Goal: Task Accomplishment & Management: Complete application form

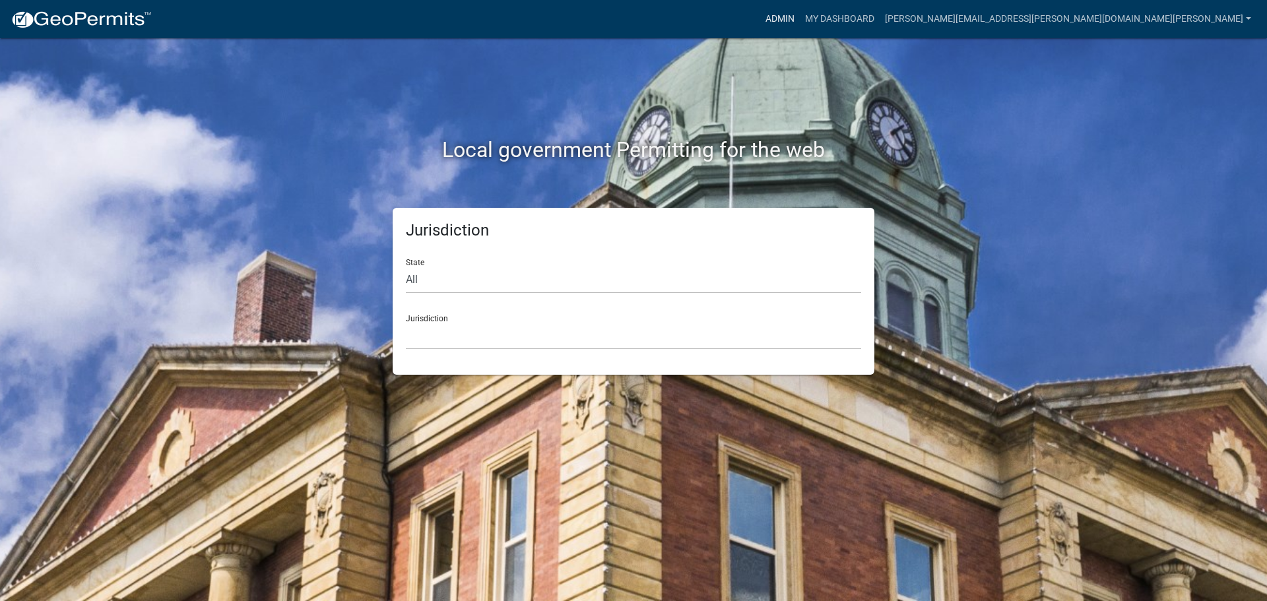
click at [800, 11] on link "Admin" at bounding box center [780, 19] width 40 height 25
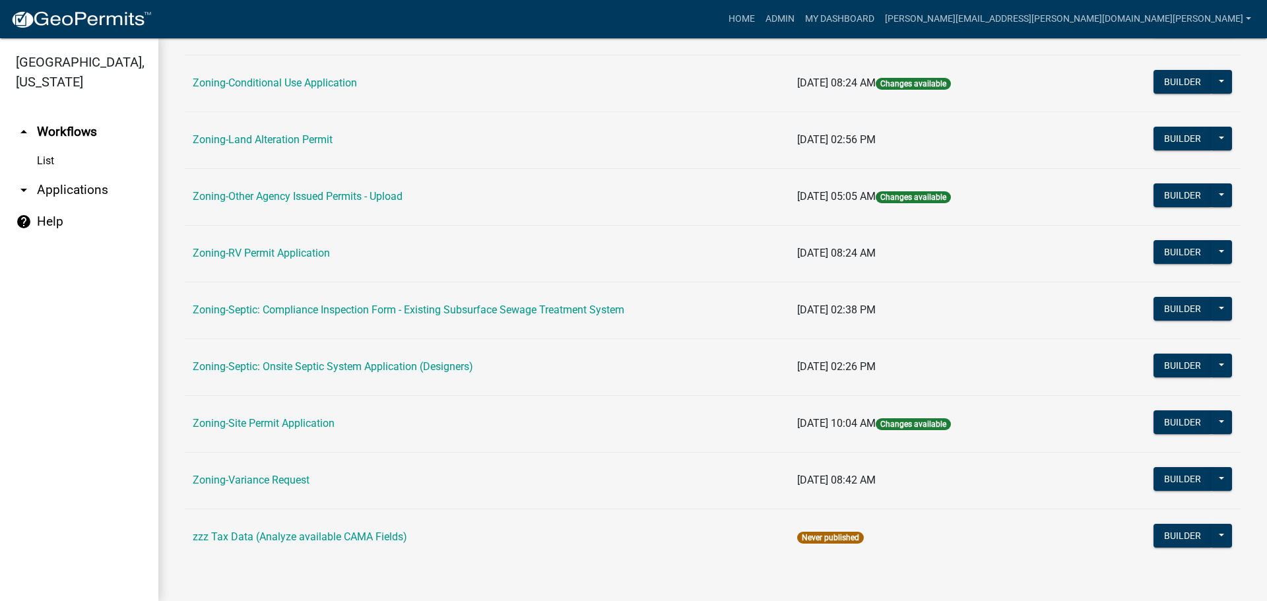
scroll to position [402, 0]
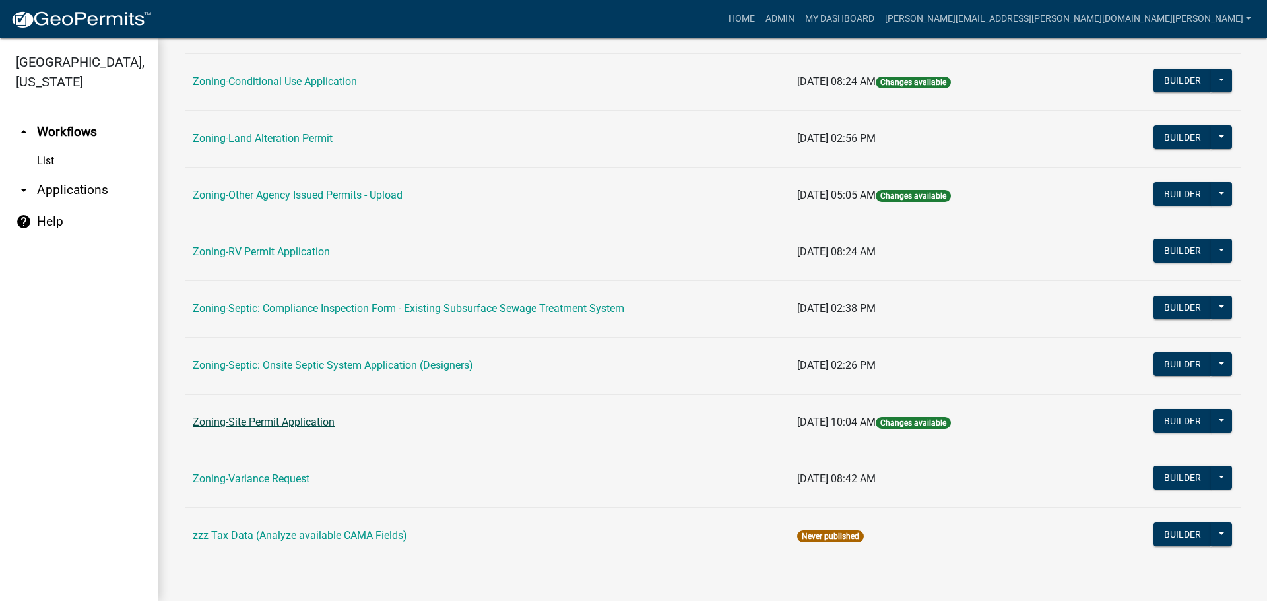
click at [296, 421] on link "Zoning-Site Permit Application" at bounding box center [264, 422] width 142 height 13
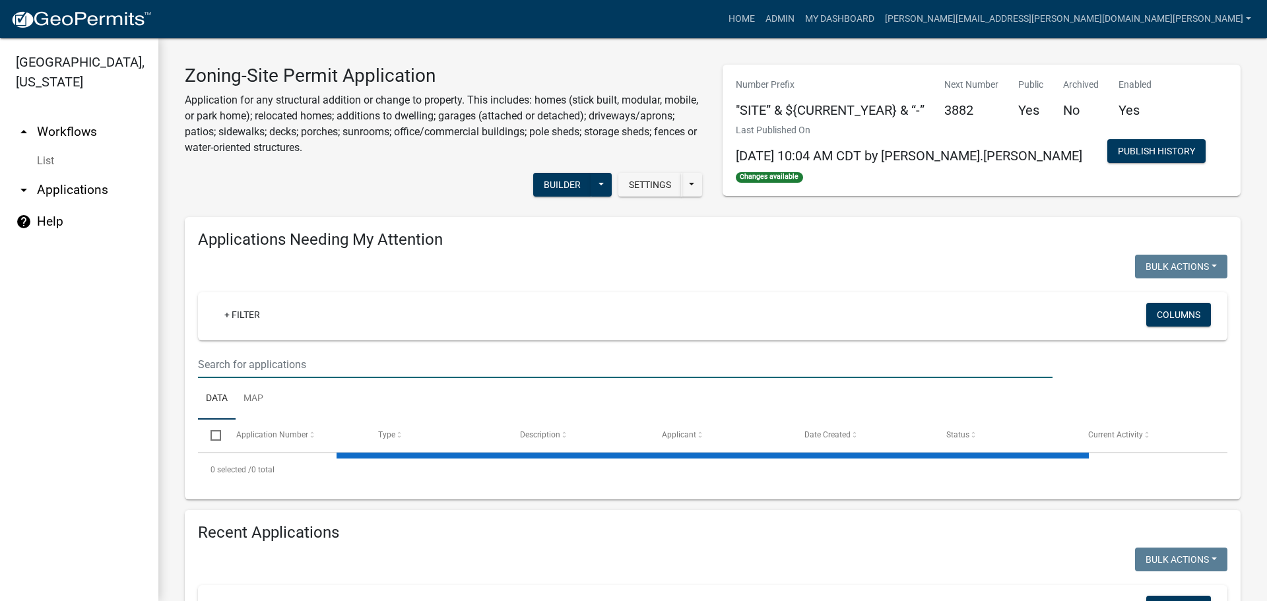
click at [361, 366] on input "text" at bounding box center [625, 364] width 855 height 27
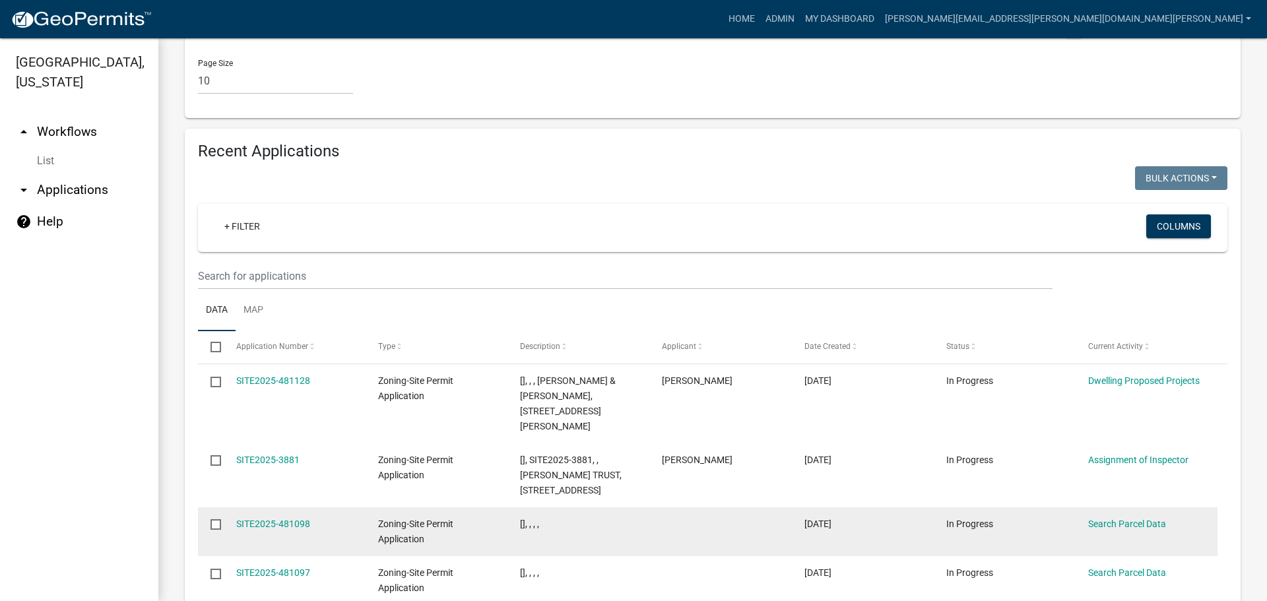
scroll to position [1318, 0]
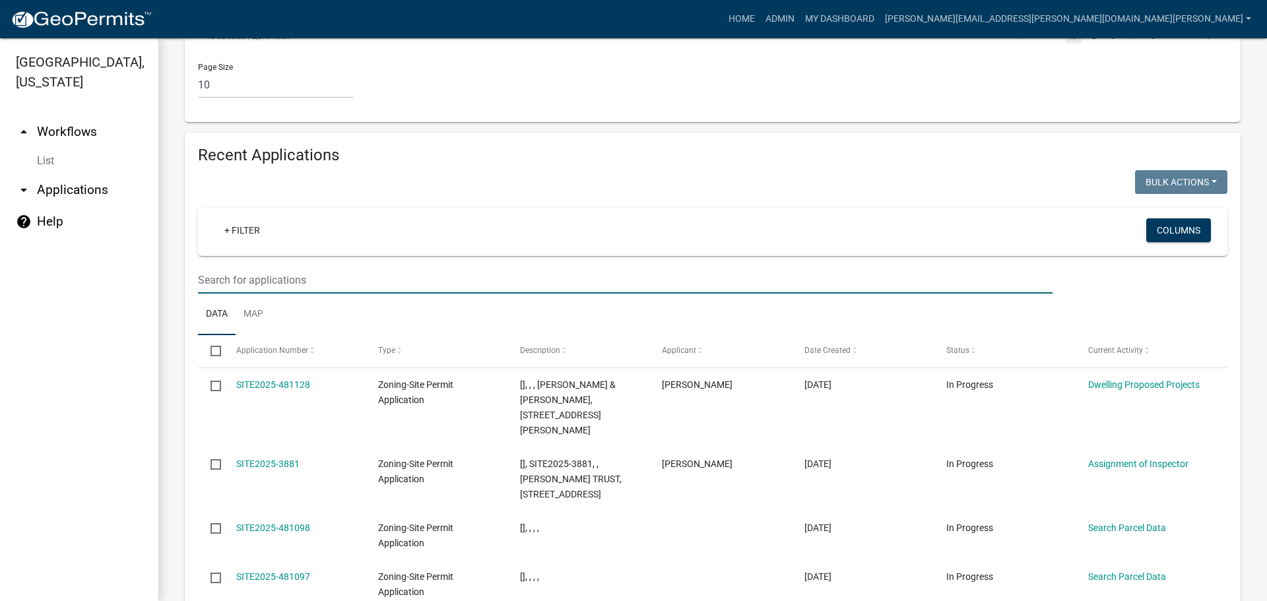
click at [348, 267] on input "text" at bounding box center [625, 280] width 855 height 27
type input "3874"
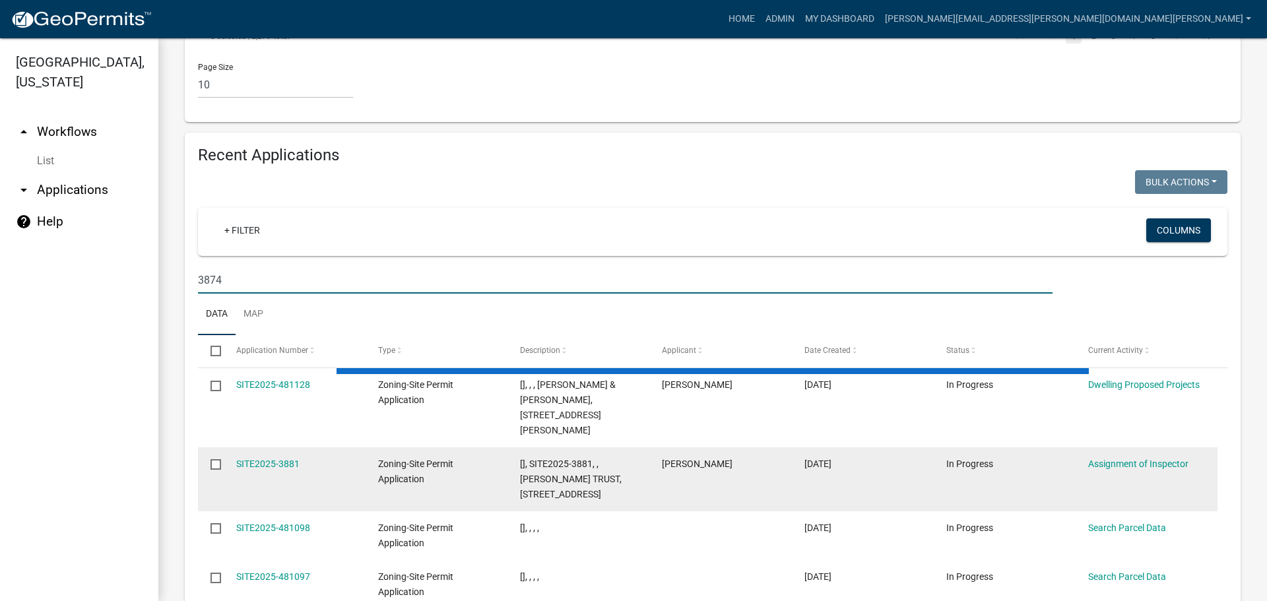
scroll to position [1091, 0]
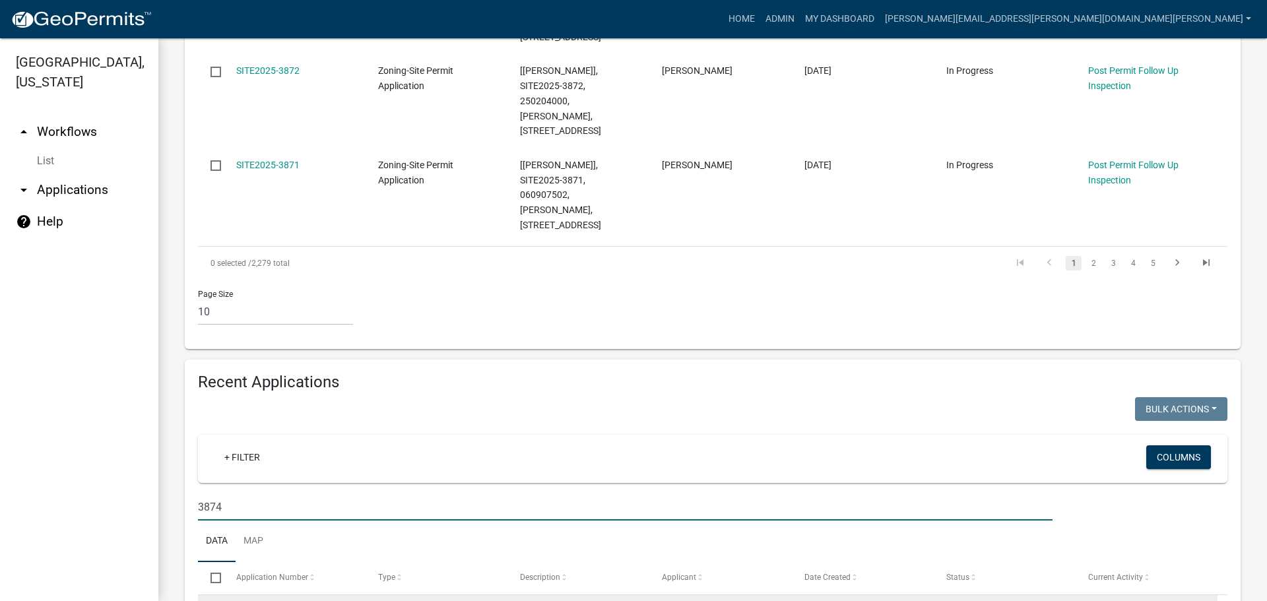
drag, startPoint x: 280, startPoint y: 473, endPoint x: 289, endPoint y: 473, distance: 8.6
click at [280, 601] on link "SITE2025-3874" at bounding box center [267, 611] width 63 height 11
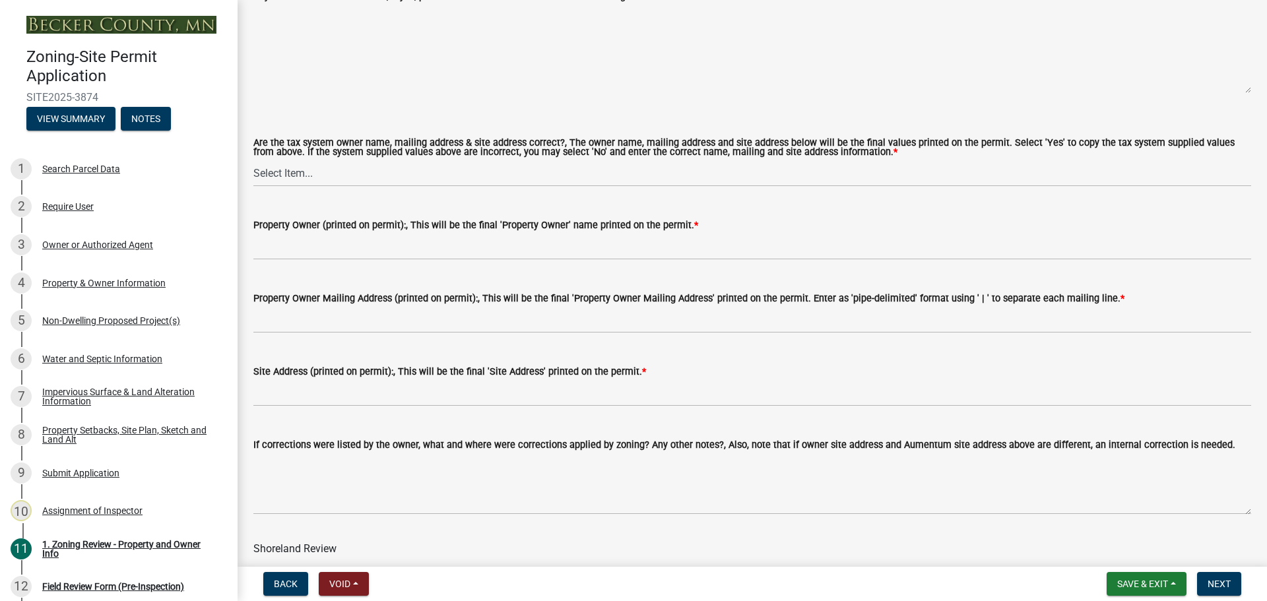
scroll to position [1782, 0]
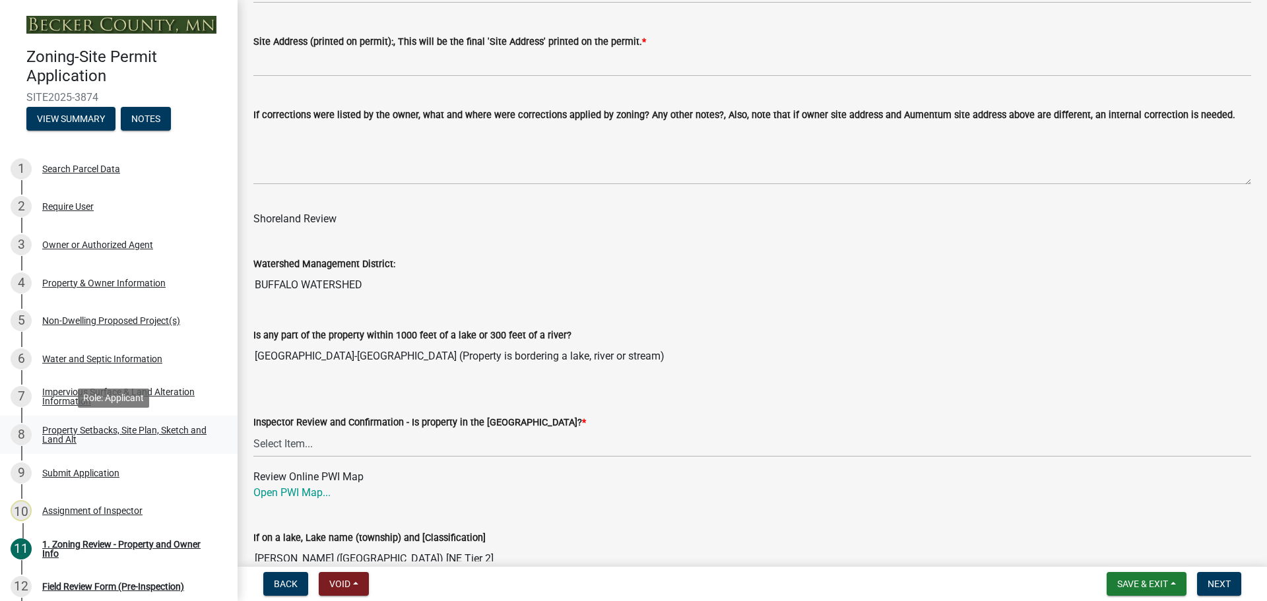
click at [127, 428] on div "Property Setbacks, Site Plan, Sketch and Land Alt" at bounding box center [129, 435] width 174 height 18
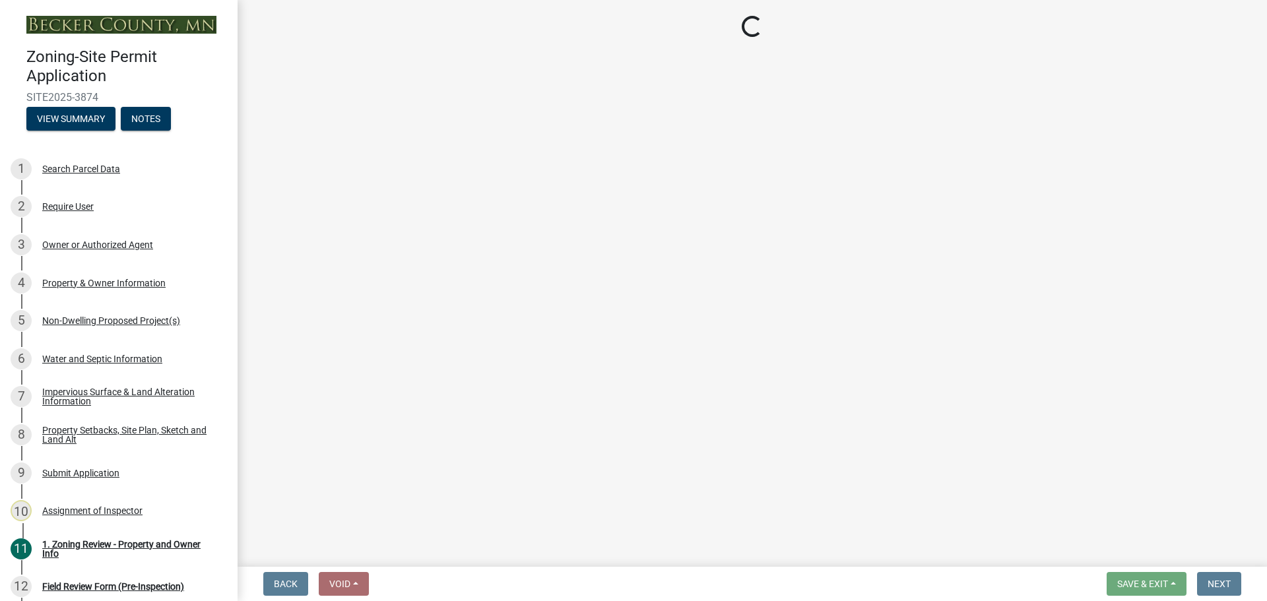
select select "7b13c63f-e699-4112-b373-98fbd28ec536"
select select "c7aae9b6-2e30-4167-a704-1302bb4af63b"
select select "fd58f24c-a096-4195-863e-b494ea1fd324"
select select "12f785fb-c378-4b18-841c-21c73dc99083"
select select "12da6293-5841-4f5c-bd92-3658833964cd"
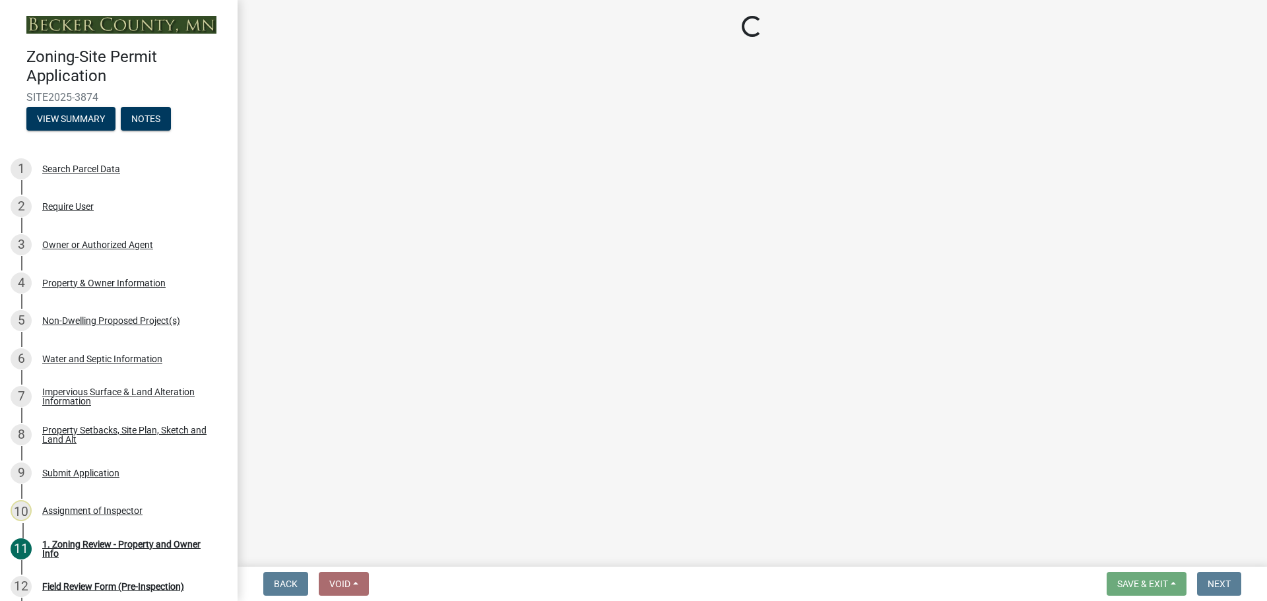
select select "27b2a8b4-abf6-463e-8c0c-7c5d2b4fe26f"
select select "5ad4ab64-b44e-481c-9000-9e5907aa74e1"
select select "a96800da-4e88-4c62-b1ff-2cd17f9e3346"
select select "c8b8ea71-7088-4e87-a493-7bc88cc2835b"
select select "133211ff-91ce-4a0a-9235-b48a7e2069a0"
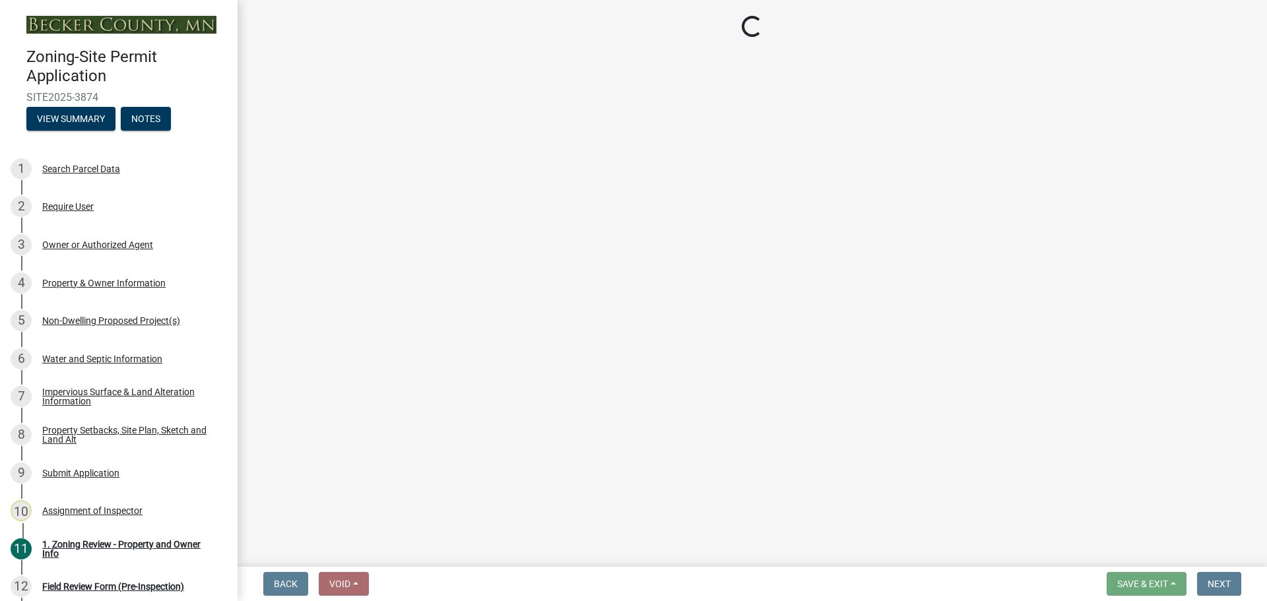
select select "4421853d-5e11-4b64-95ec-6c47066881cc"
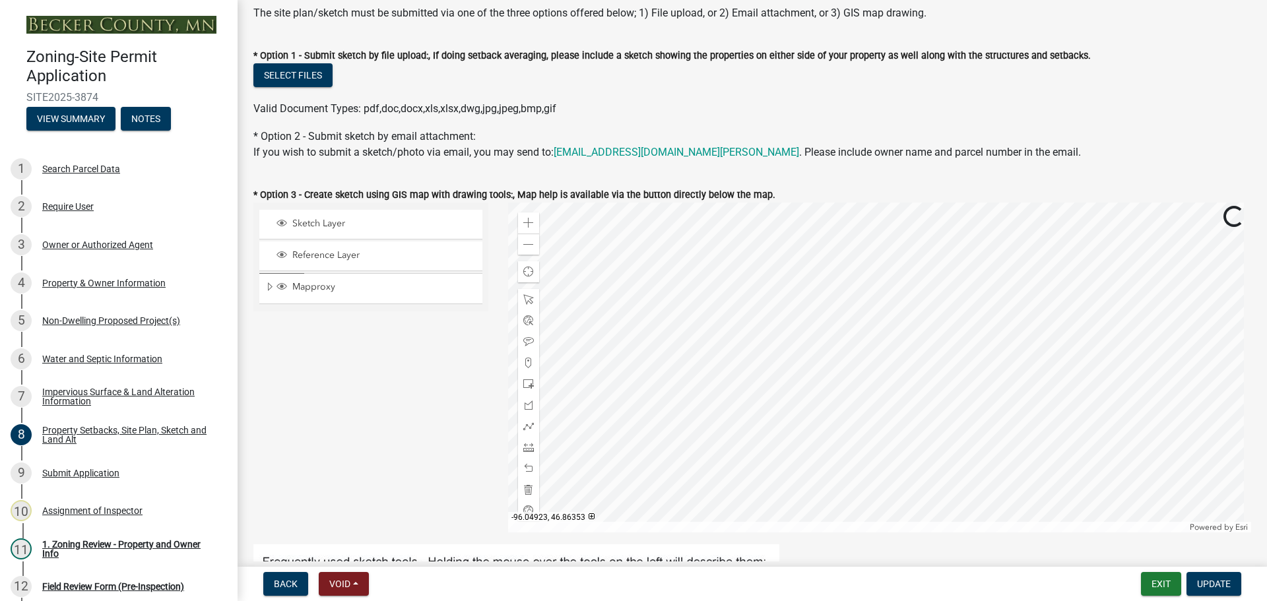
scroll to position [264, 0]
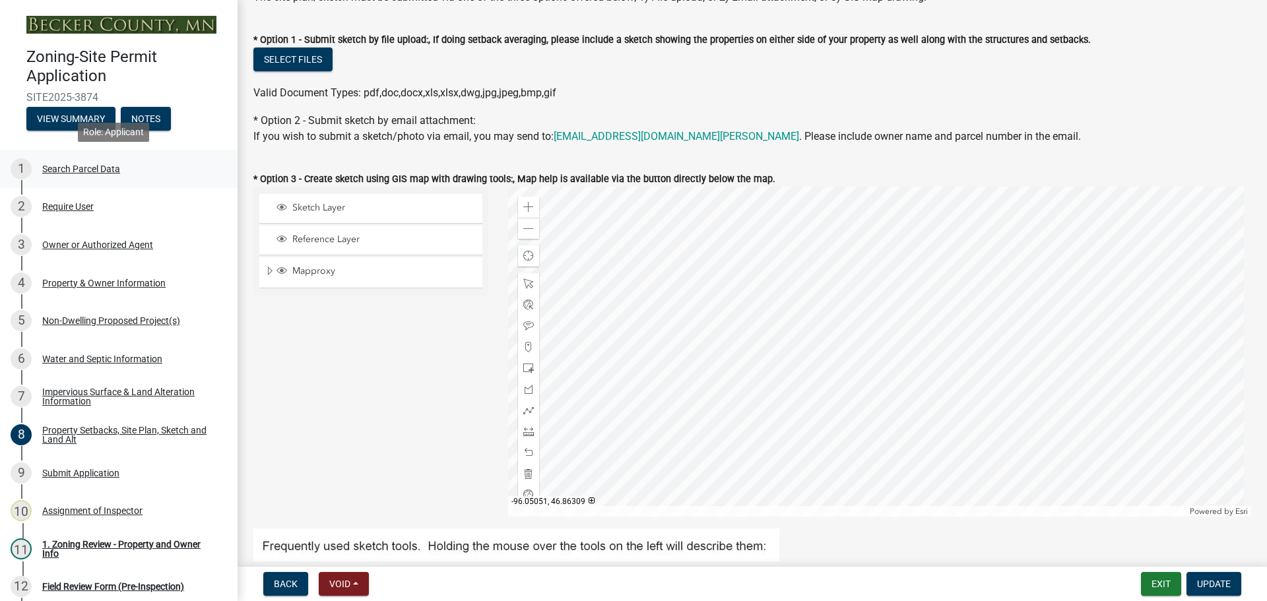
click at [72, 166] on div "Search Parcel Data" at bounding box center [81, 168] width 78 height 9
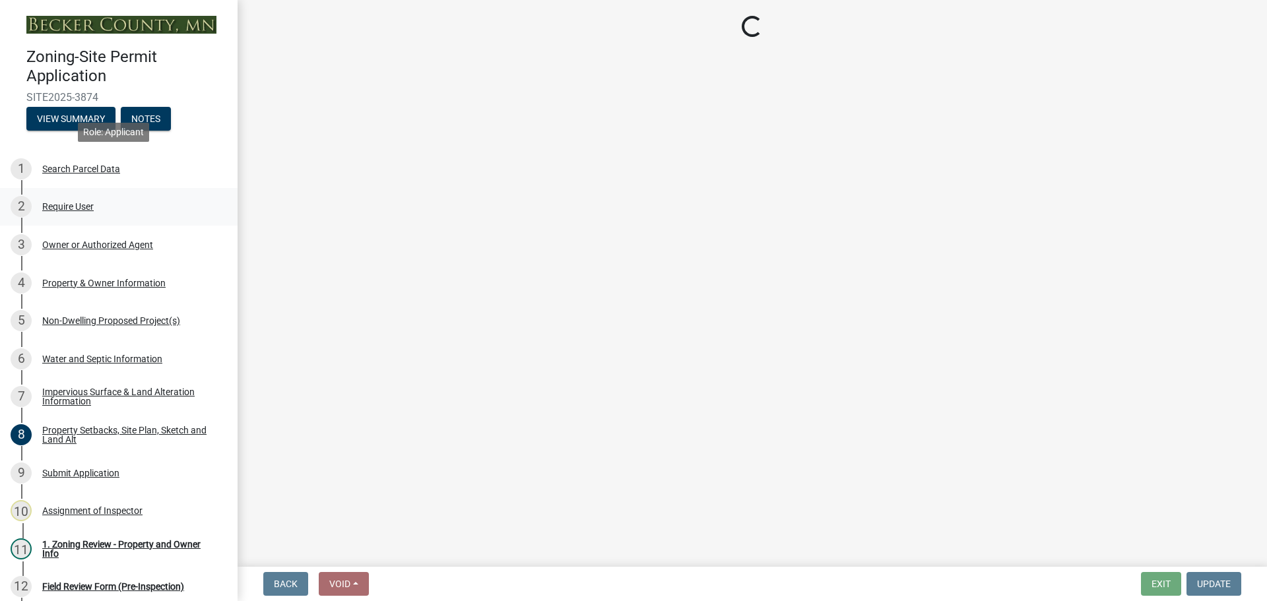
scroll to position [0, 0]
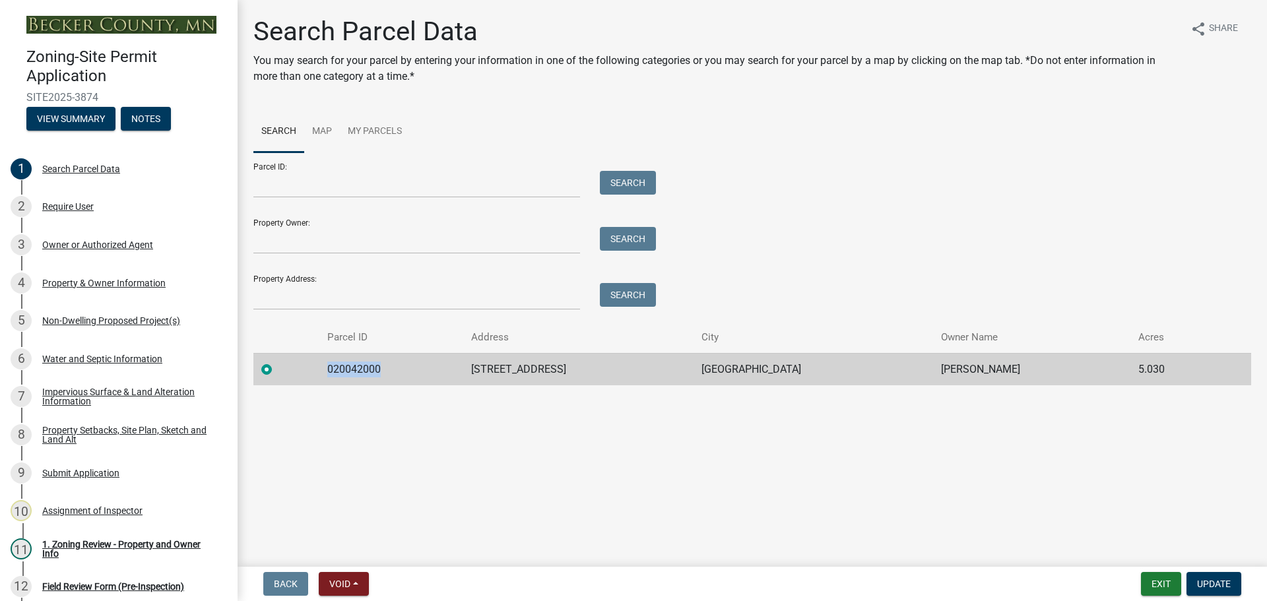
drag, startPoint x: 389, startPoint y: 366, endPoint x: 337, endPoint y: 370, distance: 52.2
click at [337, 370] on td "020042000" at bounding box center [391, 369] width 144 height 32
copy td "020042000"
click at [86, 429] on div "Property Setbacks, Site Plan, Sketch and Land Alt" at bounding box center [129, 435] width 174 height 18
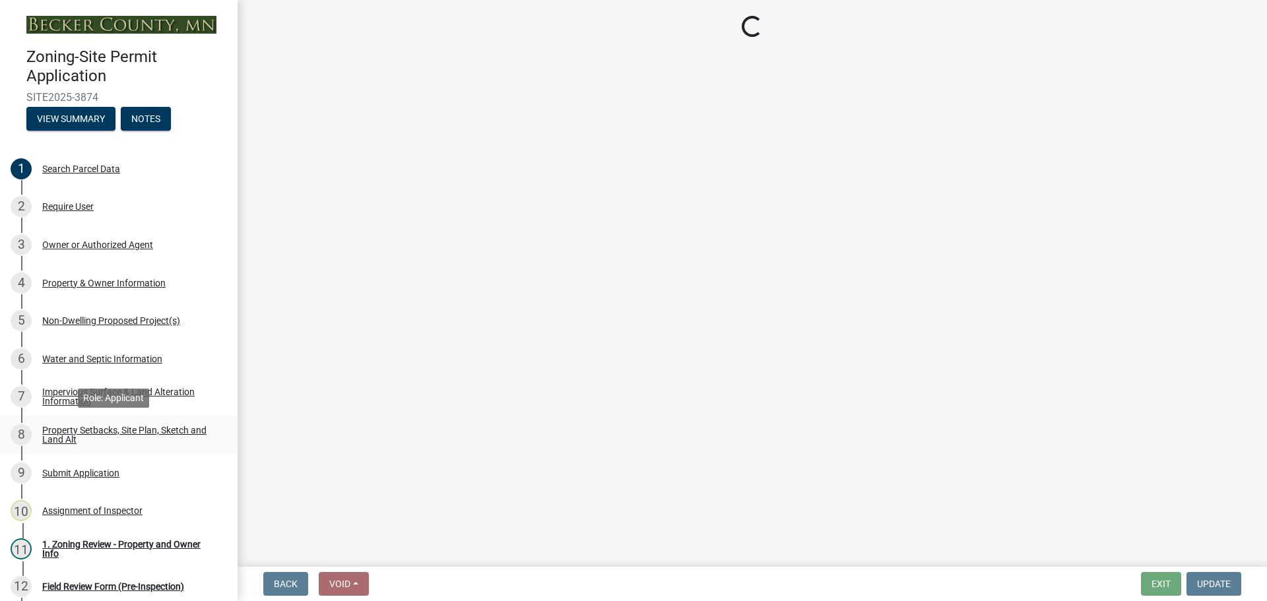
select select "7b13c63f-e699-4112-b373-98fbd28ec536"
select select "c7aae9b6-2e30-4167-a704-1302bb4af63b"
select select "fd58f24c-a096-4195-863e-b494ea1fd324"
select select "12f785fb-c378-4b18-841c-21c73dc99083"
select select "12da6293-5841-4f5c-bd92-3658833964cd"
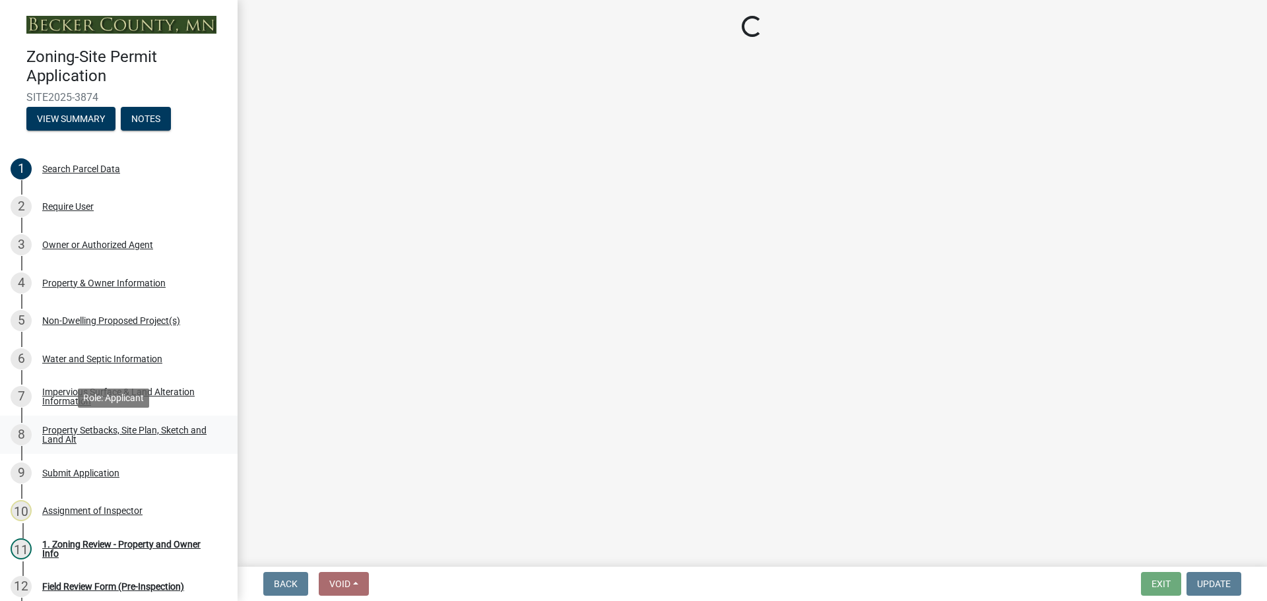
select select "27b2a8b4-abf6-463e-8c0c-7c5d2b4fe26f"
select select "5ad4ab64-b44e-481c-9000-9e5907aa74e1"
select select "a96800da-4e88-4c62-b1ff-2cd17f9e3346"
select select "c8b8ea71-7088-4e87-a493-7bc88cc2835b"
select select "133211ff-91ce-4a0a-9235-b48a7e2069a0"
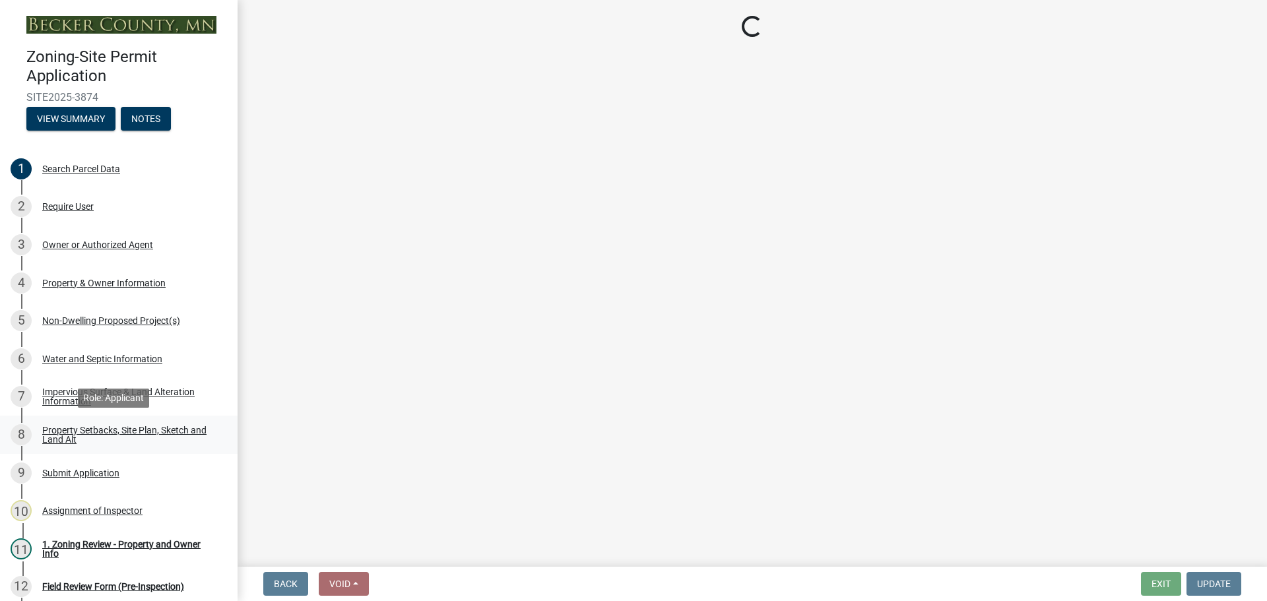
select select "4421853d-5e11-4b64-95ec-6c47066881cc"
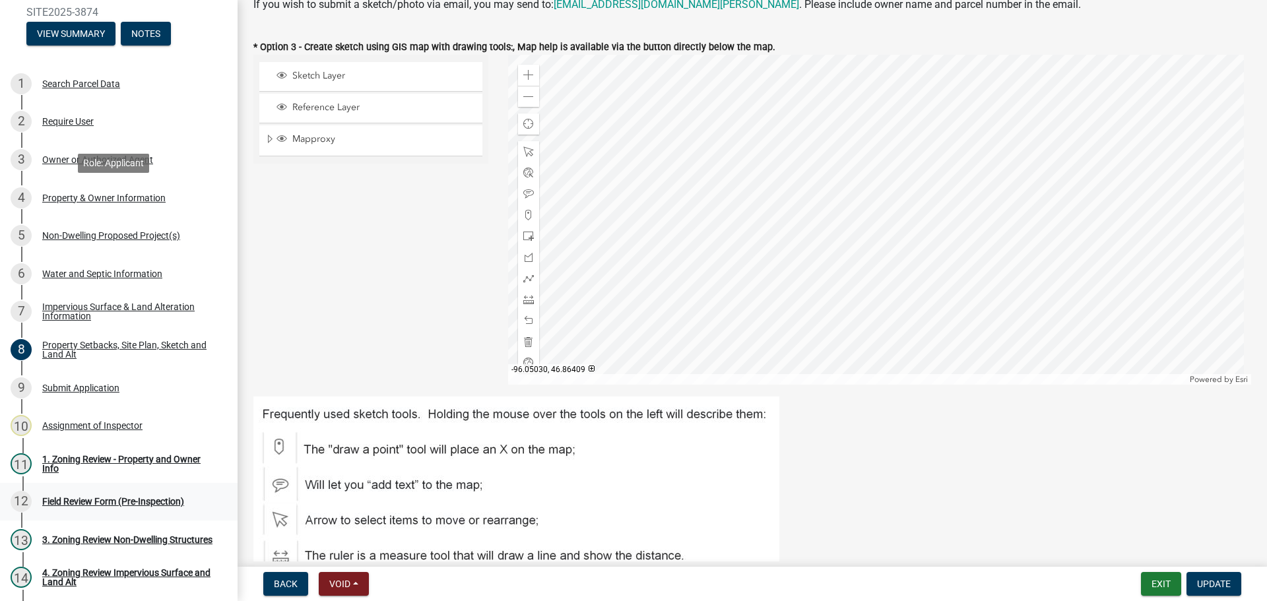
scroll to position [198, 0]
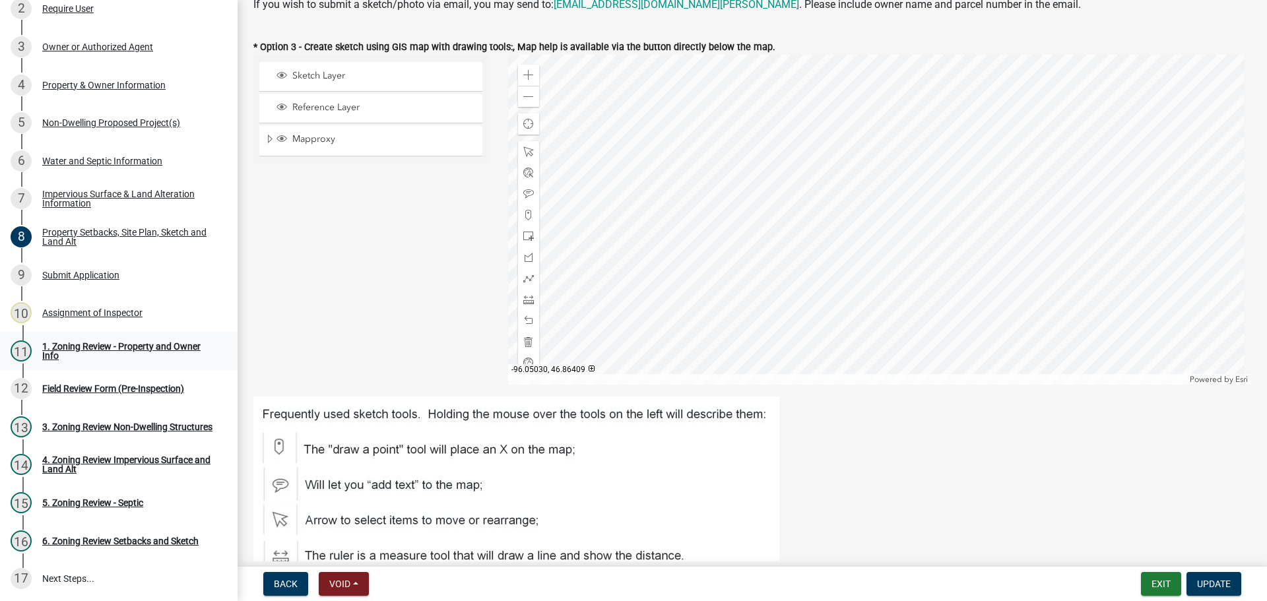
click at [124, 338] on link "11 1. Zoning Review - Property and Owner Info" at bounding box center [119, 351] width 238 height 38
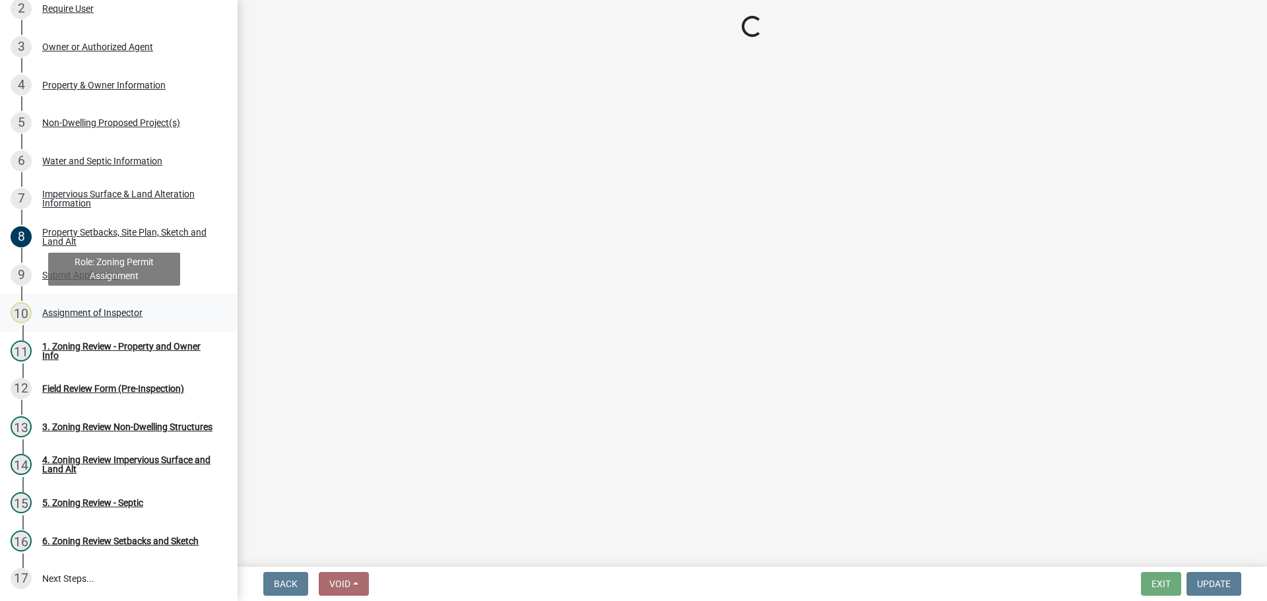
click at [120, 314] on div "Assignment of Inspector" at bounding box center [92, 312] width 100 height 9
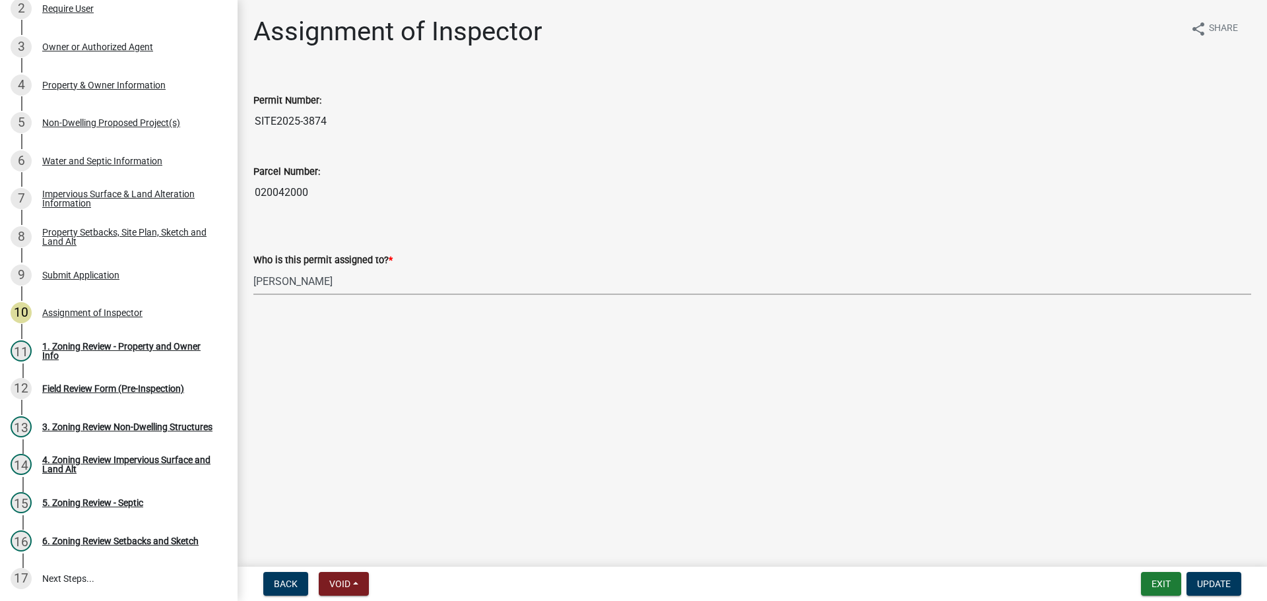
click at [294, 278] on select "Select Item... Jeff Rusness Kyle Vareberg Nicole Bradbury Susan Rockwell Tyler …" at bounding box center [752, 281] width 998 height 27
click at [253, 268] on select "Select Item... Jeff Rusness Kyle Vareberg Nicole Bradbury Susan Rockwell Tyler …" at bounding box center [752, 281] width 998 height 27
select select "ebd8400e-d8d5-49f8-911f-e671eb76408a"
click at [116, 345] on div "1. Zoning Review - Property and Owner Info" at bounding box center [129, 351] width 174 height 18
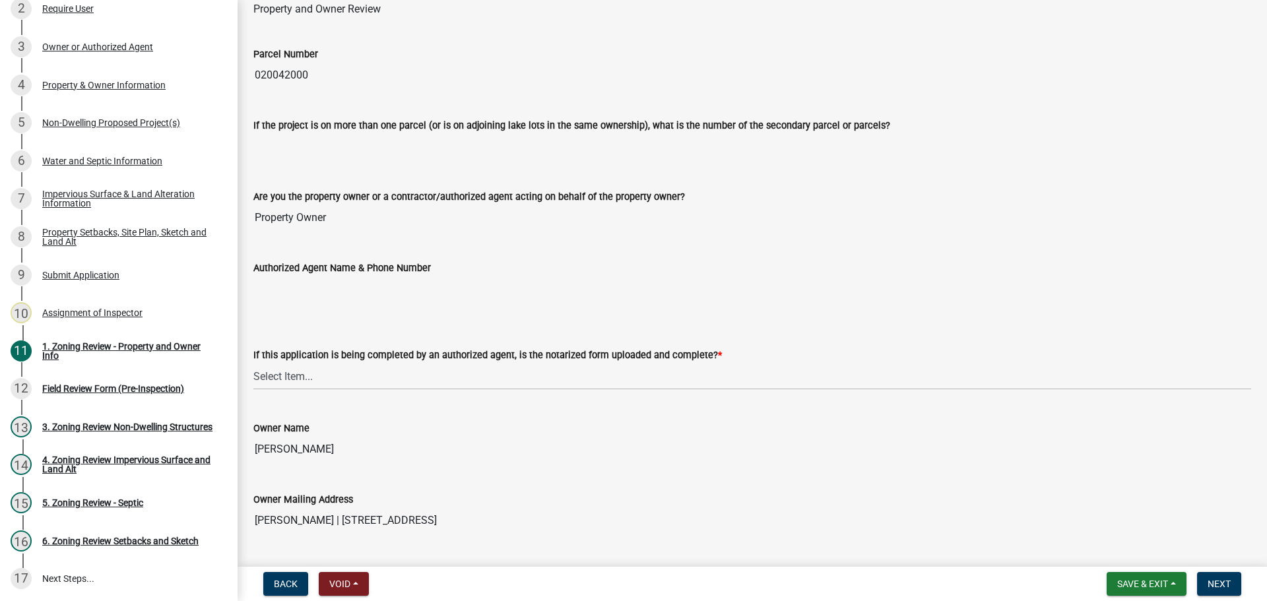
scroll to position [264, 0]
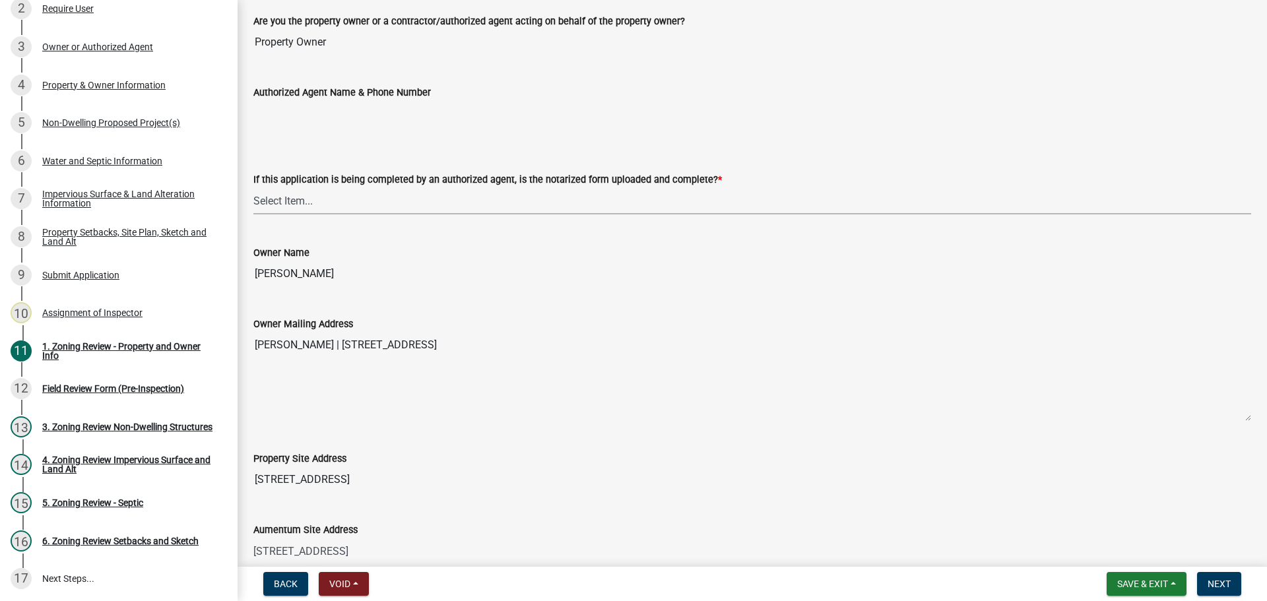
click at [294, 203] on select "Select Item... Yes No N/A" at bounding box center [752, 200] width 998 height 27
click at [253, 187] on select "Select Item... Yes No N/A" at bounding box center [752, 200] width 998 height 27
select select "b279cdb4-a9c7-4e65-a8bd-797316f5be14"
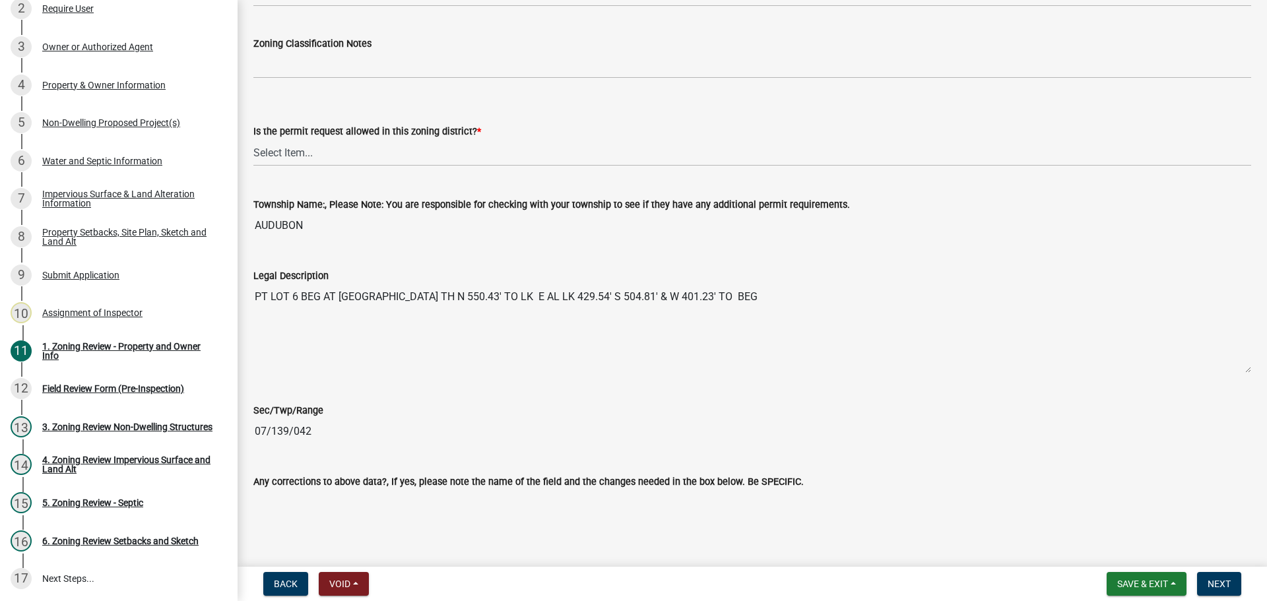
scroll to position [990, 0]
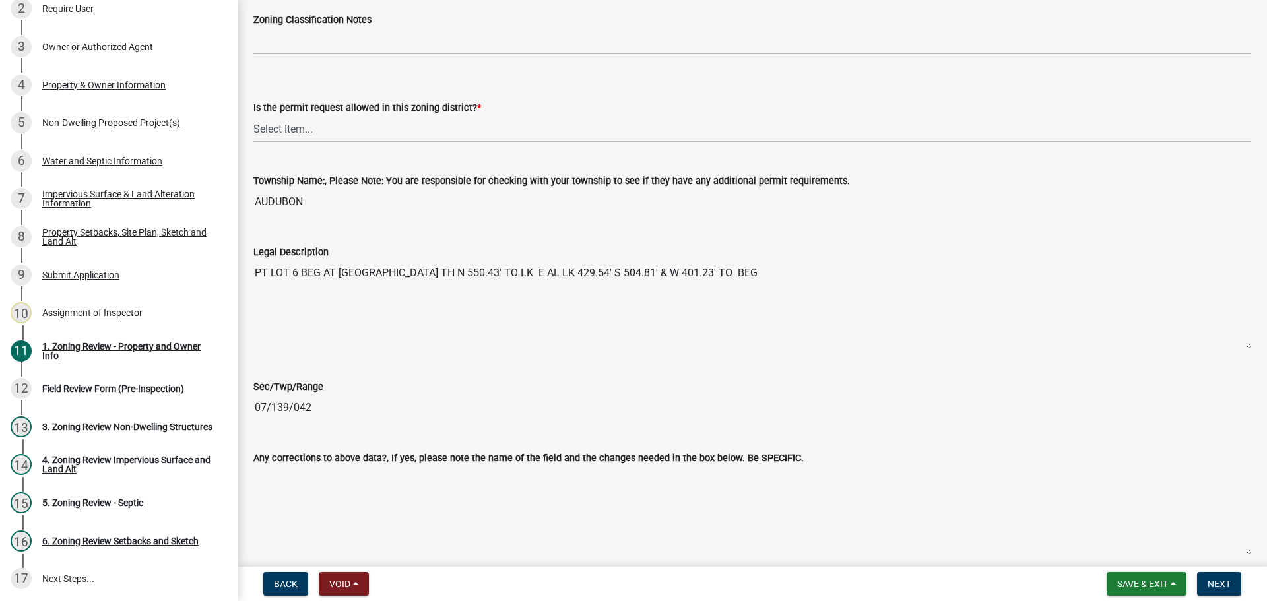
click at [308, 127] on select "Select Item... Yes No" at bounding box center [752, 128] width 998 height 27
click at [253, 115] on select "Select Item... Yes No" at bounding box center [752, 128] width 998 height 27
select select "b4f32c46-6248-4748-b47c-fa4933858724"
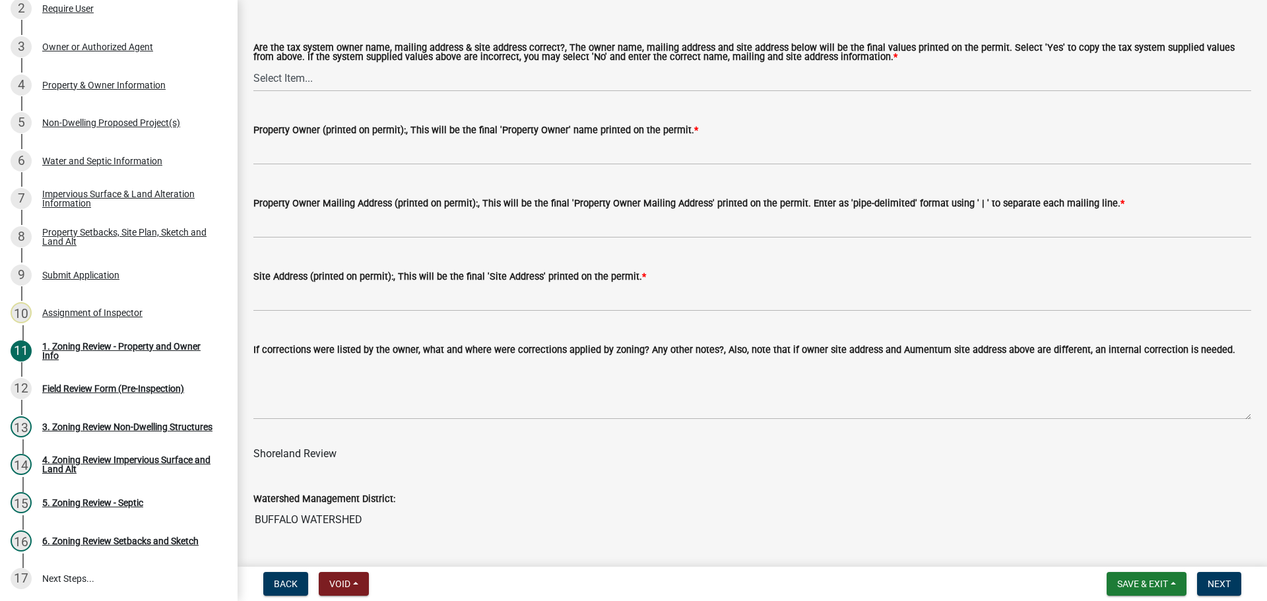
scroll to position [1584, 0]
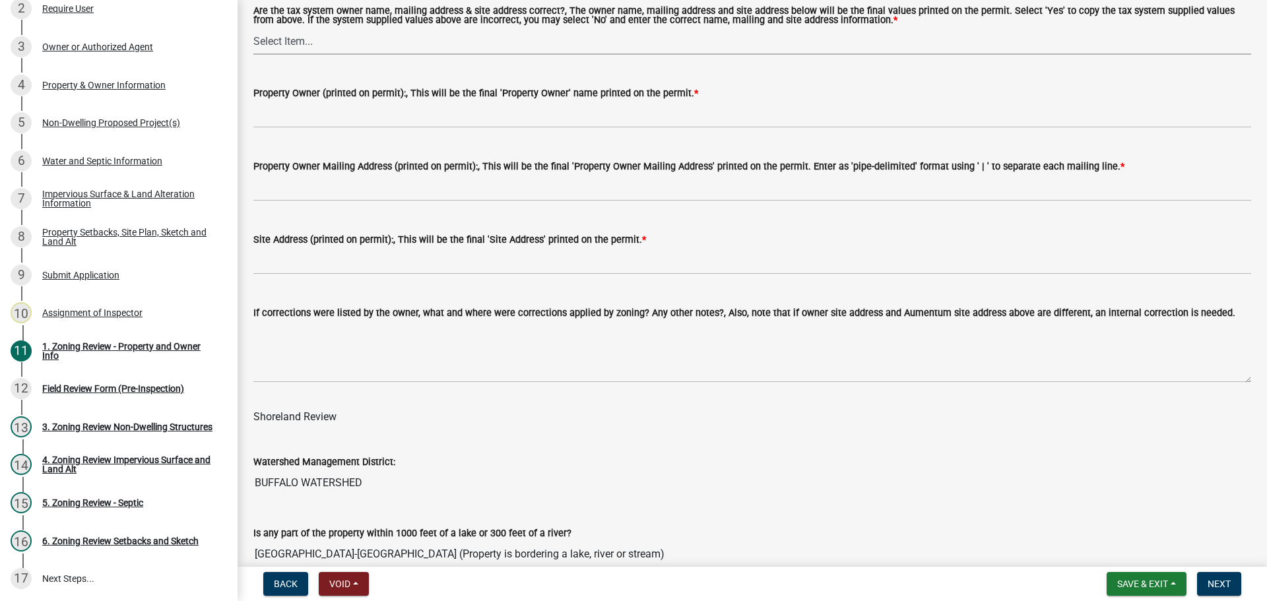
click at [295, 48] on select "Select Item... Yes No" at bounding box center [752, 41] width 998 height 27
click at [253, 28] on select "Select Item... Yes No" at bounding box center [752, 41] width 998 height 27
select select "ab6c2257-4786-48e5-86d0-1194833f57c8"
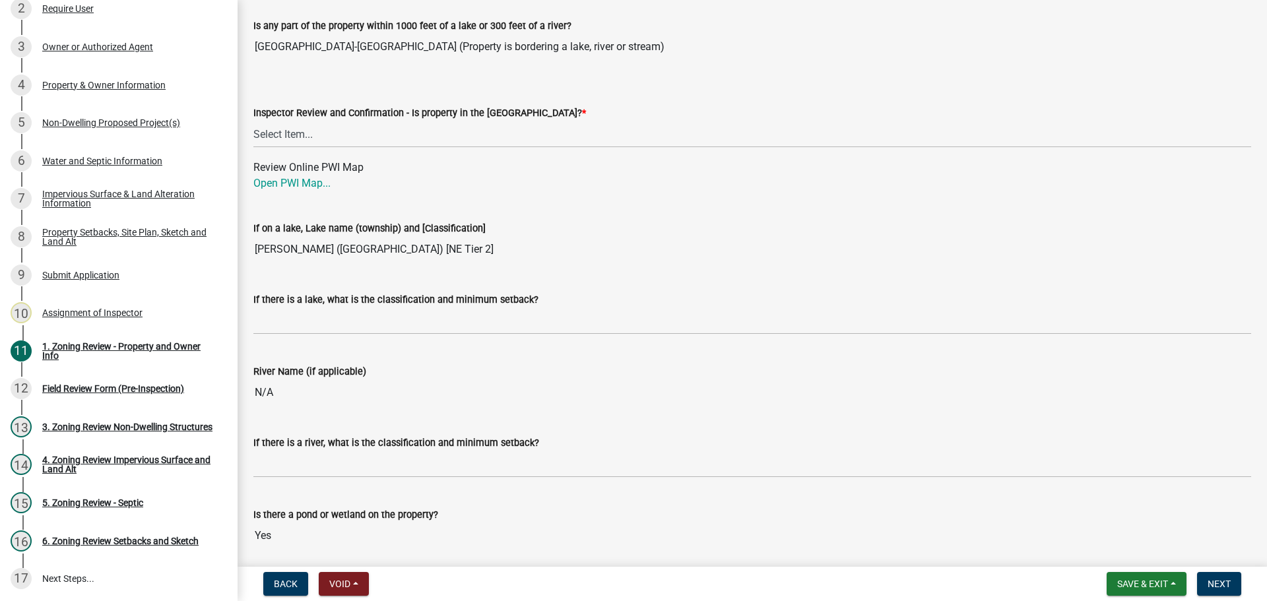
scroll to position [2112, 0]
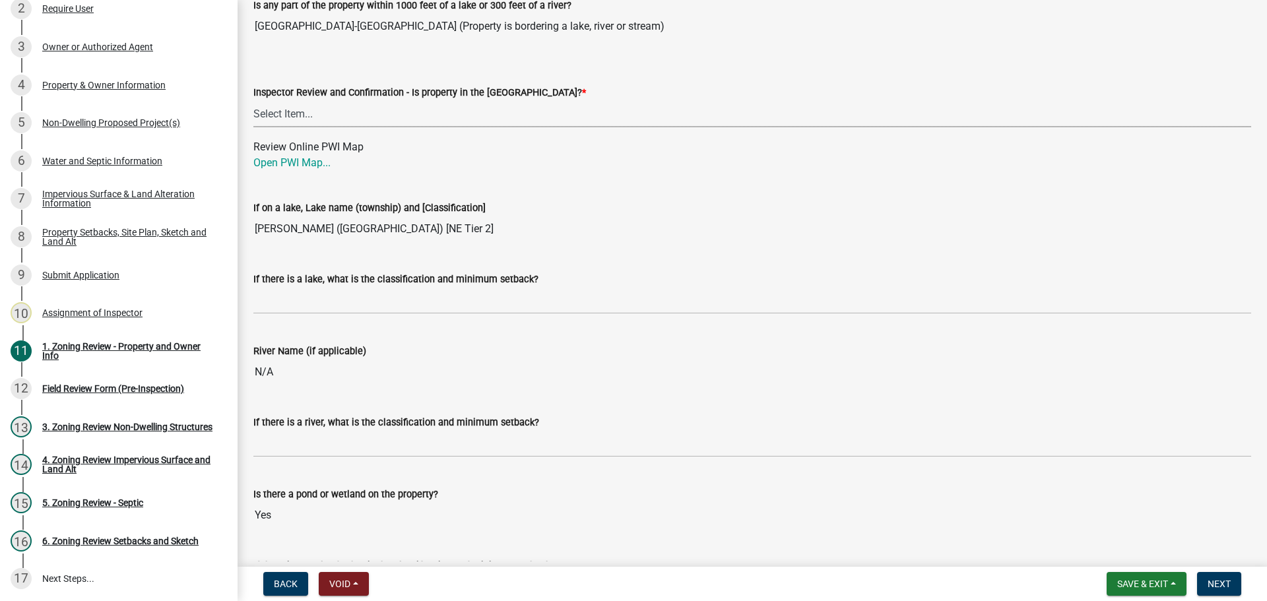
click at [302, 113] on select "Select Item... Within Shoreland District (SD) Not in Shoreland District (NOTSL)" at bounding box center [752, 113] width 998 height 27
click at [253, 101] on select "Select Item... Within Shoreland District (SD) Not in Shoreland District (NOTSL)" at bounding box center [752, 113] width 998 height 27
select select "de99b201-fb85-4000-88f5-6f49f4ff2101"
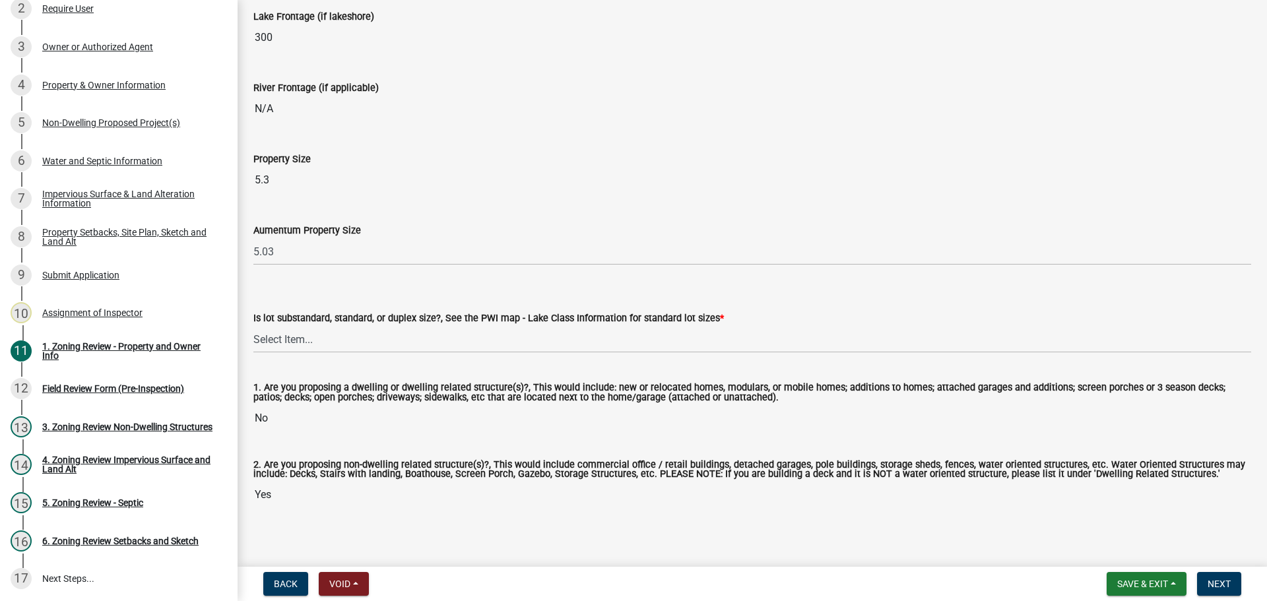
scroll to position [2743, 0]
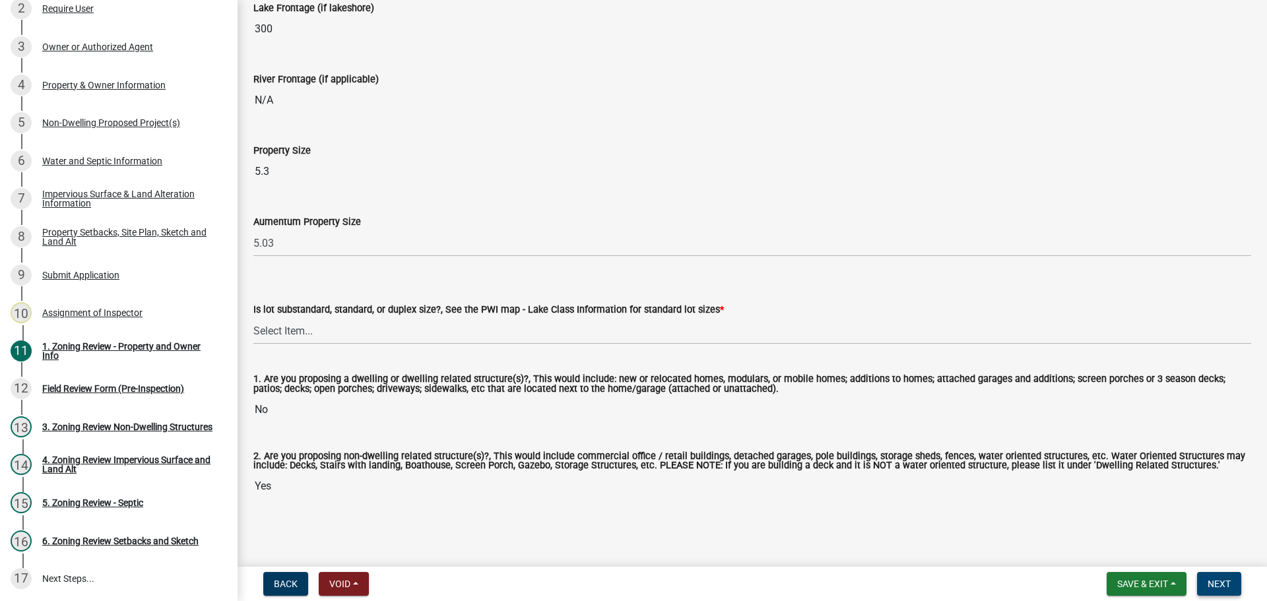
click at [1219, 579] on span "Next" at bounding box center [1219, 584] width 23 height 11
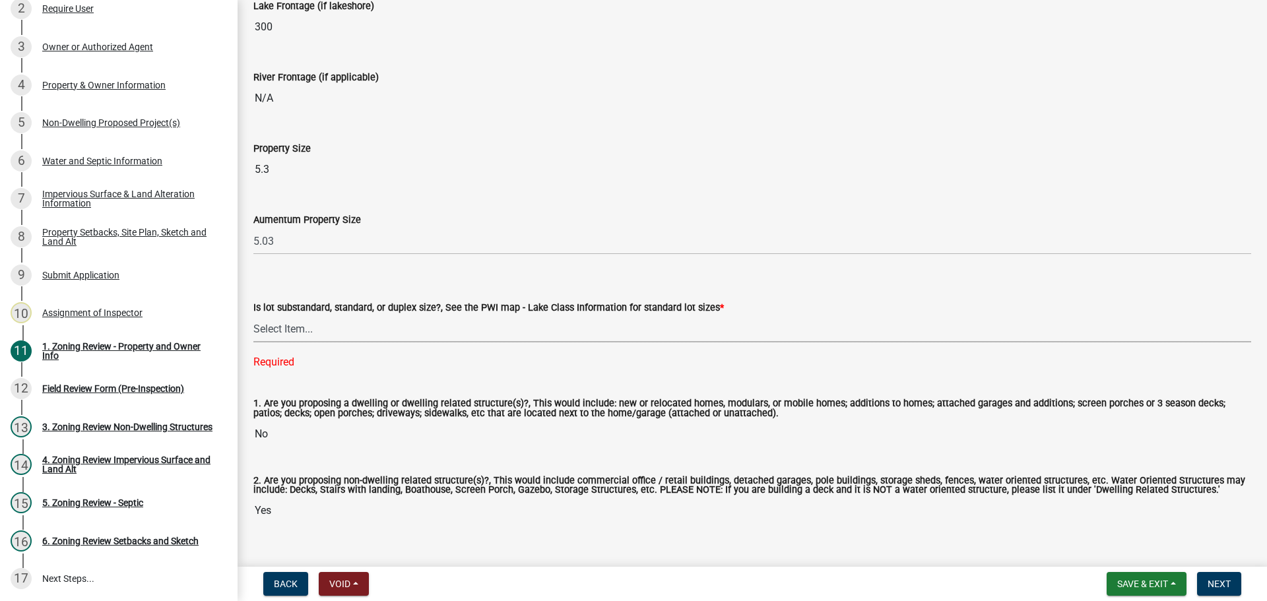
click at [282, 333] on select "Select Item... Non-Riparian and not back lot Substandard Non-Riparian Backlot S…" at bounding box center [752, 328] width 998 height 27
click at [253, 316] on select "Select Item... Non-Riparian and not back lot Substandard Non-Riparian Backlot S…" at bounding box center [752, 328] width 998 height 27
select select "bebe3d63-d6b7-40ee-9a8d-3c7f124c1a67"
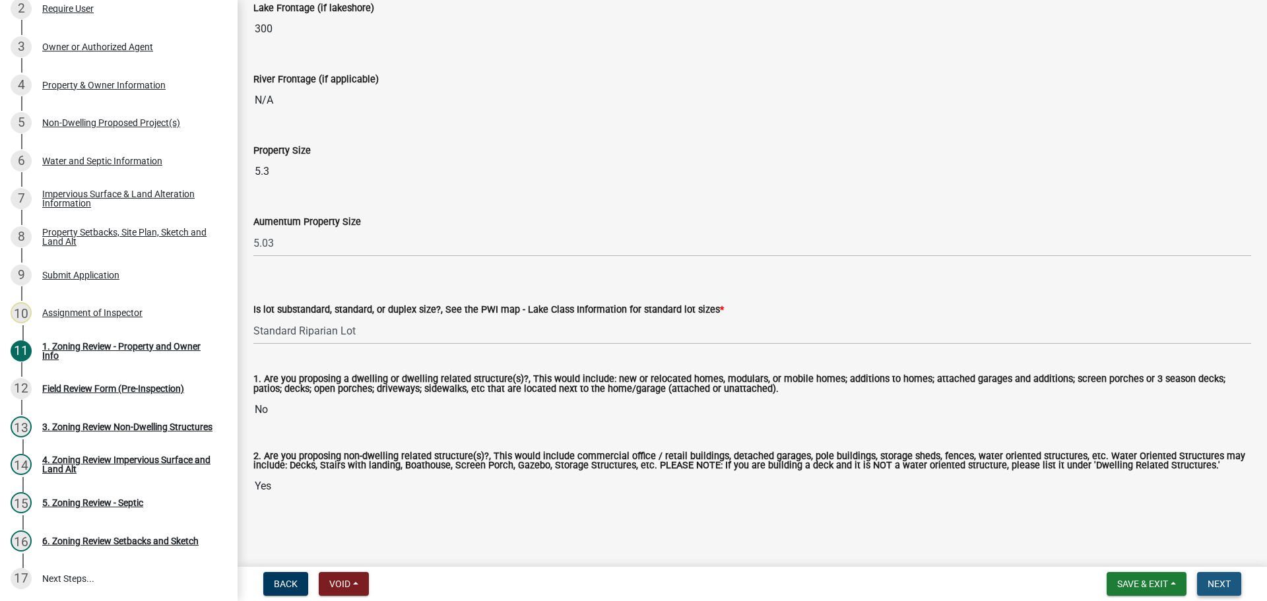
click at [1218, 577] on button "Next" at bounding box center [1219, 584] width 44 height 24
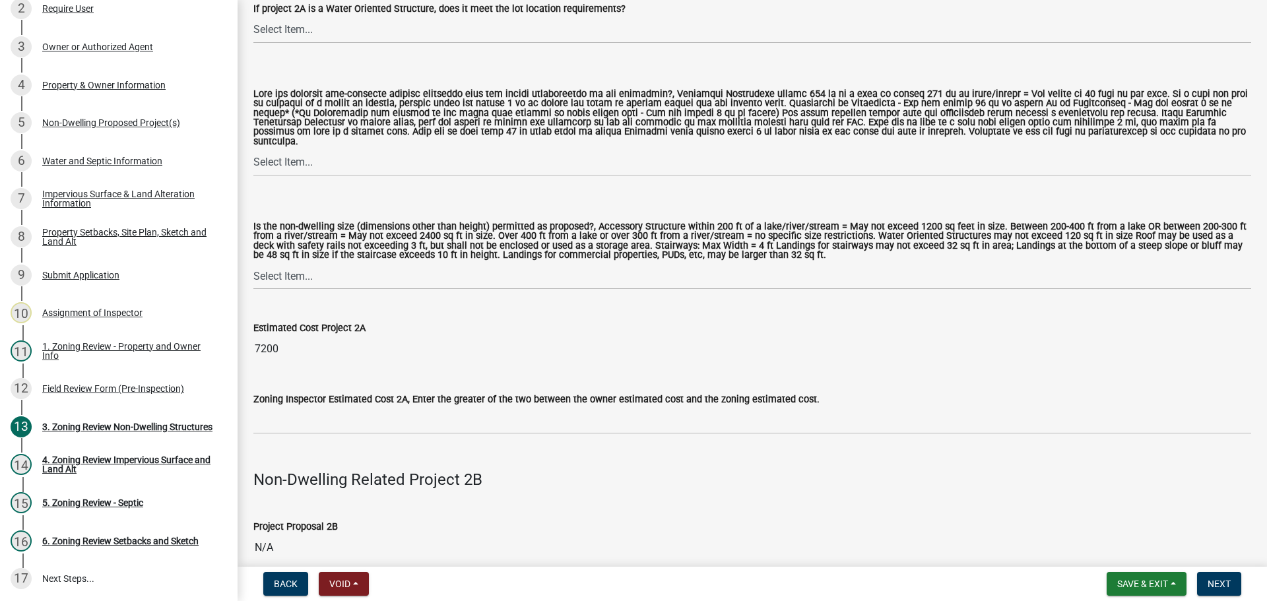
scroll to position [1188, 0]
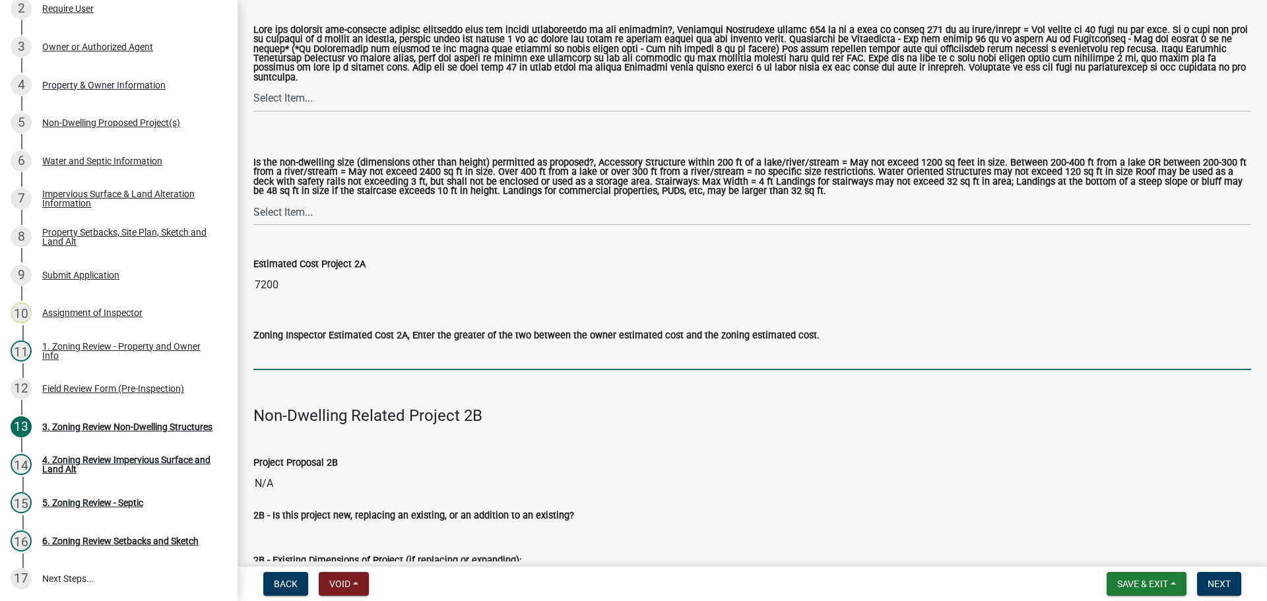
click at [333, 361] on input "text" at bounding box center [752, 356] width 998 height 27
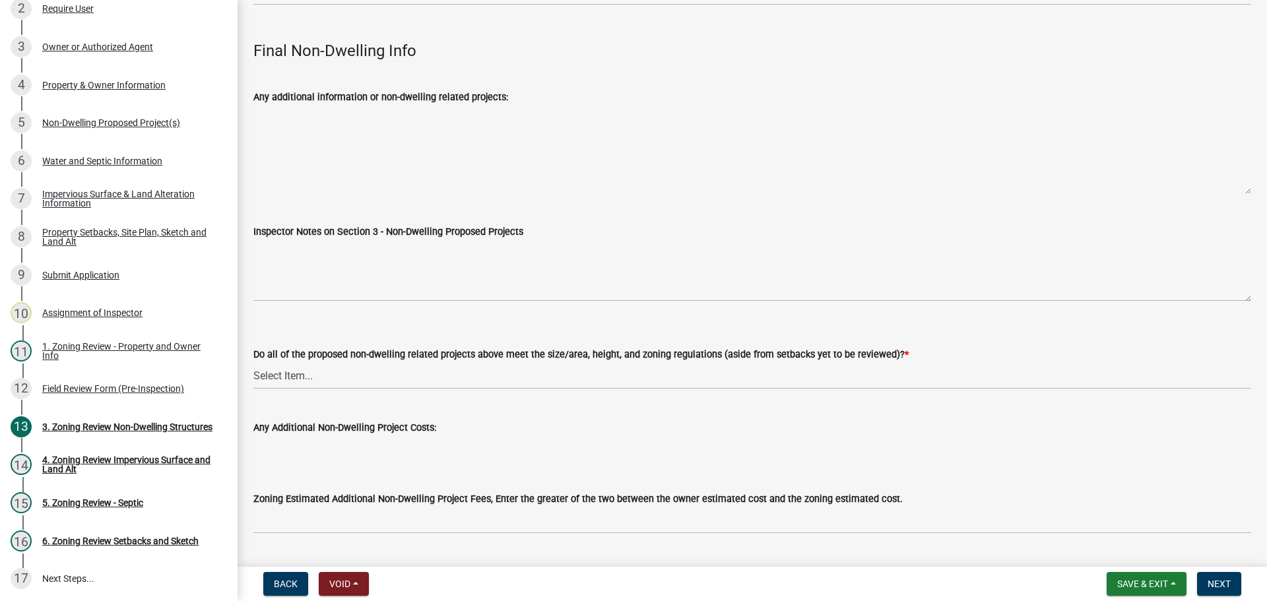
scroll to position [4344, 0]
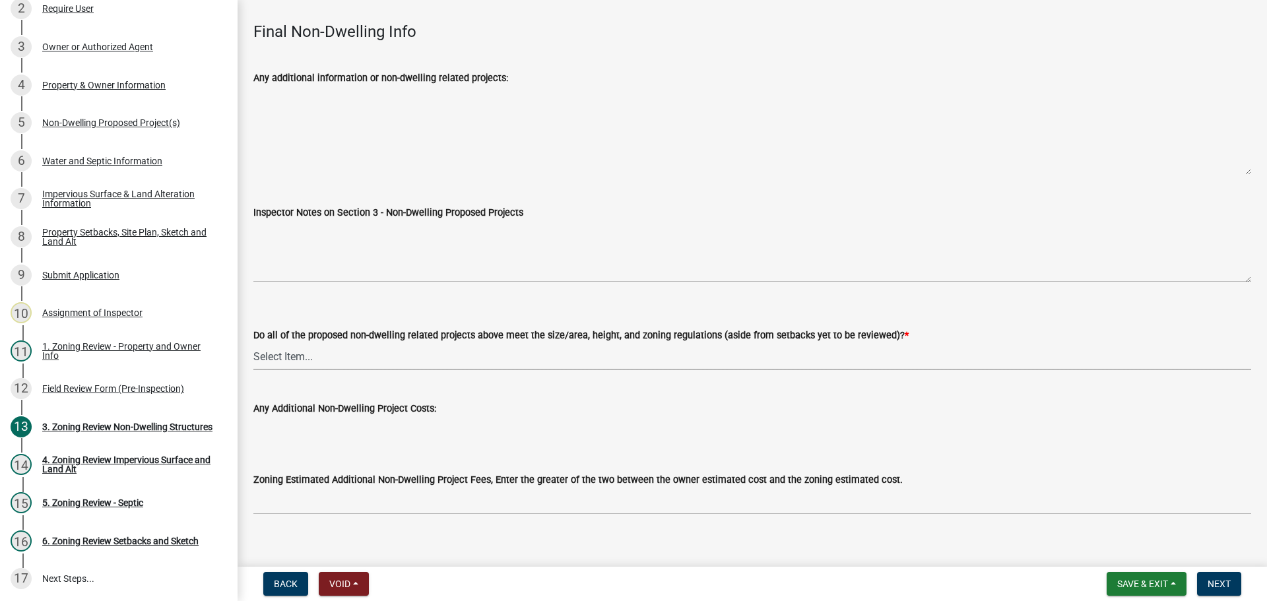
type input "7200"
click at [302, 343] on select "Select Item... Yes No N/A" at bounding box center [752, 356] width 998 height 27
click at [253, 343] on select "Select Item... Yes No N/A" at bounding box center [752, 356] width 998 height 27
select select "70869821-7738-4560-8d2e-4f353ca78bb3"
click at [1220, 574] on button "Next" at bounding box center [1219, 584] width 44 height 24
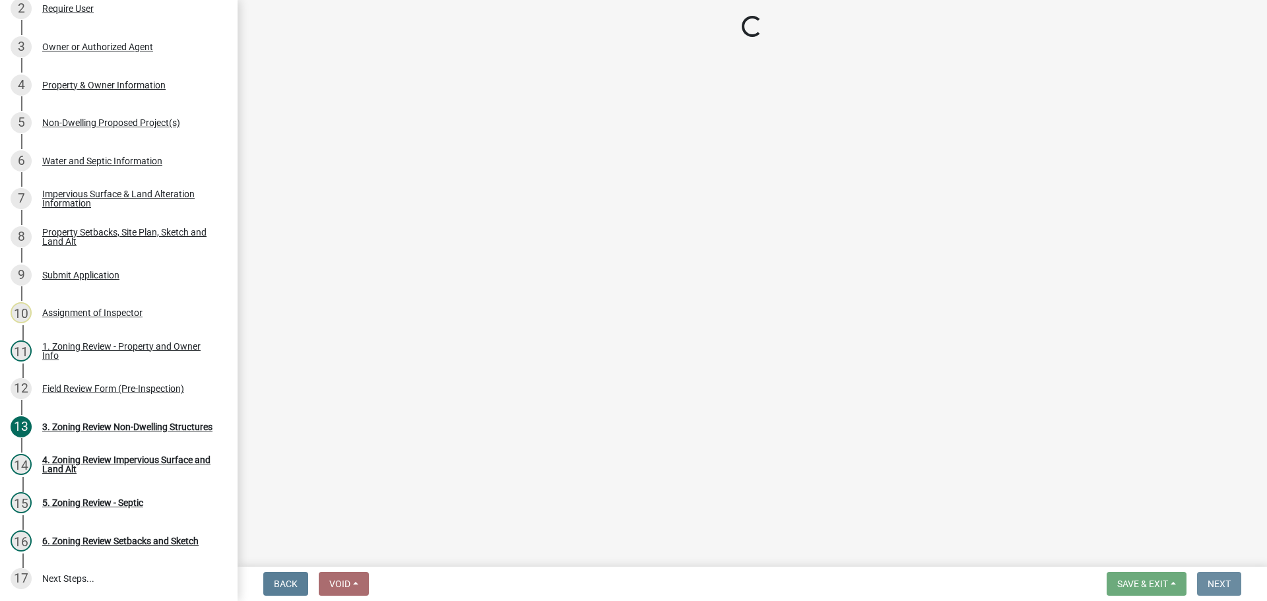
scroll to position [0, 0]
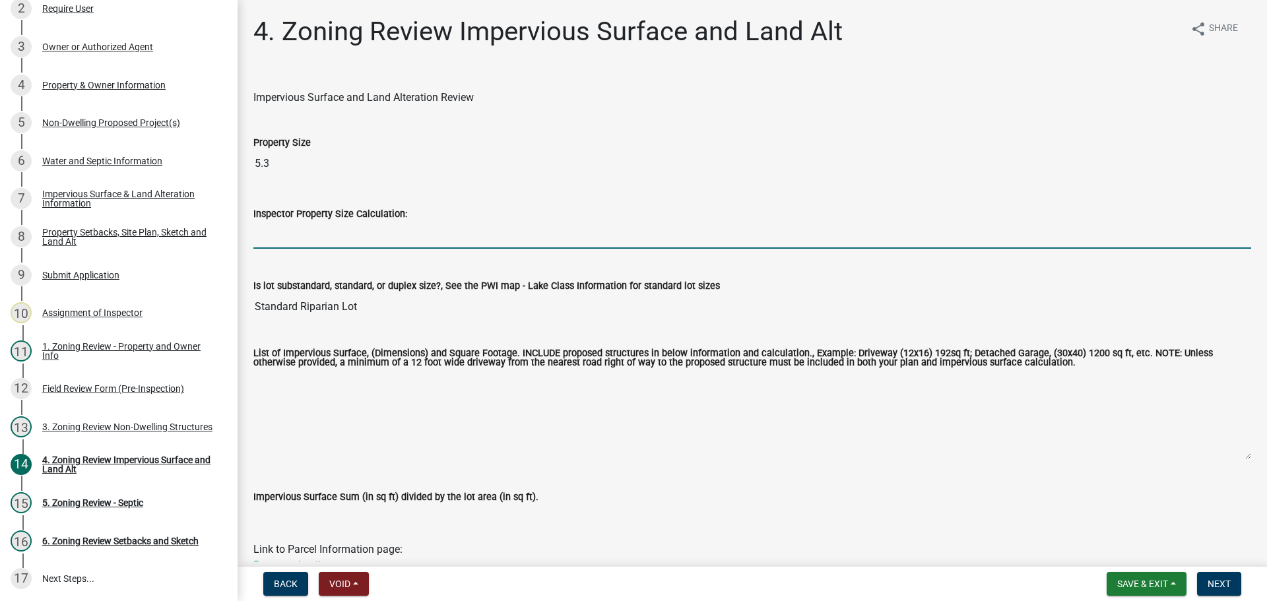
drag, startPoint x: 367, startPoint y: 235, endPoint x: 383, endPoint y: 228, distance: 17.4
click at [367, 235] on input "Inspector Property Size Calculation:" at bounding box center [752, 235] width 998 height 27
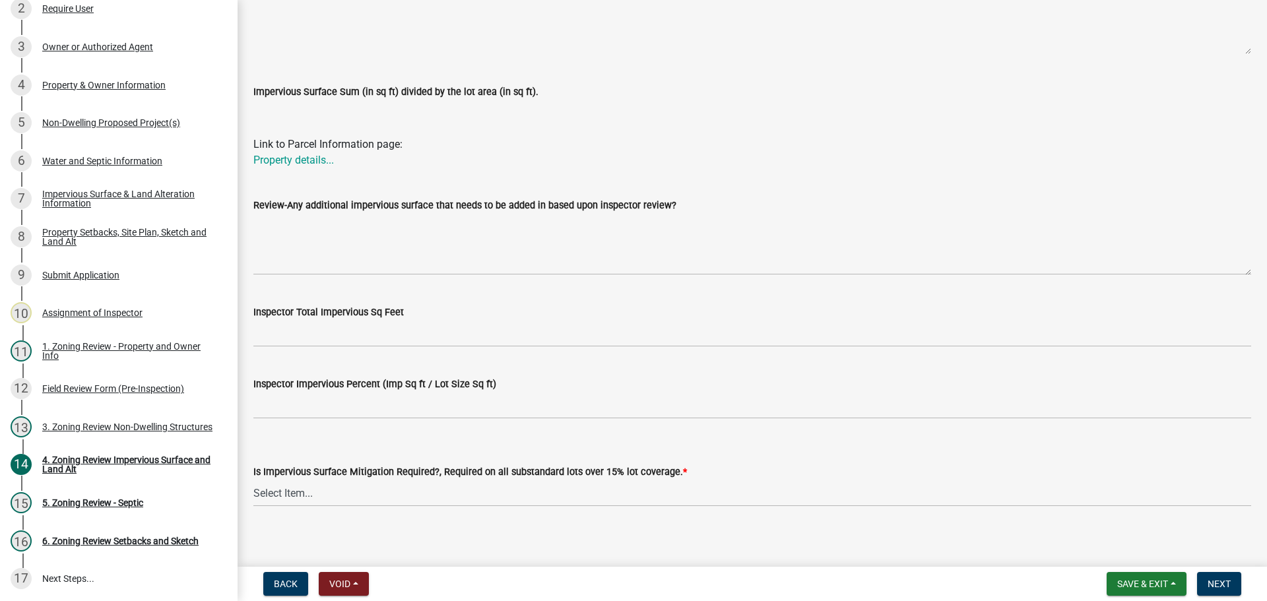
scroll to position [414, 0]
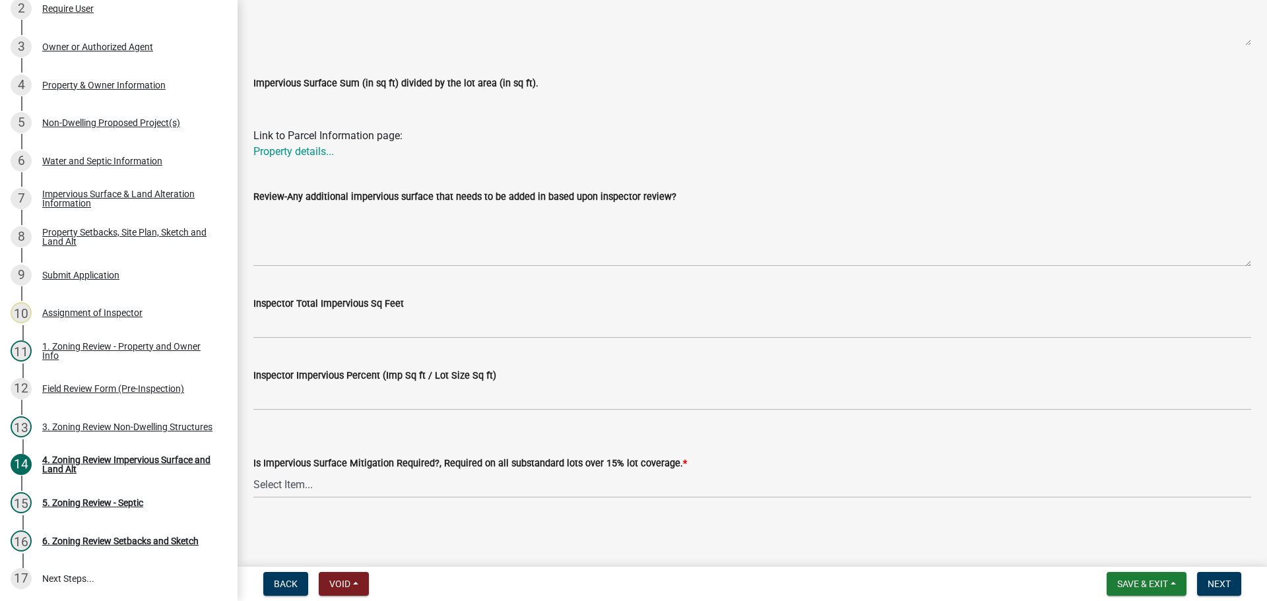
type input "5.3"
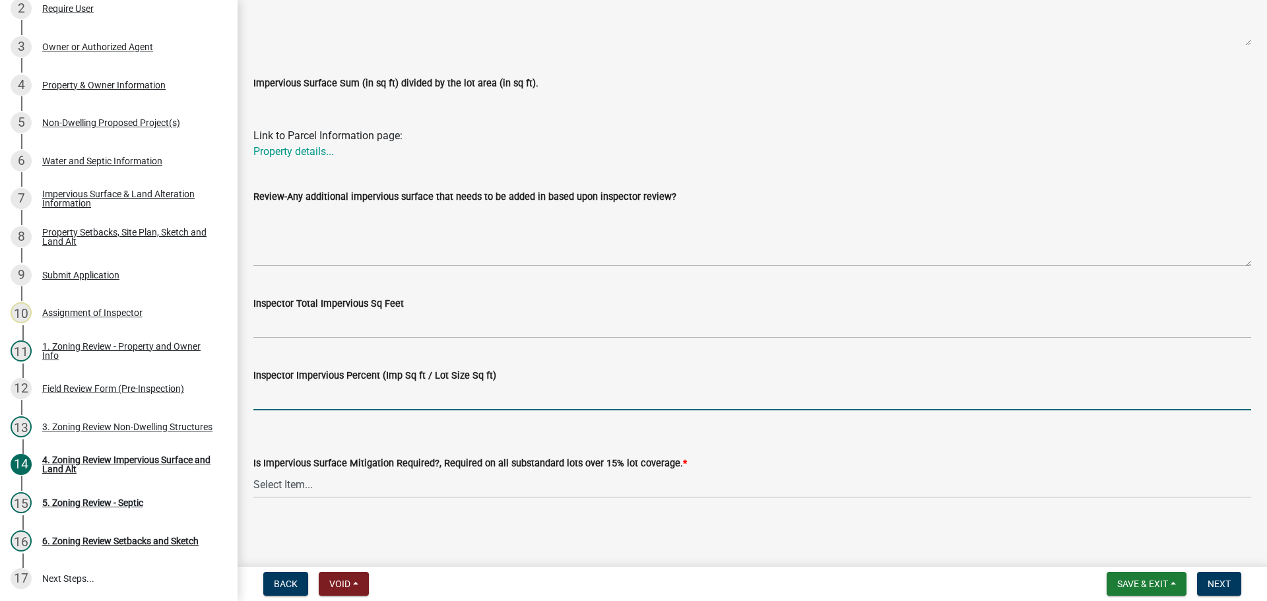
click at [337, 403] on input "Inspector Impervious Percent (Imp Sq ft / Lot Size Sq ft)" at bounding box center [752, 396] width 998 height 27
type input "under 25%"
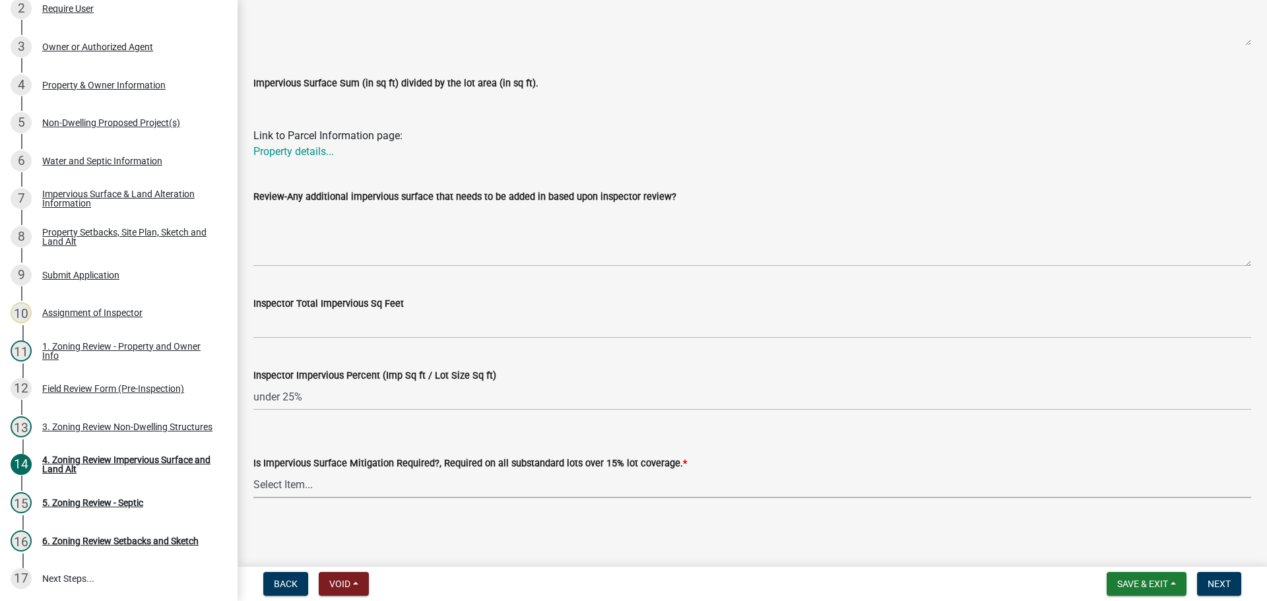
click at [319, 480] on select "Select Item... Yes- Over 15% substandard lot coverage No N/A" at bounding box center [752, 484] width 998 height 27
click at [253, 471] on select "Select Item... Yes- Over 15% substandard lot coverage No N/A" at bounding box center [752, 484] width 998 height 27
select select "e01e6f83-540c-4684-94c6-de0fe38ded07"
click at [1215, 581] on span "Next" at bounding box center [1219, 584] width 23 height 11
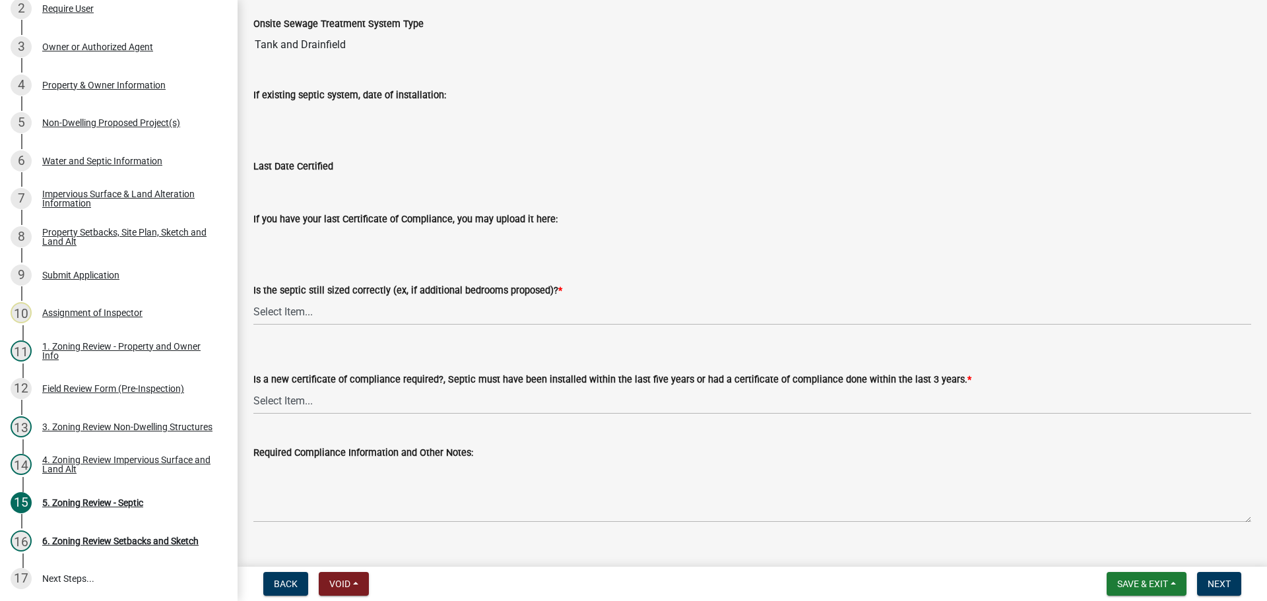
scroll to position [142, 0]
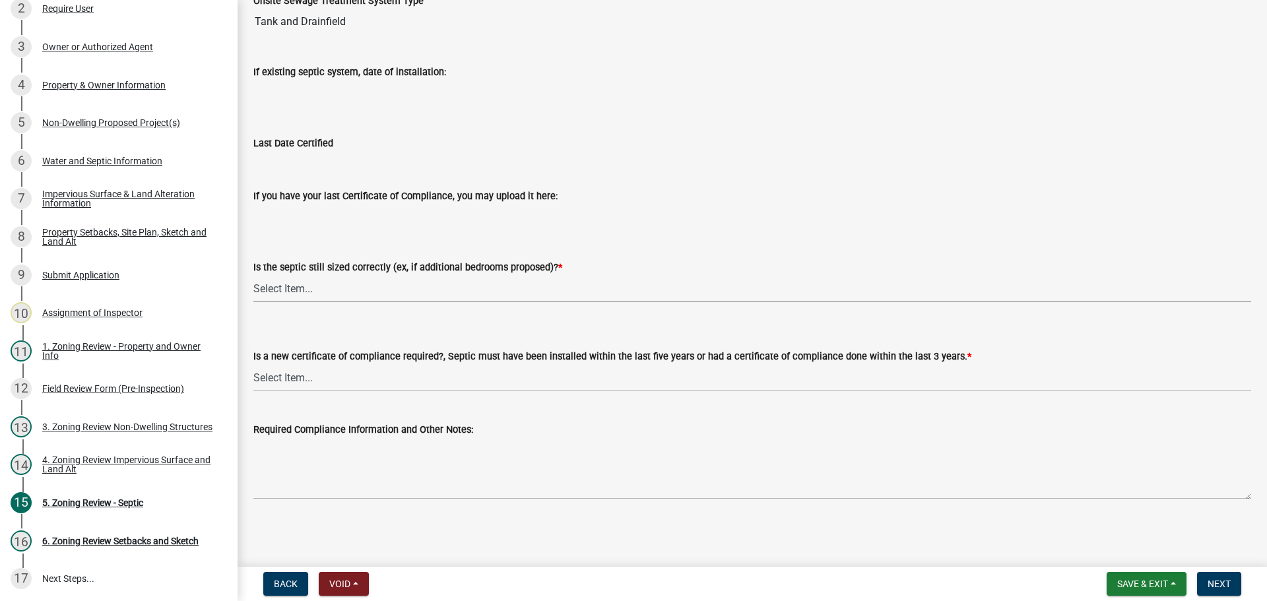
click at [298, 292] on select "Select Item... Yes No N/A" at bounding box center [752, 288] width 998 height 27
click at [253, 275] on select "Select Item... Yes No N/A" at bounding box center [752, 288] width 998 height 27
select select "ffe0288f-179d-446d-9dfb-ee21a688edc6"
click at [313, 391] on select "Select Item... Yes No" at bounding box center [752, 377] width 998 height 27
click at [253, 364] on select "Select Item... Yes No" at bounding box center [752, 377] width 998 height 27
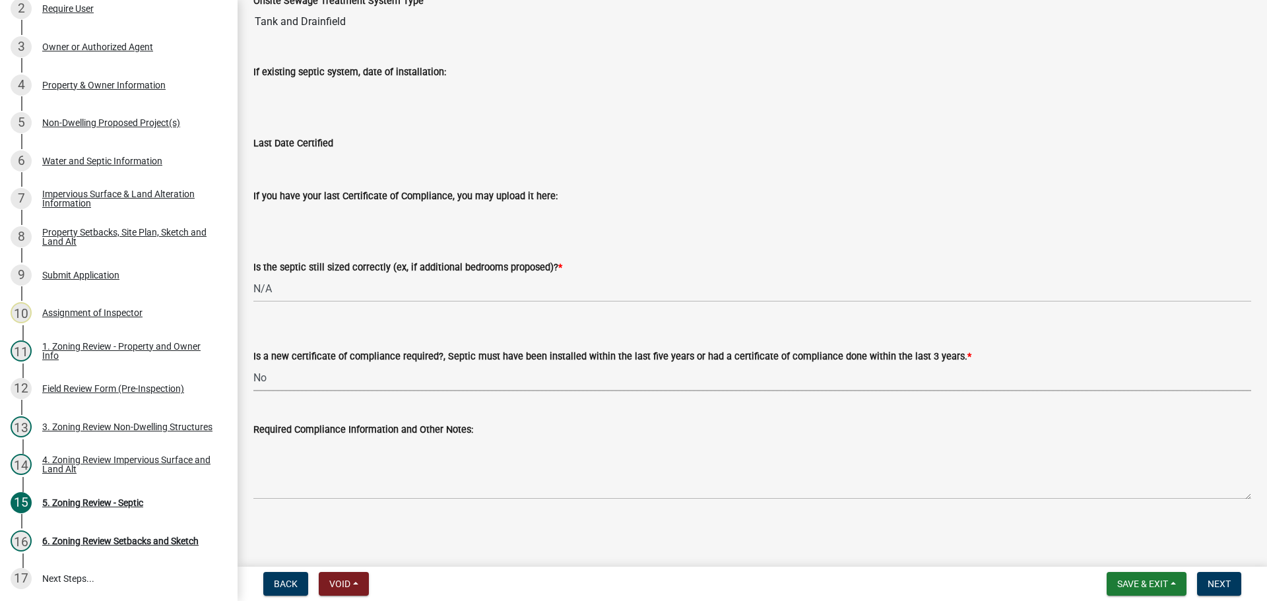
select select "2fd537d7-74b1-4ff9-a84c-837cf5598f43"
click at [1218, 579] on span "Next" at bounding box center [1219, 584] width 23 height 11
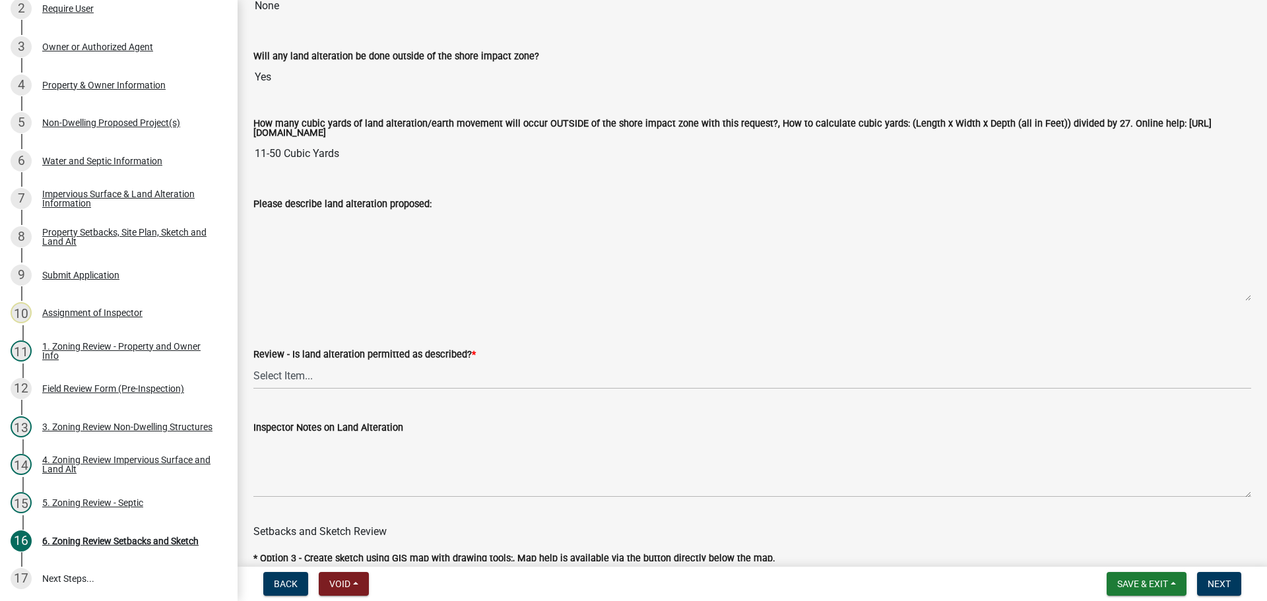
scroll to position [264, 0]
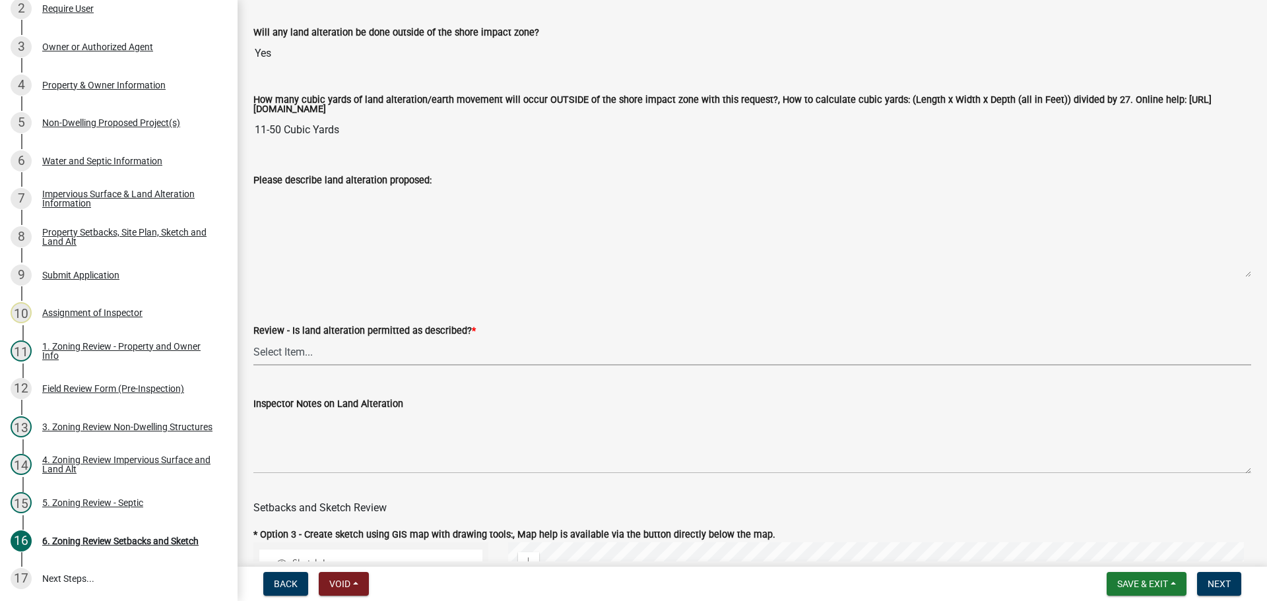
click at [280, 350] on select "Select Item... Yes No N/A" at bounding box center [752, 352] width 998 height 27
click at [253, 341] on select "Select Item... Yes No N/A" at bounding box center [752, 352] width 998 height 27
select select "cada6796-d529-4ebb-b6d4-faca8dd705c9"
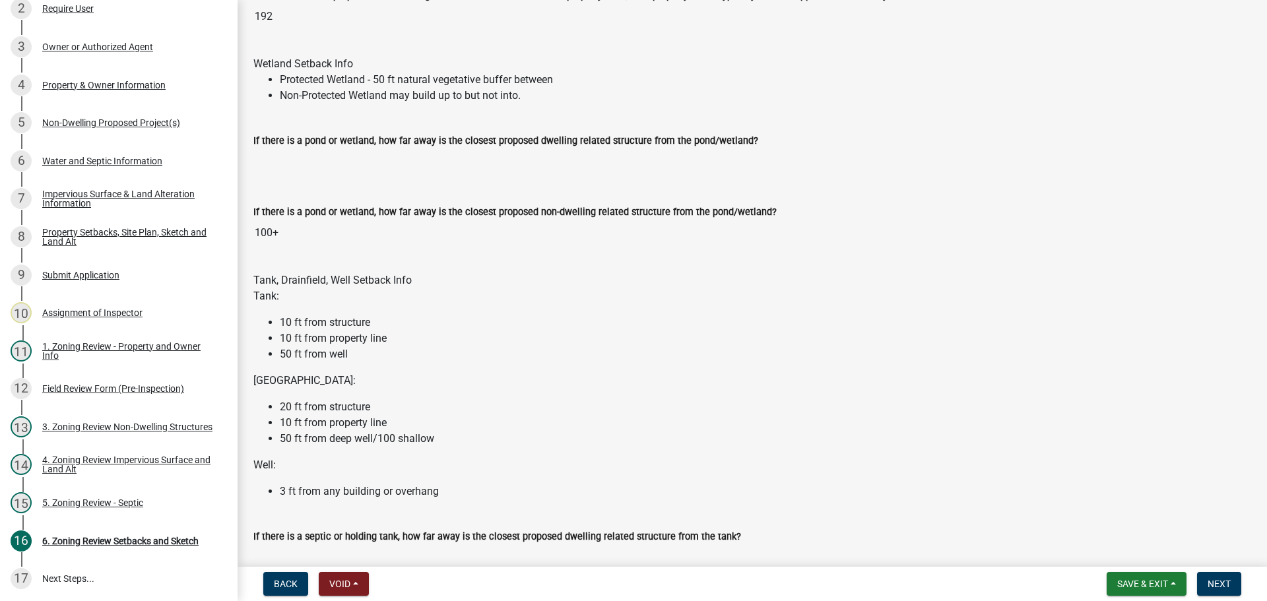
scroll to position [2046, 0]
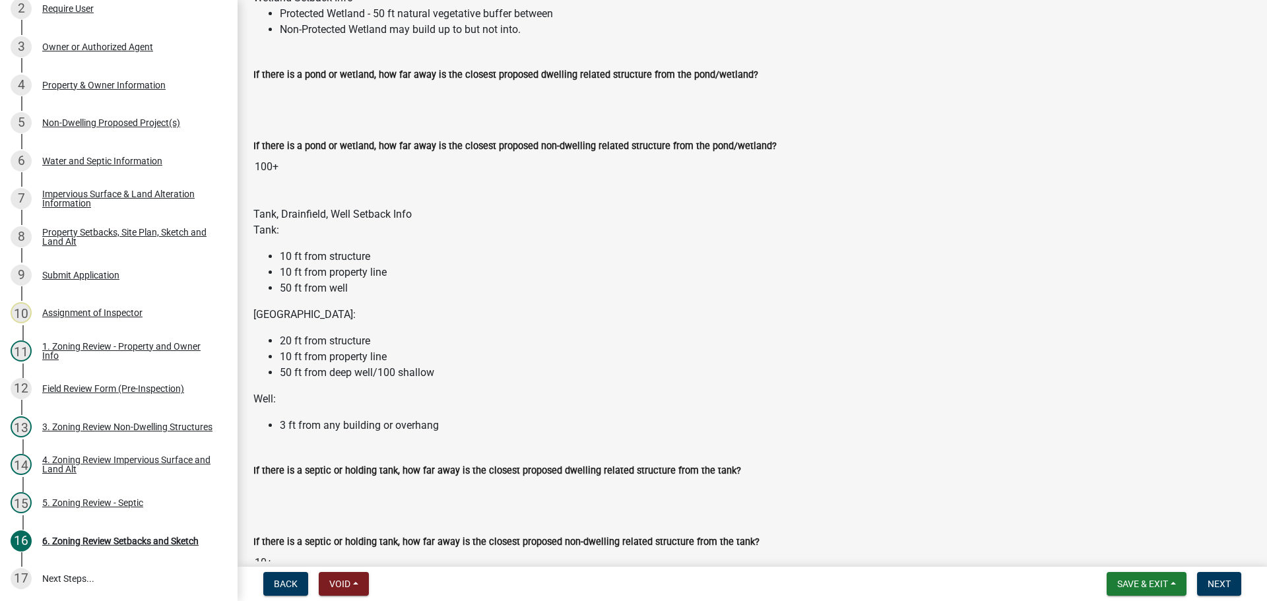
click at [263, 168] on input "100+" at bounding box center [752, 167] width 998 height 26
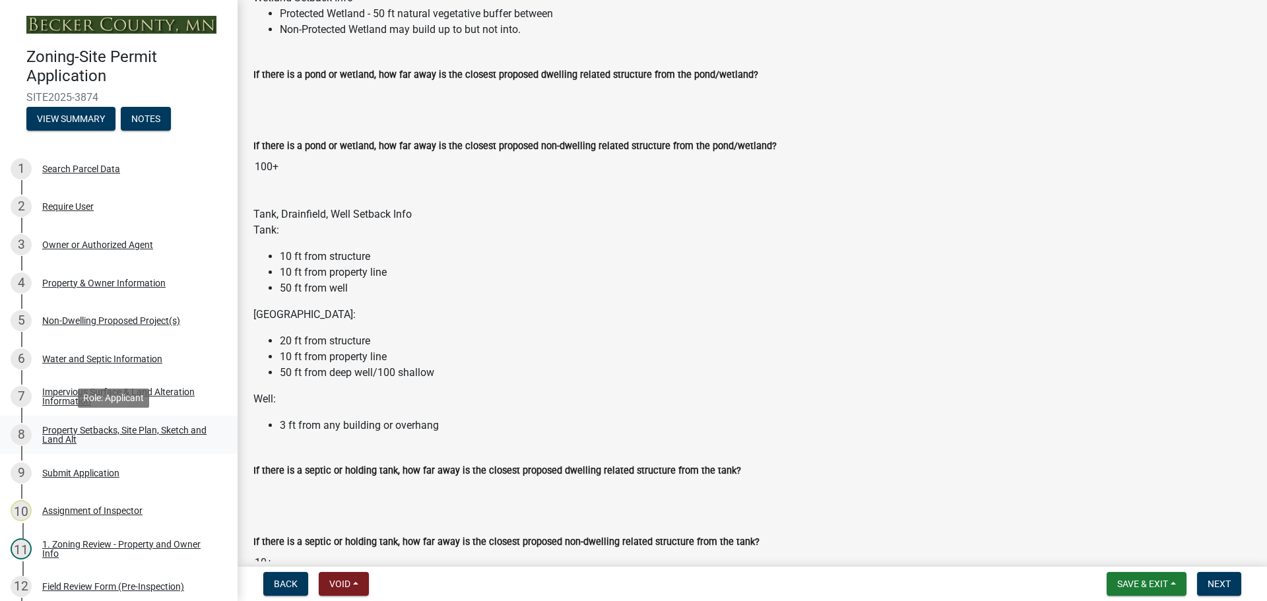
click at [153, 427] on div "Property Setbacks, Site Plan, Sketch and Land Alt" at bounding box center [129, 435] width 174 height 18
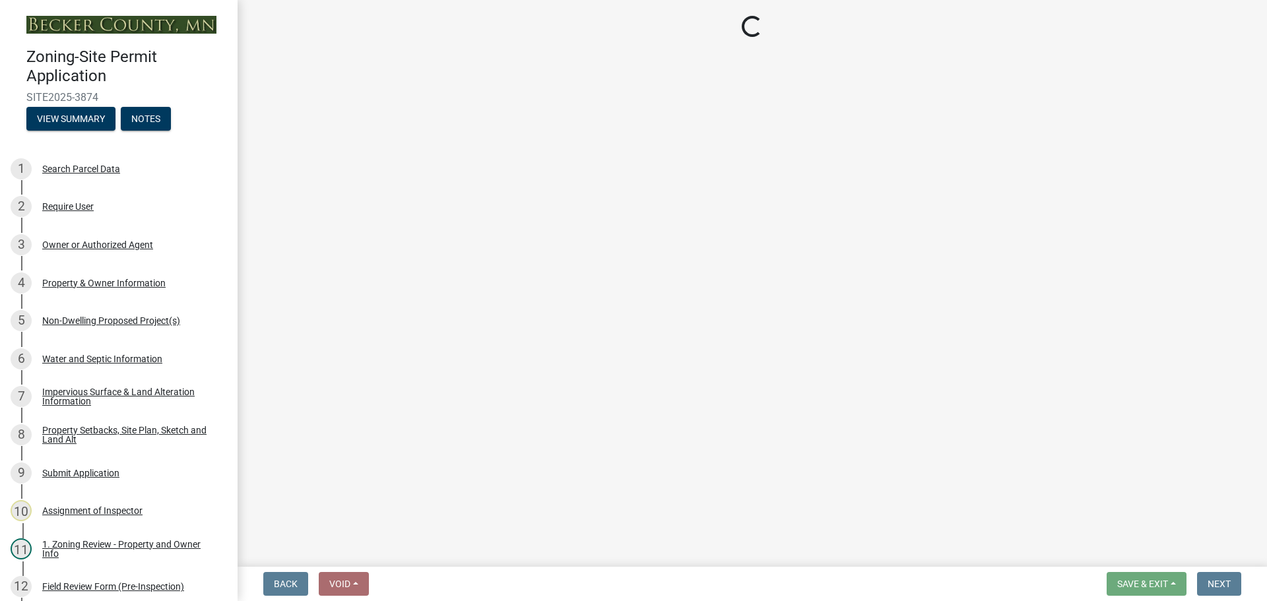
select select "7b13c63f-e699-4112-b373-98fbd28ec536"
select select "c7aae9b6-2e30-4167-a704-1302bb4af63b"
select select "fd58f24c-a096-4195-863e-b494ea1fd324"
select select "12f785fb-c378-4b18-841c-21c73dc99083"
select select "12da6293-5841-4f5c-bd92-3658833964cd"
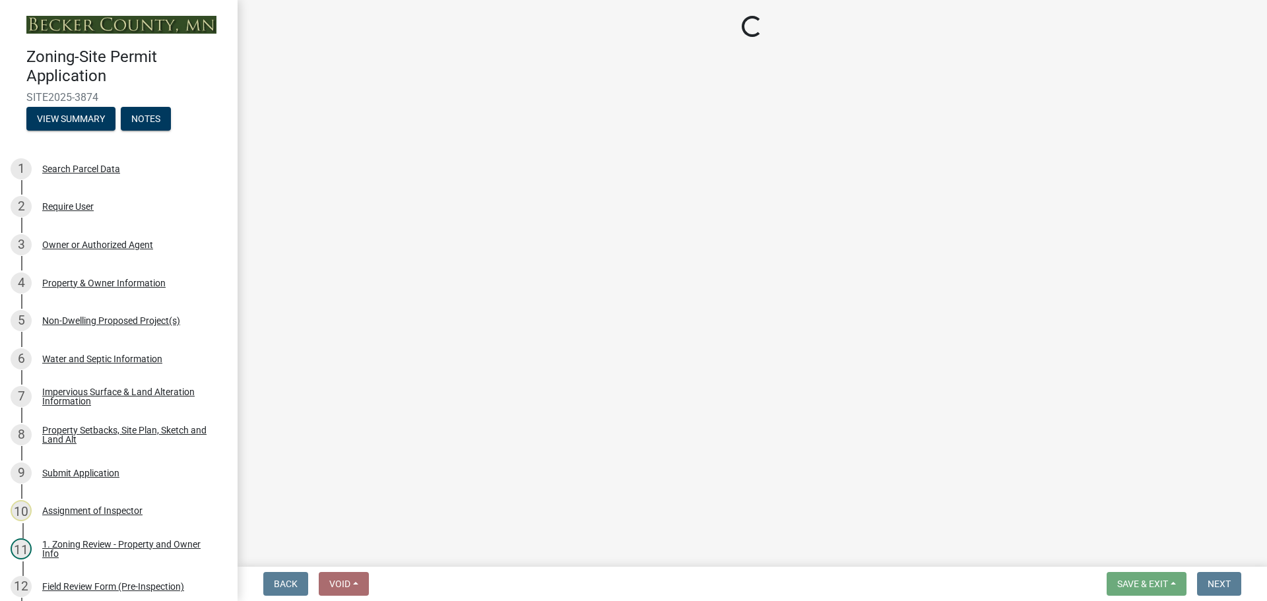
select select "27b2a8b4-abf6-463e-8c0c-7c5d2b4fe26f"
select select "5ad4ab64-b44e-481c-9000-9e5907aa74e1"
select select "a96800da-4e88-4c62-b1ff-2cd17f9e3346"
select select "c8b8ea71-7088-4e87-a493-7bc88cc2835b"
select select "133211ff-91ce-4a0a-9235-b48a7e2069a0"
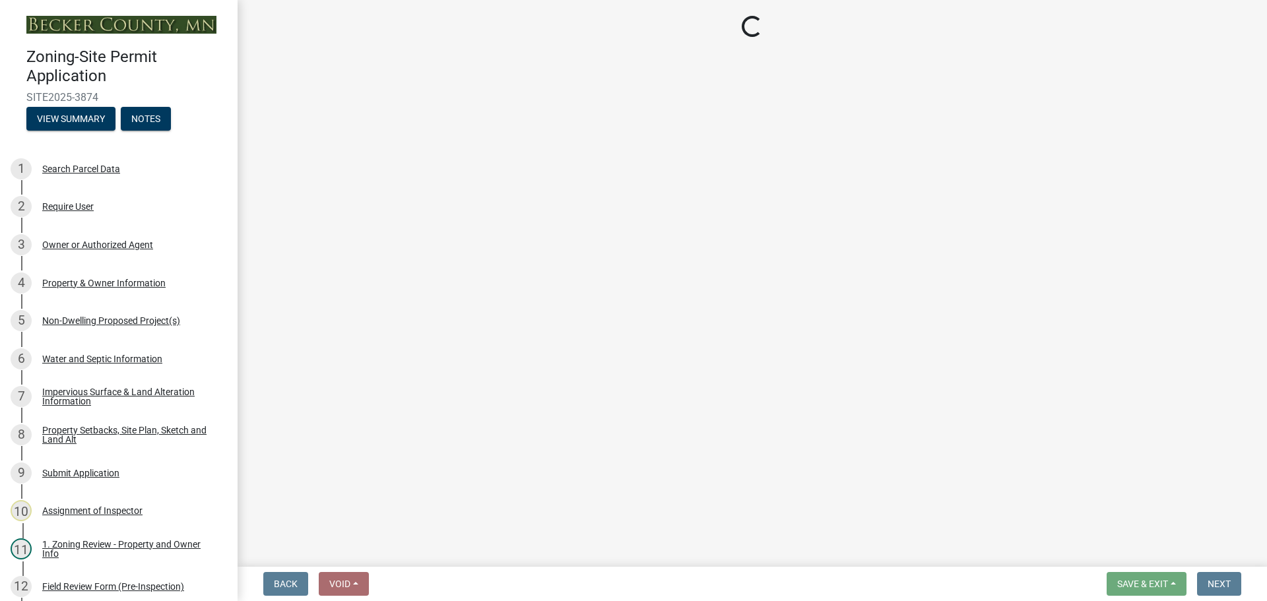
select select "4421853d-5e11-4b64-95ec-6c47066881cc"
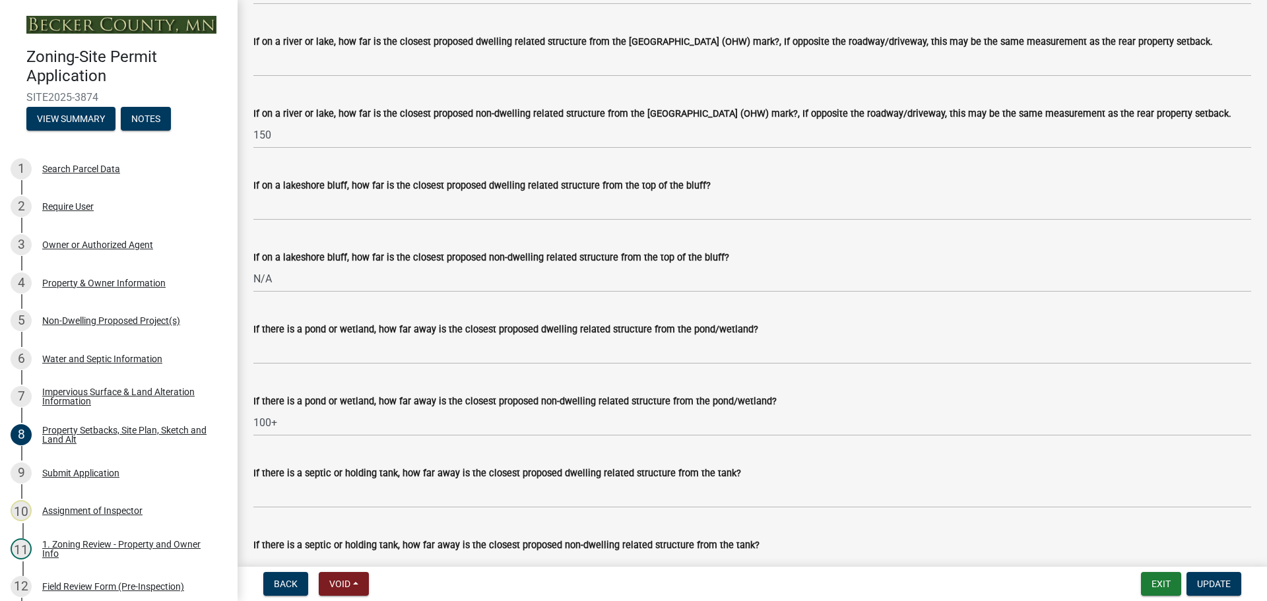
scroll to position [3168, 0]
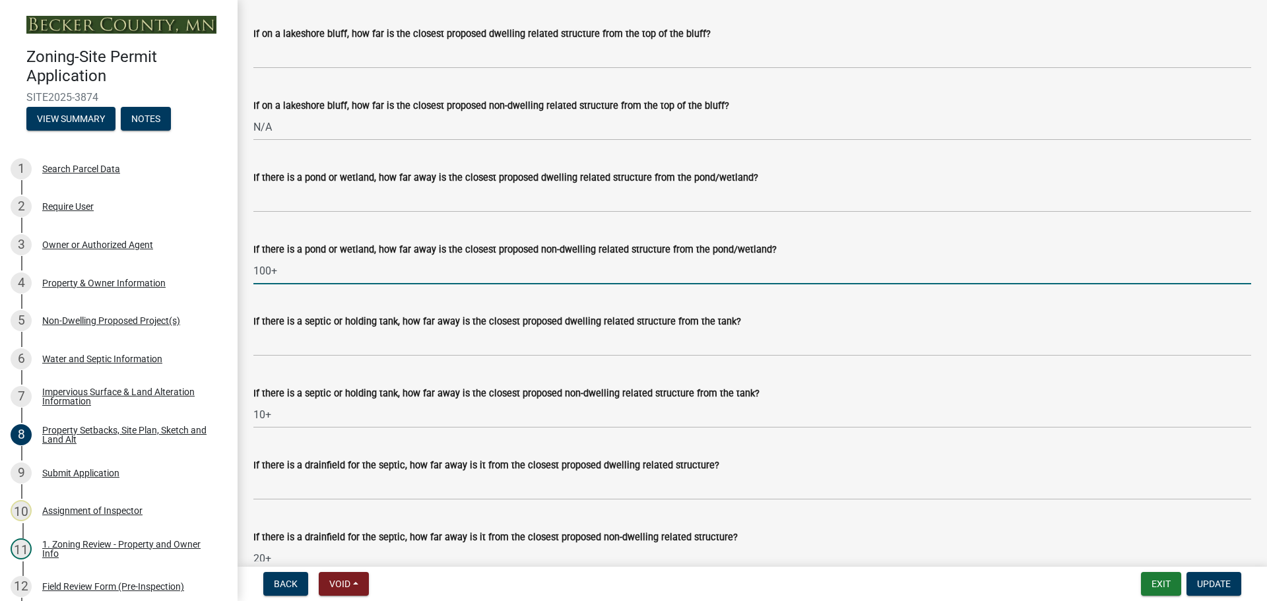
drag, startPoint x: 274, startPoint y: 290, endPoint x: 261, endPoint y: 288, distance: 13.3
click at [261, 284] on input "100+" at bounding box center [752, 270] width 998 height 27
drag, startPoint x: 272, startPoint y: 288, endPoint x: 294, endPoint y: 289, distance: 21.8
click at [294, 284] on input "150+" at bounding box center [752, 270] width 998 height 27
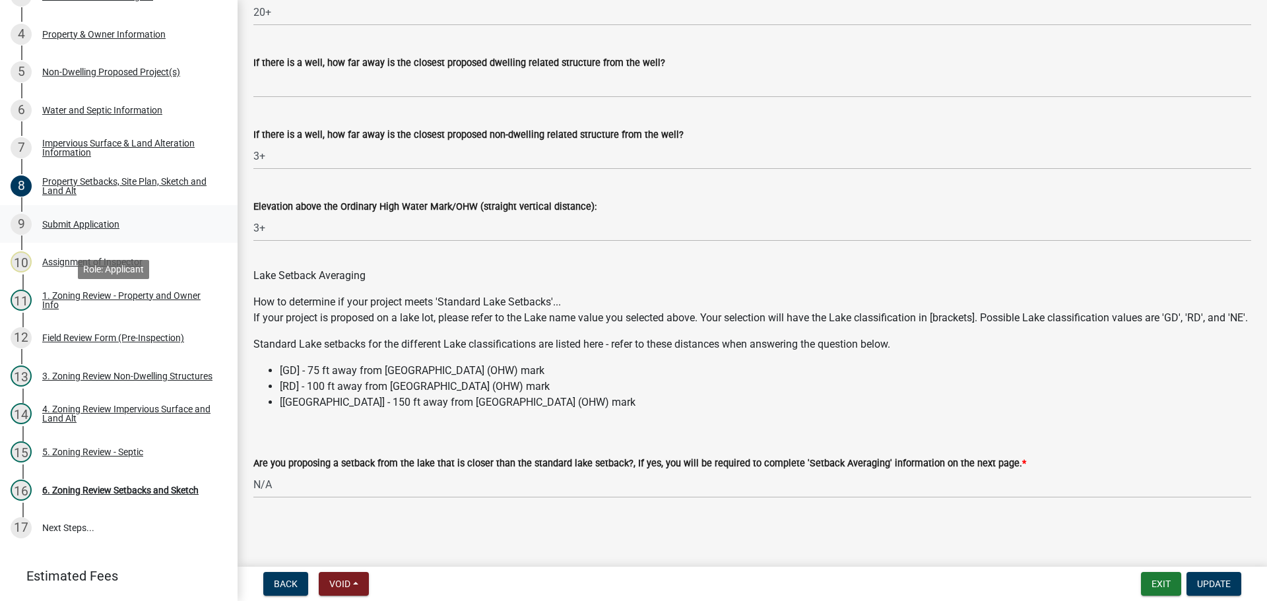
scroll to position [288, 0]
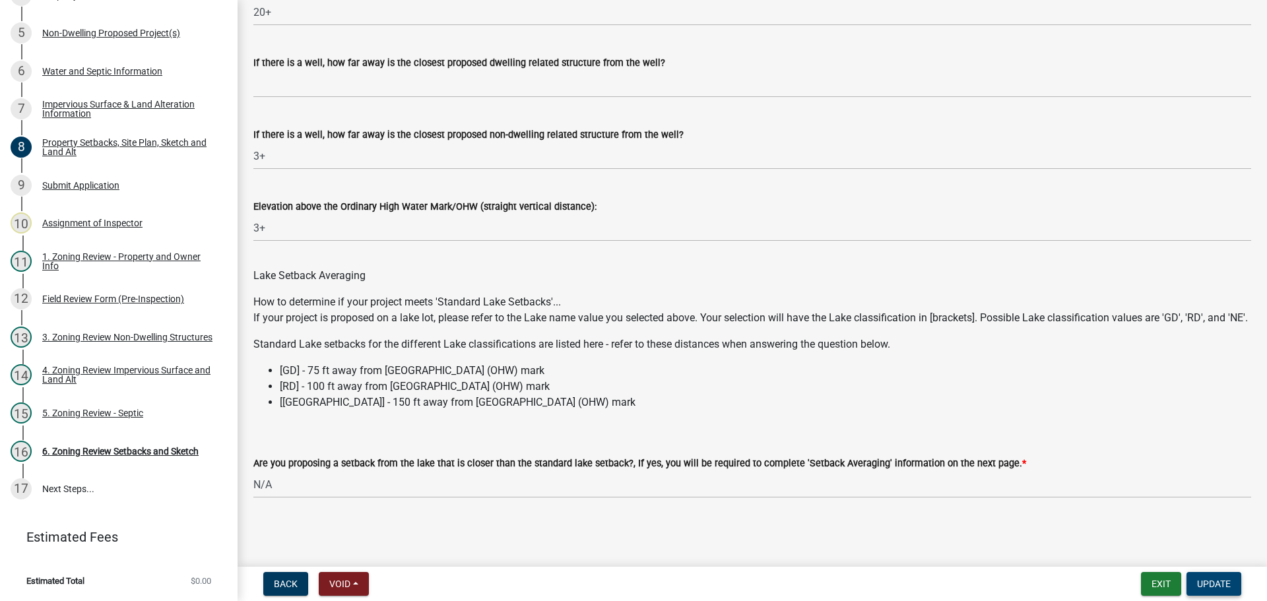
type input "150"
drag, startPoint x: 1218, startPoint y: 575, endPoint x: 1208, endPoint y: 561, distance: 17.6
click at [1218, 575] on button "Update" at bounding box center [1214, 584] width 55 height 24
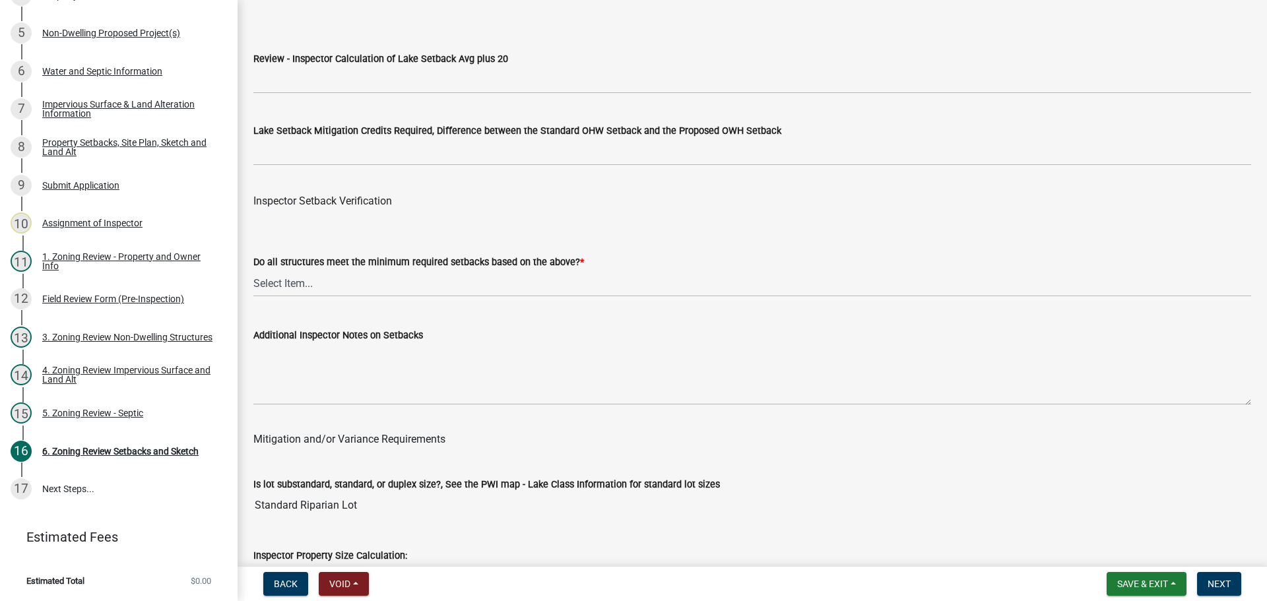
scroll to position [4158, 0]
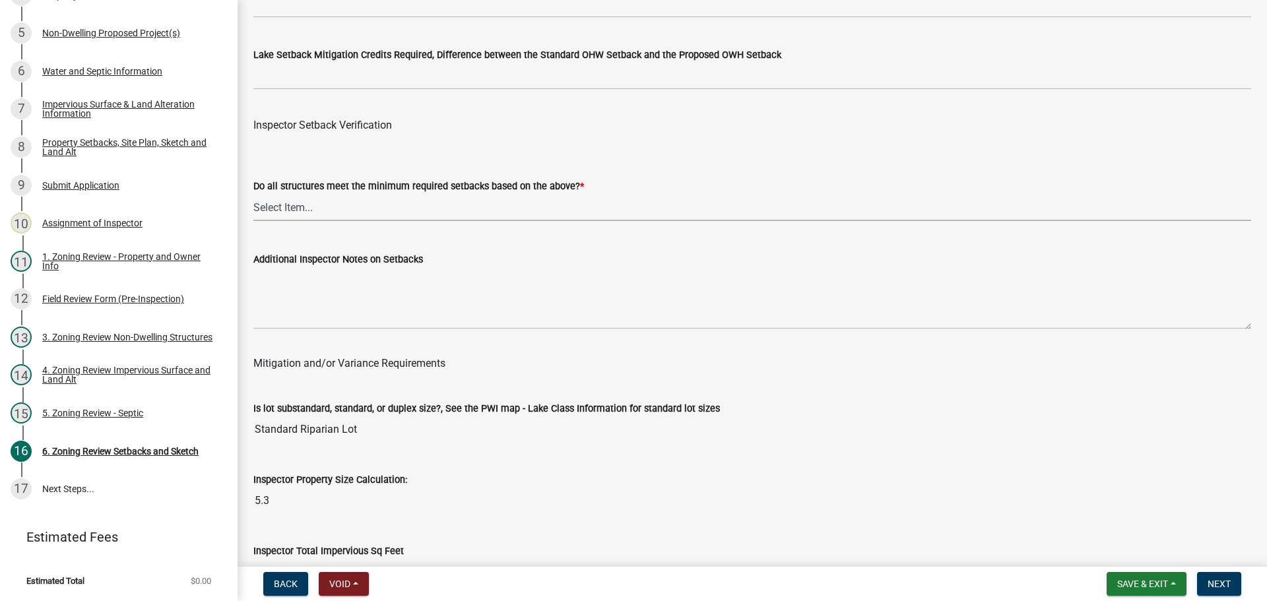
click at [292, 214] on select "Select Item... Yes No" at bounding box center [752, 207] width 998 height 27
click at [253, 197] on select "Select Item... Yes No" at bounding box center [752, 207] width 998 height 27
select select "1355ee8a-8cf1-4796-8594-a9df27e9dfb0"
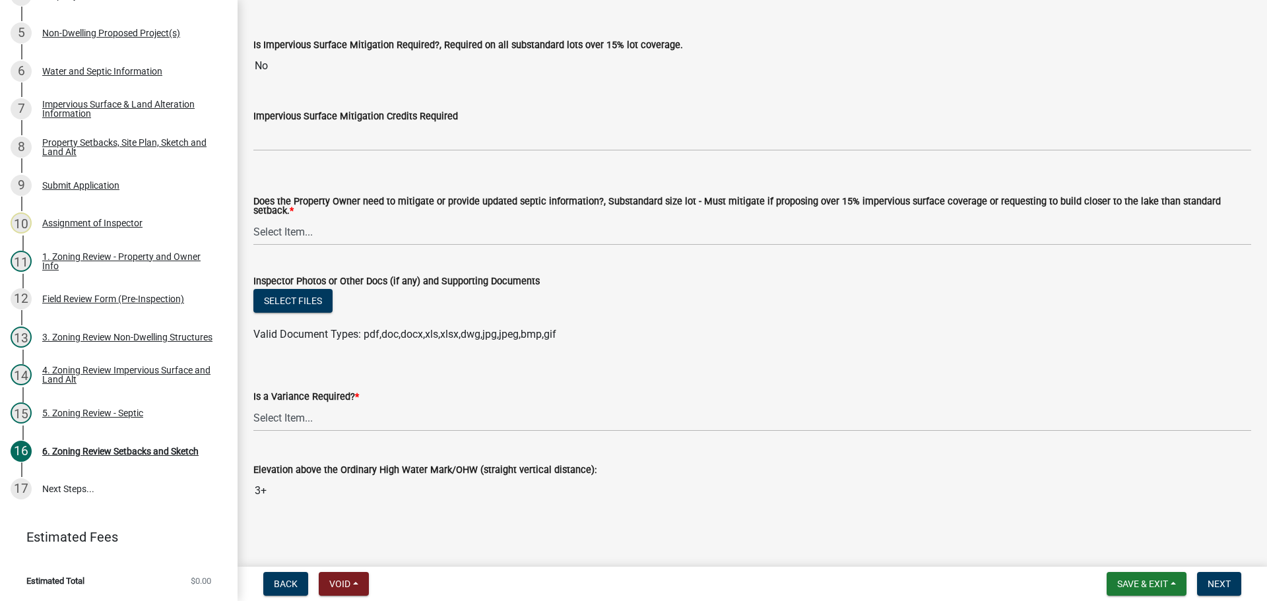
scroll to position [4808, 0]
drag, startPoint x: 283, startPoint y: 220, endPoint x: 291, endPoint y: 206, distance: 16.5
click at [283, 220] on select "Select Item... No Mitigation or additional Septic Information is required Septi…" at bounding box center [752, 229] width 998 height 27
click at [253, 216] on select "Select Item... No Mitigation or additional Septic Information is required Septi…" at bounding box center [752, 229] width 998 height 27
select select "90ee664a-1dc2-440e-be2c-90a87c157e77"
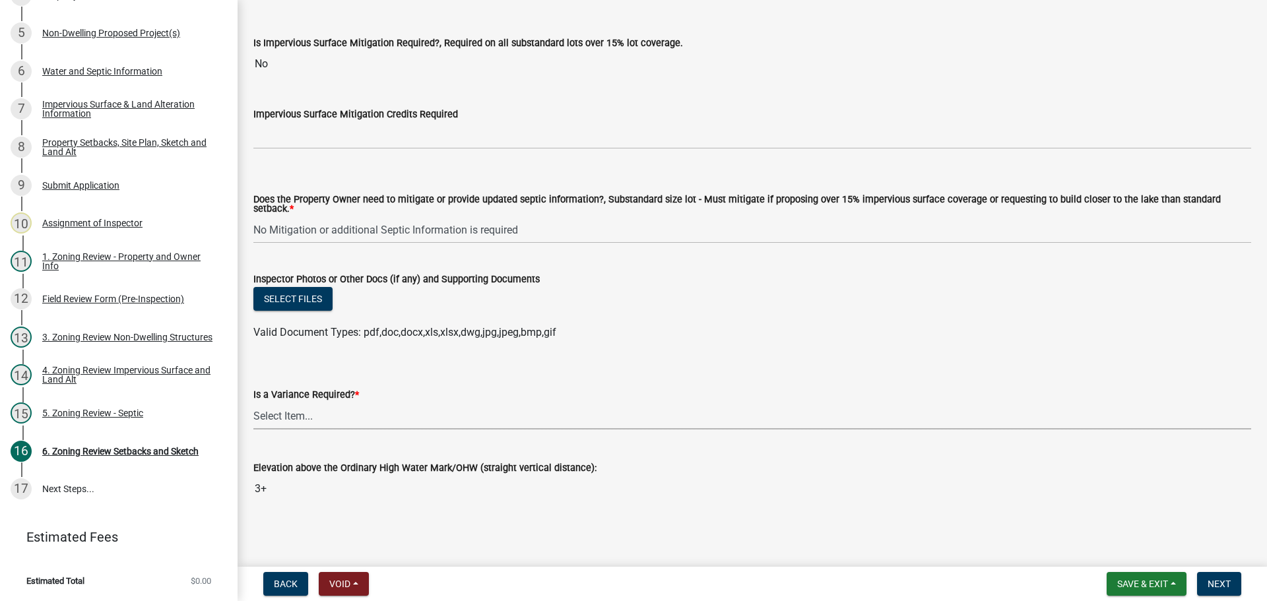
click at [298, 417] on select "Select Item... Yes No" at bounding box center [752, 416] width 998 height 27
click at [253, 403] on select "Select Item... Yes No" at bounding box center [752, 416] width 998 height 27
select select "f2187563-aefa-492e-adce-9c256a51e9d2"
click at [1224, 579] on span "Next" at bounding box center [1219, 584] width 23 height 11
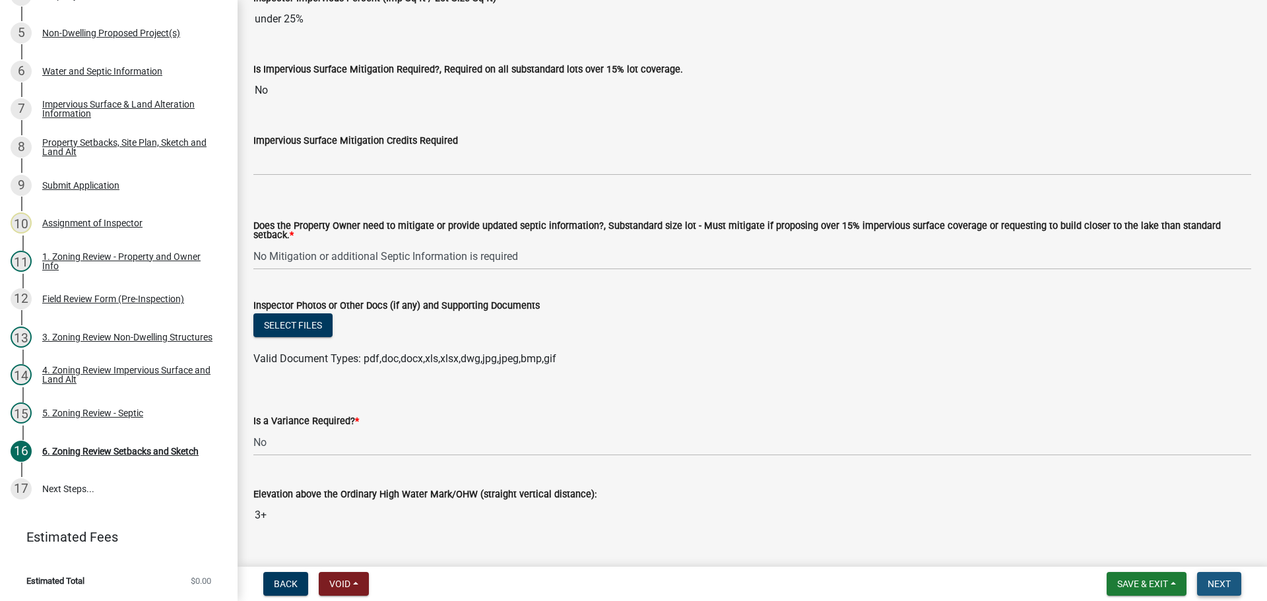
scroll to position [4835, 0]
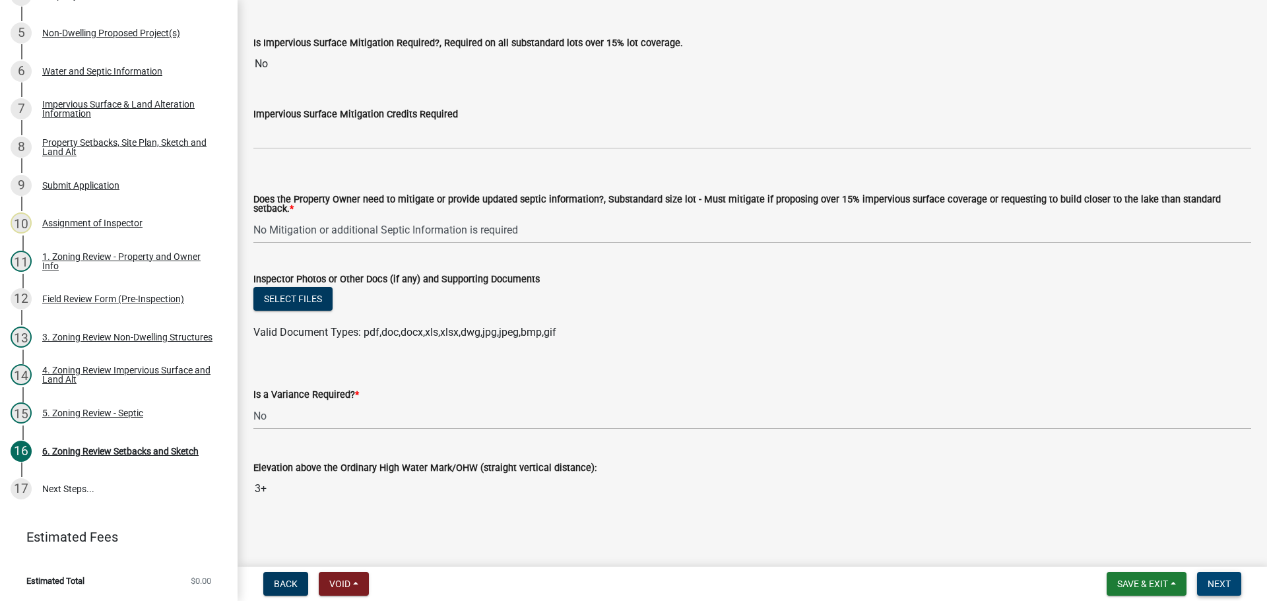
click at [1223, 583] on span "Next" at bounding box center [1219, 584] width 23 height 11
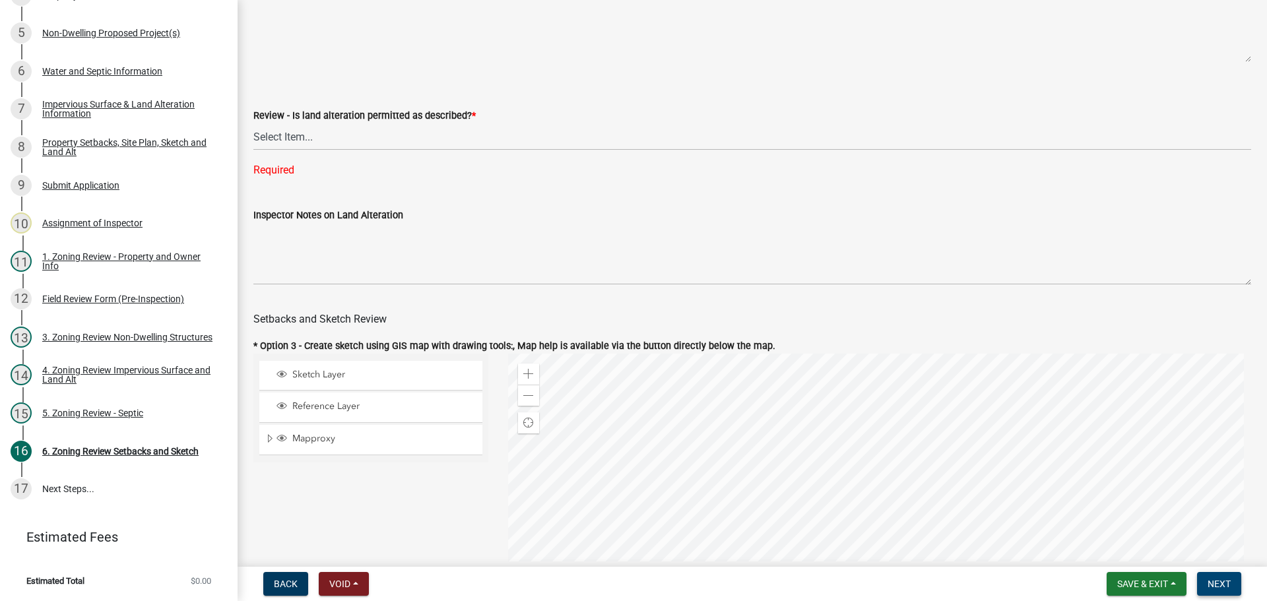
scroll to position [149, 0]
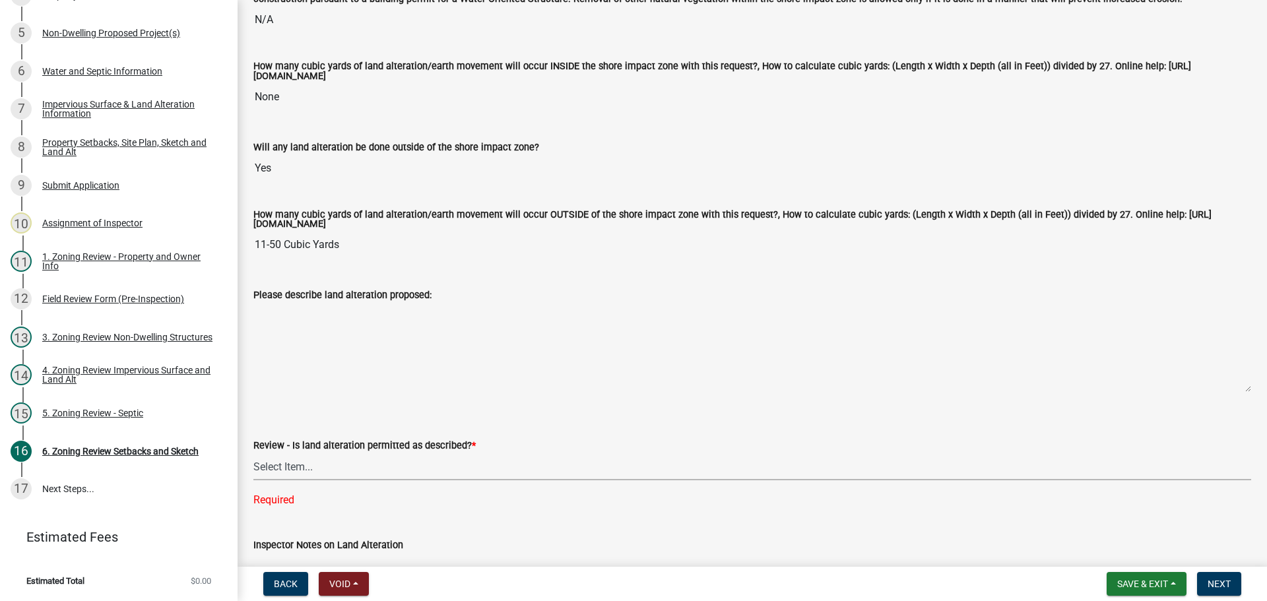
click at [279, 463] on select "Select Item... Yes No N/A" at bounding box center [752, 466] width 998 height 27
click at [253, 455] on select "Select Item... Yes No N/A" at bounding box center [752, 466] width 998 height 27
select select "cada6796-d529-4ebb-b6d4-faca8dd705c9"
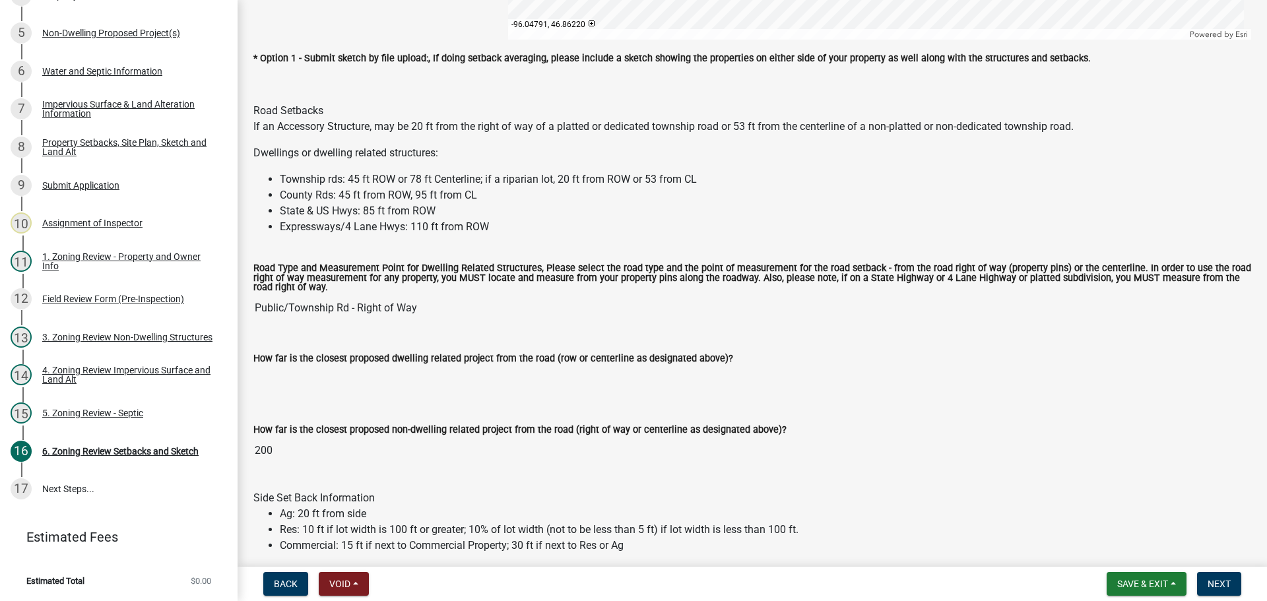
scroll to position [1139, 0]
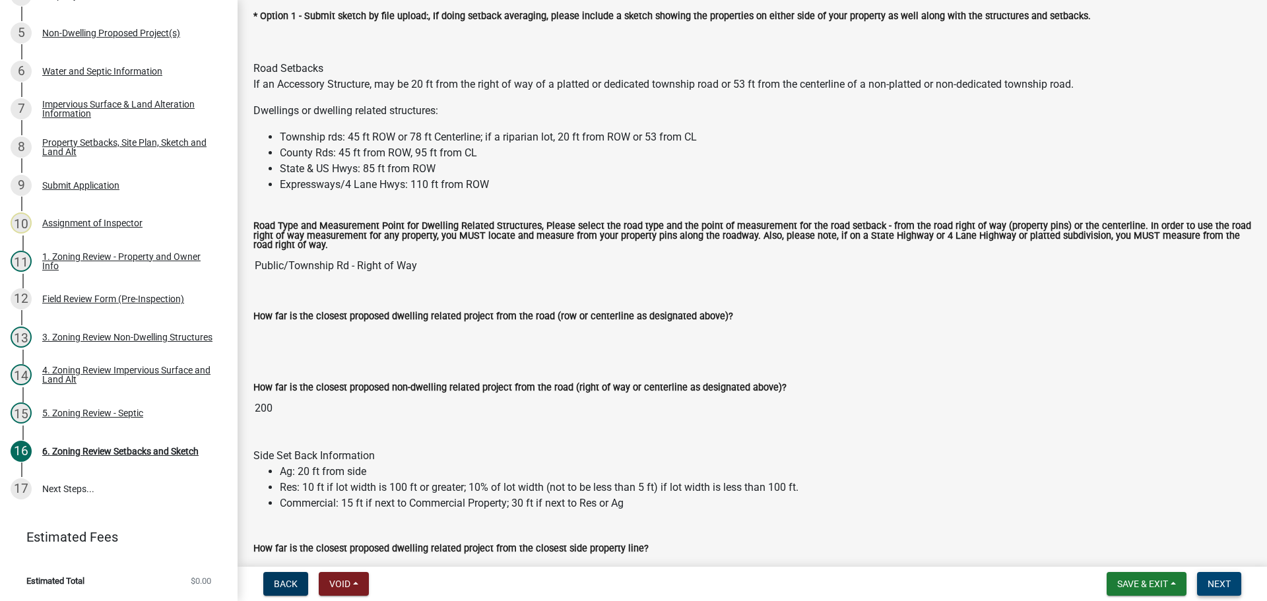
click at [1232, 577] on button "Next" at bounding box center [1219, 584] width 44 height 24
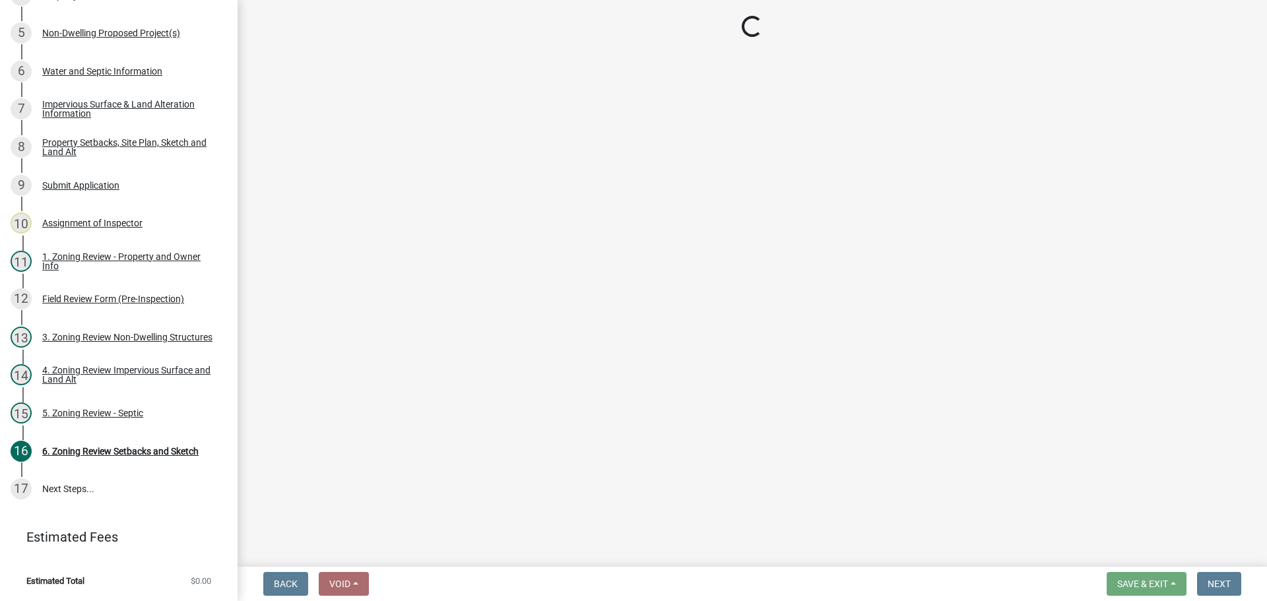
scroll to position [325, 0]
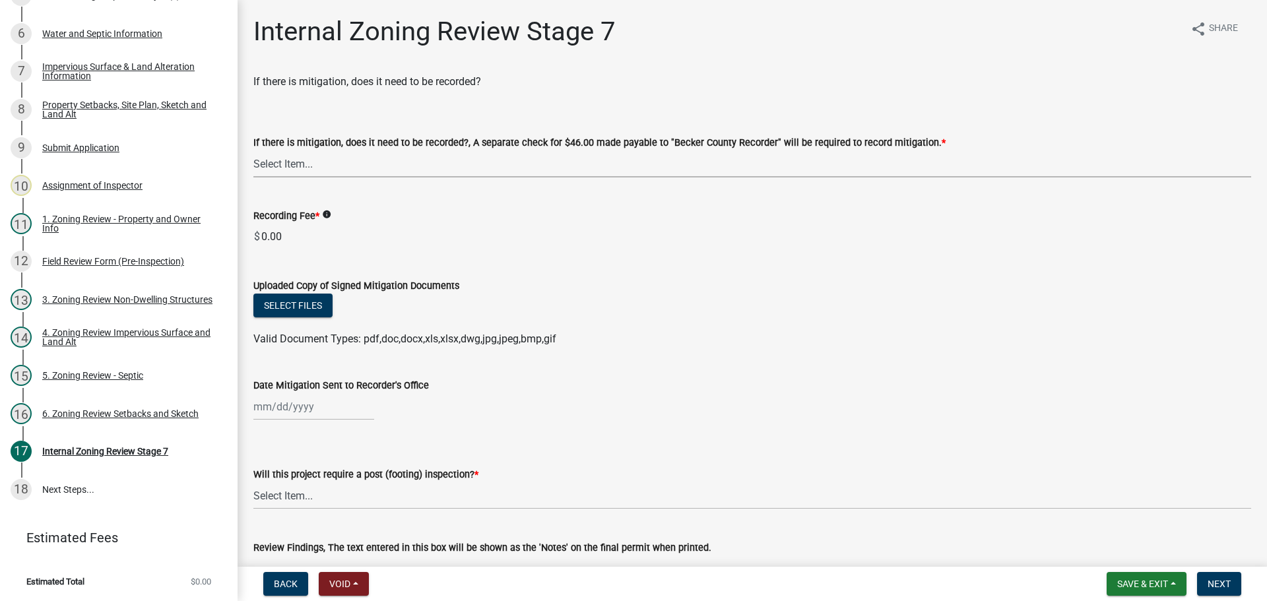
click at [282, 166] on select "Select Item... Yes No N/A" at bounding box center [752, 163] width 998 height 27
click at [253, 150] on select "Select Item... Yes No N/A" at bounding box center [752, 163] width 998 height 27
select select "a3547d78-d162-4c03-a5e6-44db720e788b"
click at [296, 498] on select "Select Item... No Yes" at bounding box center [752, 495] width 998 height 27
click at [253, 482] on select "Select Item... No Yes" at bounding box center [752, 495] width 998 height 27
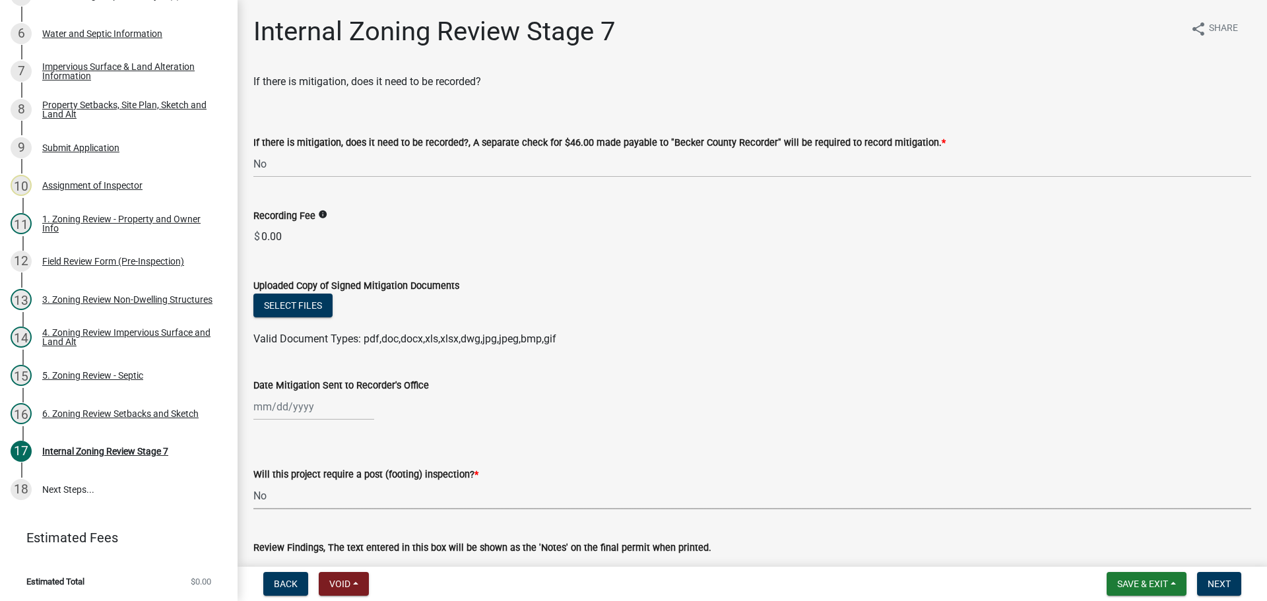
select select "70fe76f0-d291-438e-ac1a-5869b7b7f697"
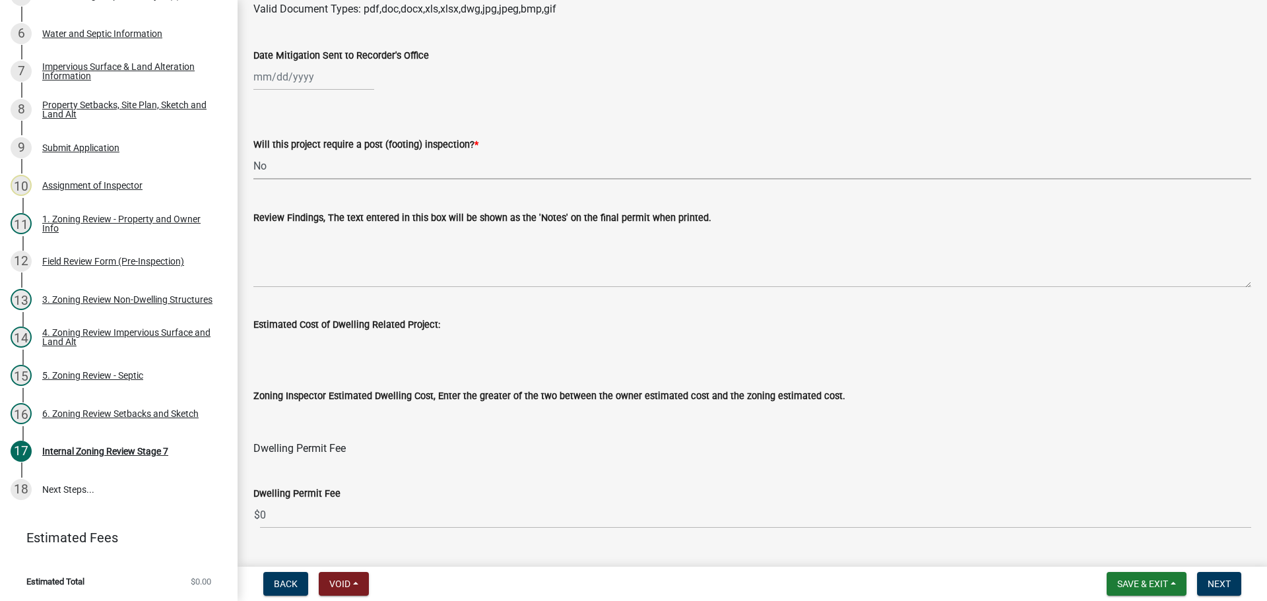
scroll to position [594, 0]
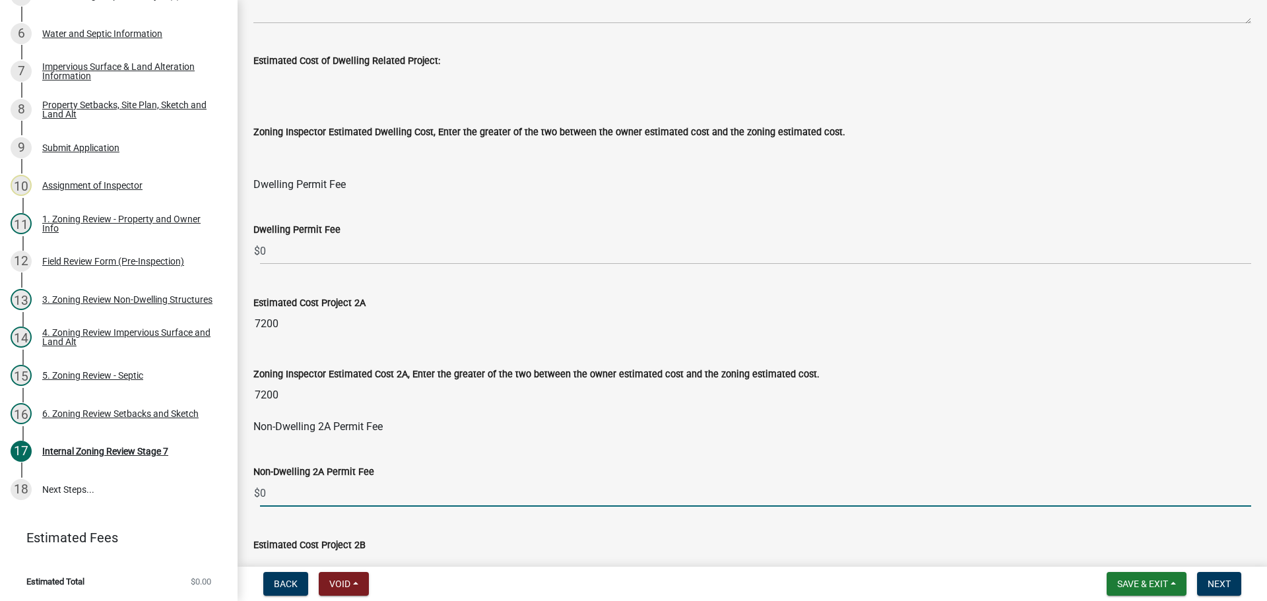
drag, startPoint x: 298, startPoint y: 491, endPoint x: 267, endPoint y: 490, distance: 31.0
click at [267, 490] on input "0" at bounding box center [755, 493] width 991 height 27
drag, startPoint x: 270, startPoint y: 494, endPoint x: 263, endPoint y: 492, distance: 7.4
click at [263, 492] on input "0" at bounding box center [755, 493] width 991 height 27
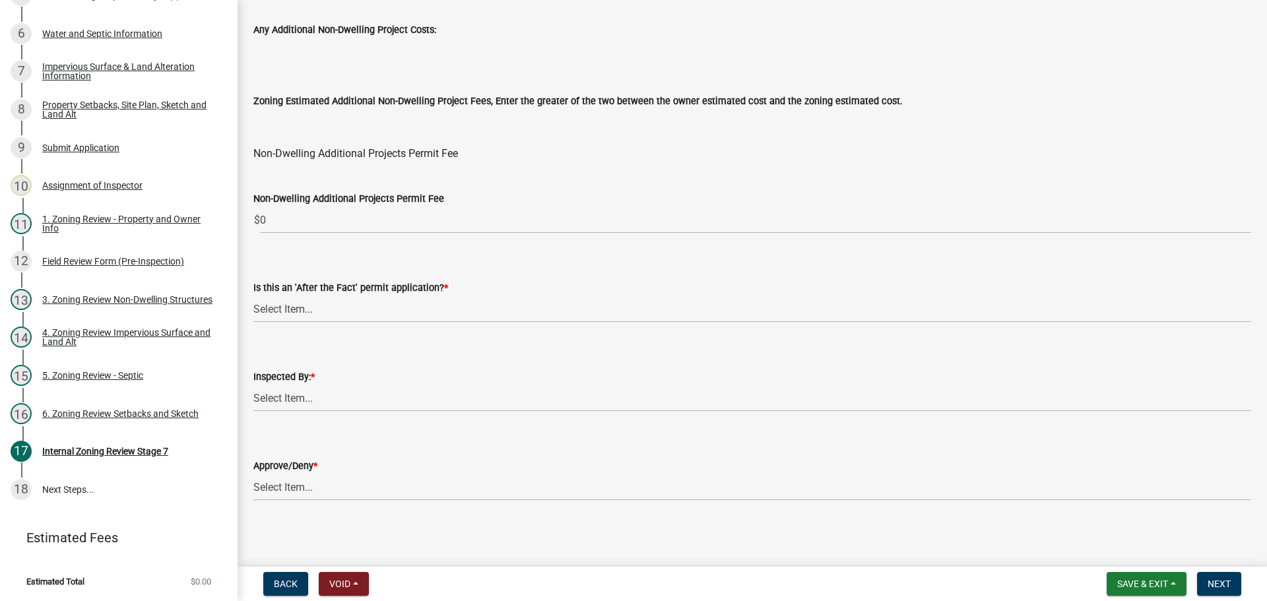
scroll to position [1596, 0]
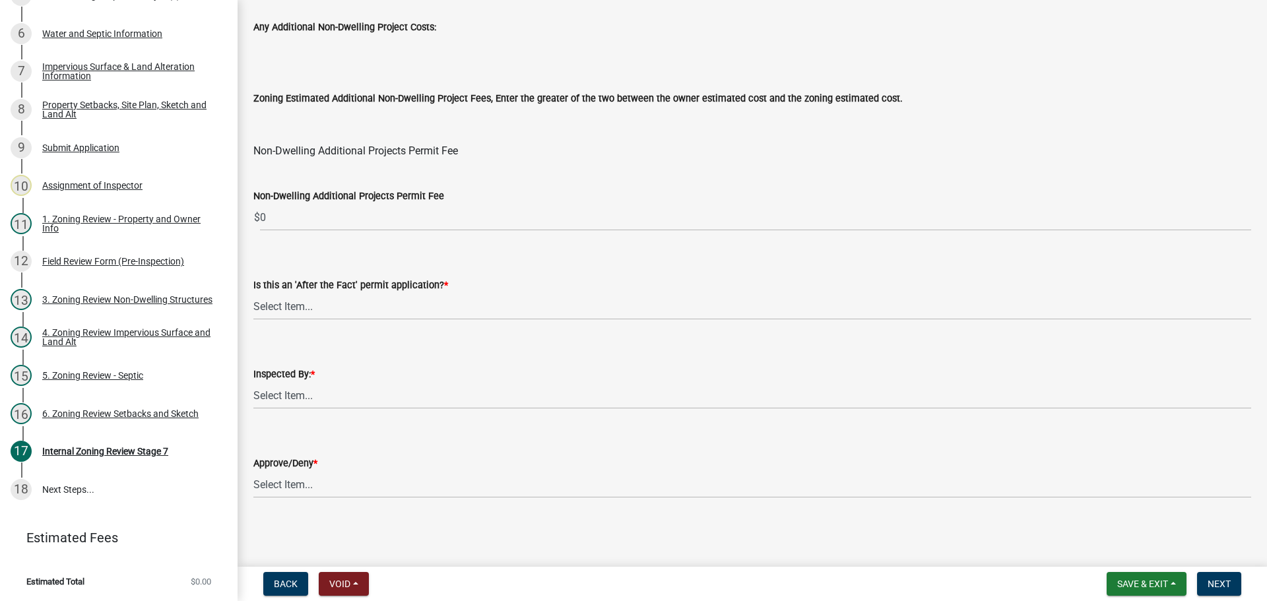
type input "84"
click at [284, 305] on select "Select Item... No Yes" at bounding box center [752, 306] width 998 height 27
click at [253, 293] on select "Select Item... No Yes" at bounding box center [752, 306] width 998 height 27
select select "bbe3a6c5-1893-4527-8578-ada07a3b8ea5"
click at [290, 385] on select "Select Item... Jeff Rusness Kyle Vareberg Nicole Bradbury Susan Rockwell Tyler …" at bounding box center [752, 395] width 998 height 27
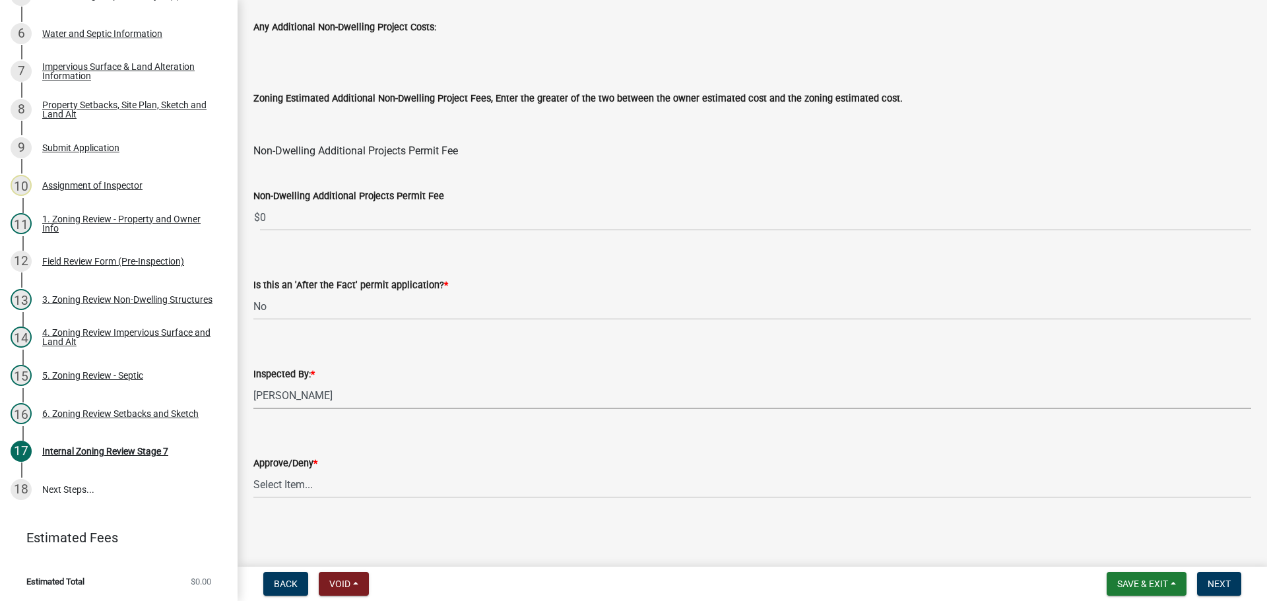
click at [253, 382] on select "Select Item... Jeff Rusness Kyle Vareberg Nicole Bradbury Susan Rockwell Tyler …" at bounding box center [752, 395] width 998 height 27
select select "ebd8400e-d8d5-49f8-911f-e671eb76408a"
click at [303, 483] on select "Select Item... Approve Deny" at bounding box center [752, 484] width 998 height 27
click at [253, 471] on select "Select Item... Approve Deny" at bounding box center [752, 484] width 998 height 27
select select "97c9e5a4-d35f-4903-ad68-b764687ac9e9"
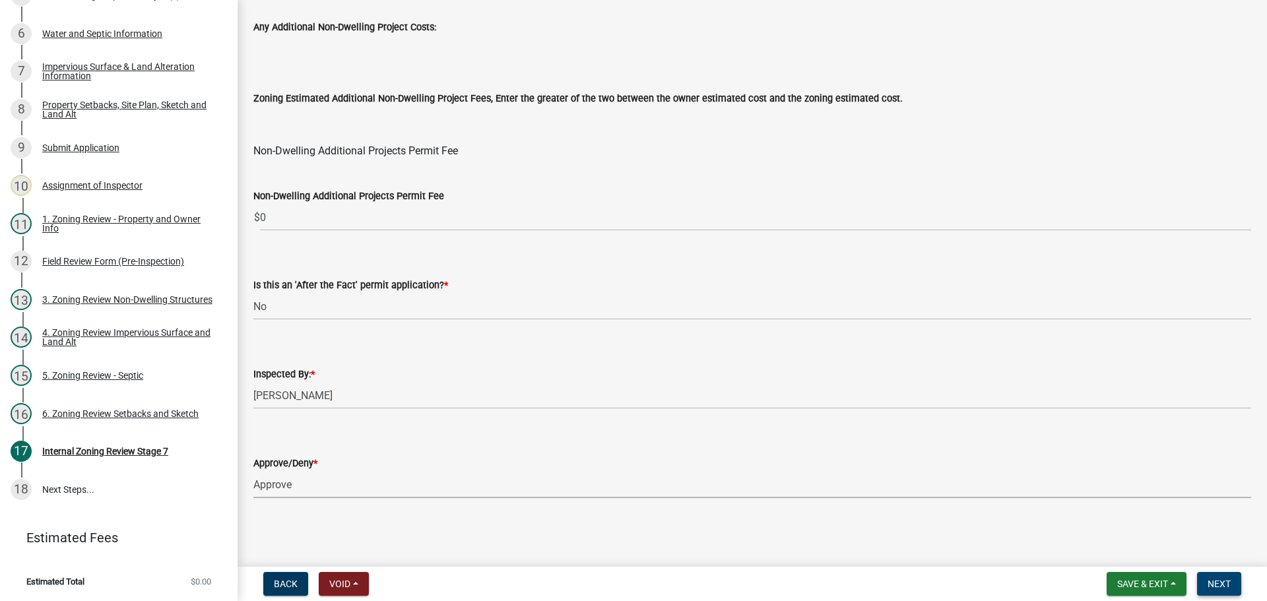
click at [1224, 581] on span "Next" at bounding box center [1219, 584] width 23 height 11
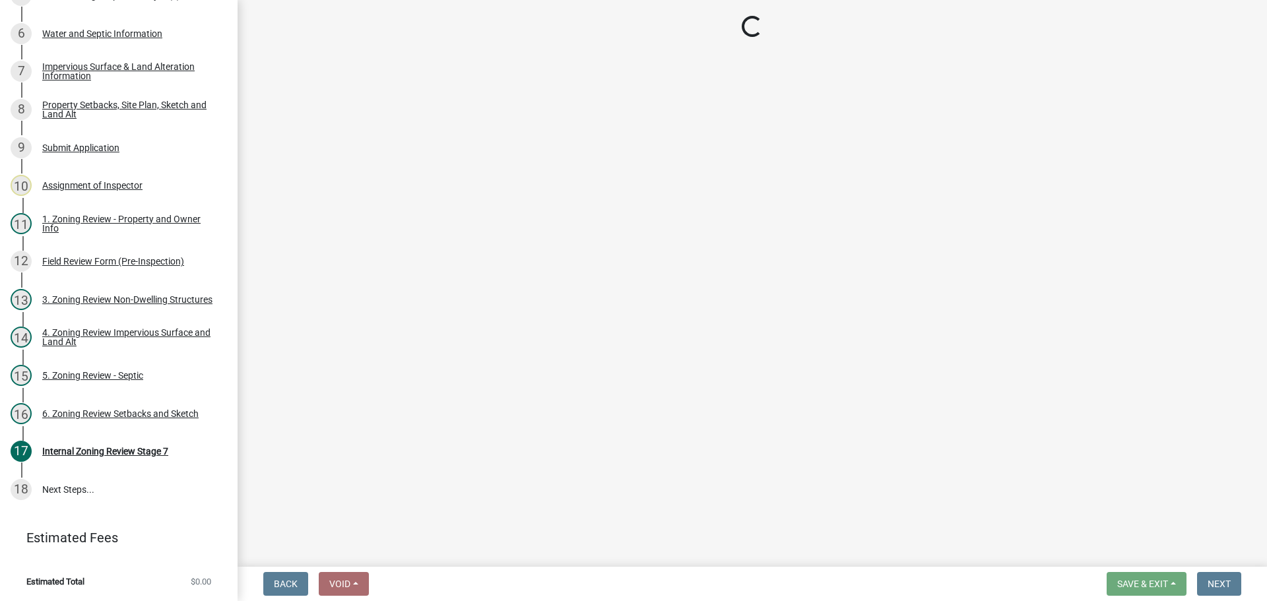
scroll to position [478, 0]
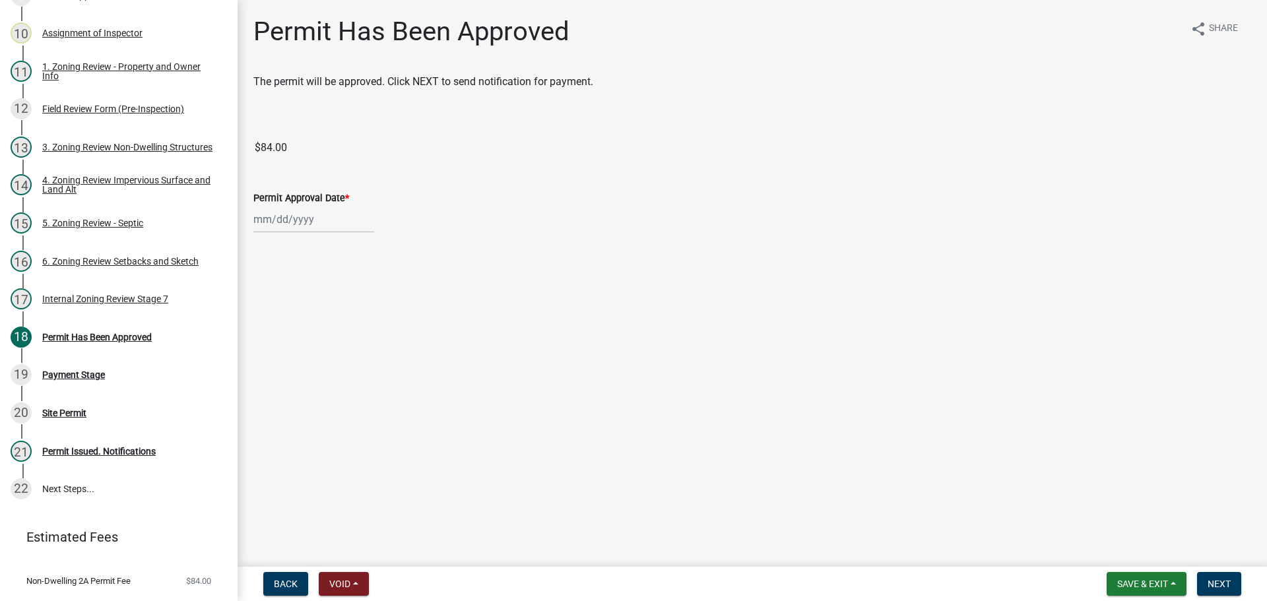
click at [298, 220] on div at bounding box center [313, 219] width 121 height 27
select select "9"
select select "2025"
click at [348, 321] on div "19" at bounding box center [351, 331] width 21 height 21
type input "09/19/2025"
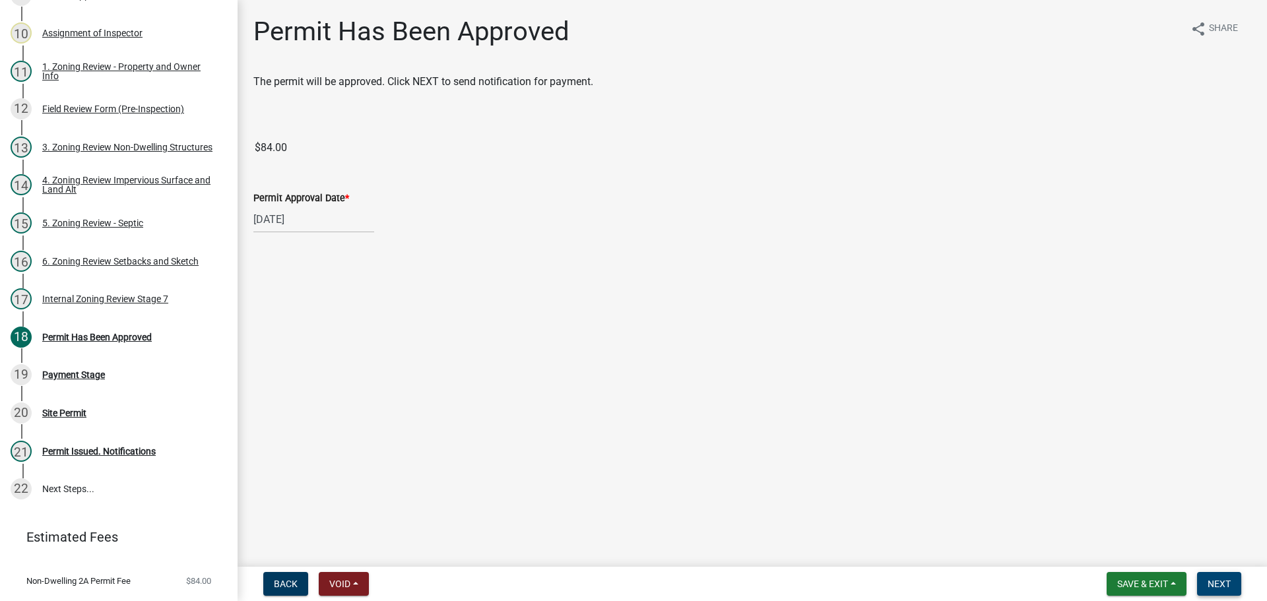
click at [1223, 579] on span "Next" at bounding box center [1219, 584] width 23 height 11
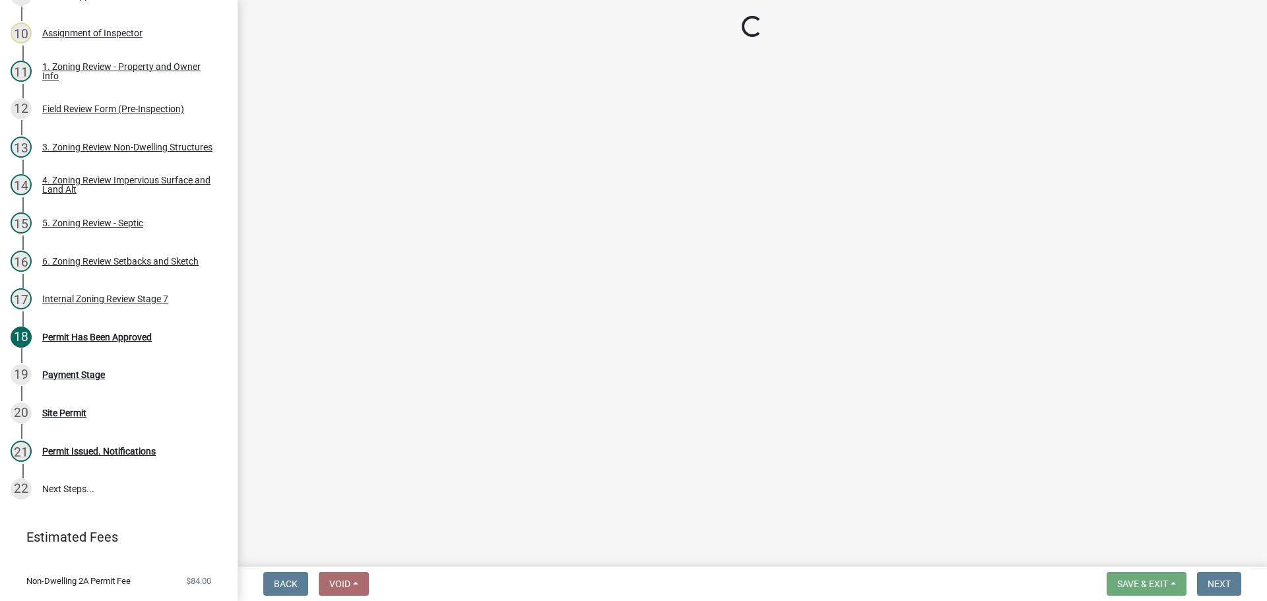
select select "3: 3"
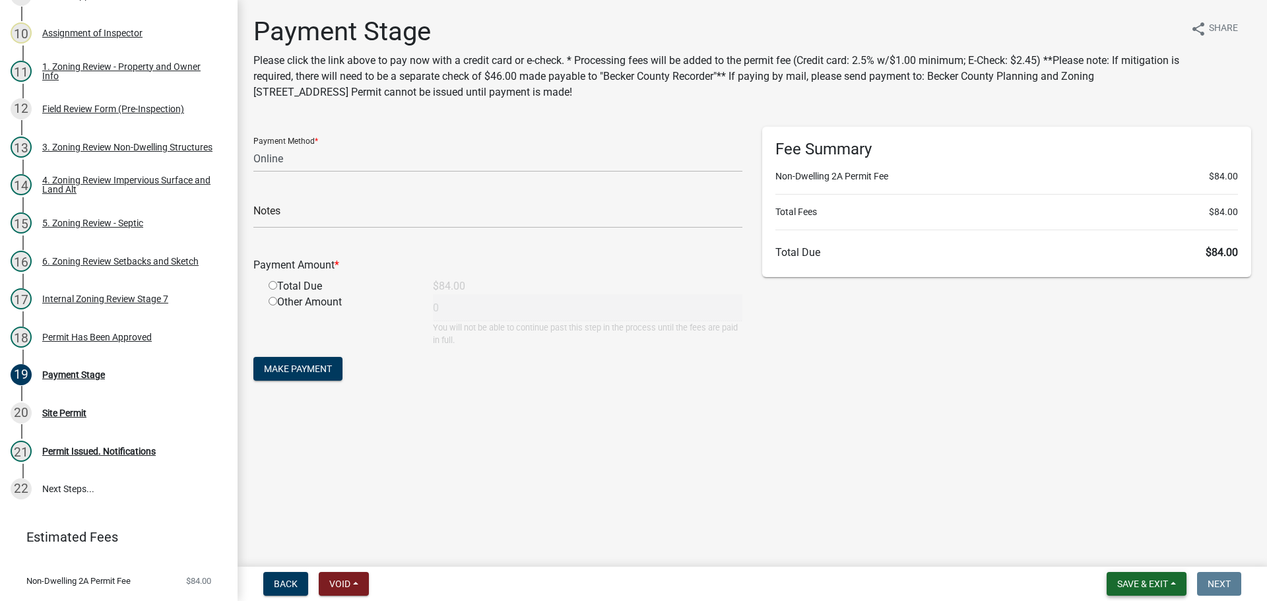
click at [1152, 576] on button "Save & Exit" at bounding box center [1147, 584] width 80 height 24
click at [1139, 548] on button "Save & Exit" at bounding box center [1134, 550] width 106 height 32
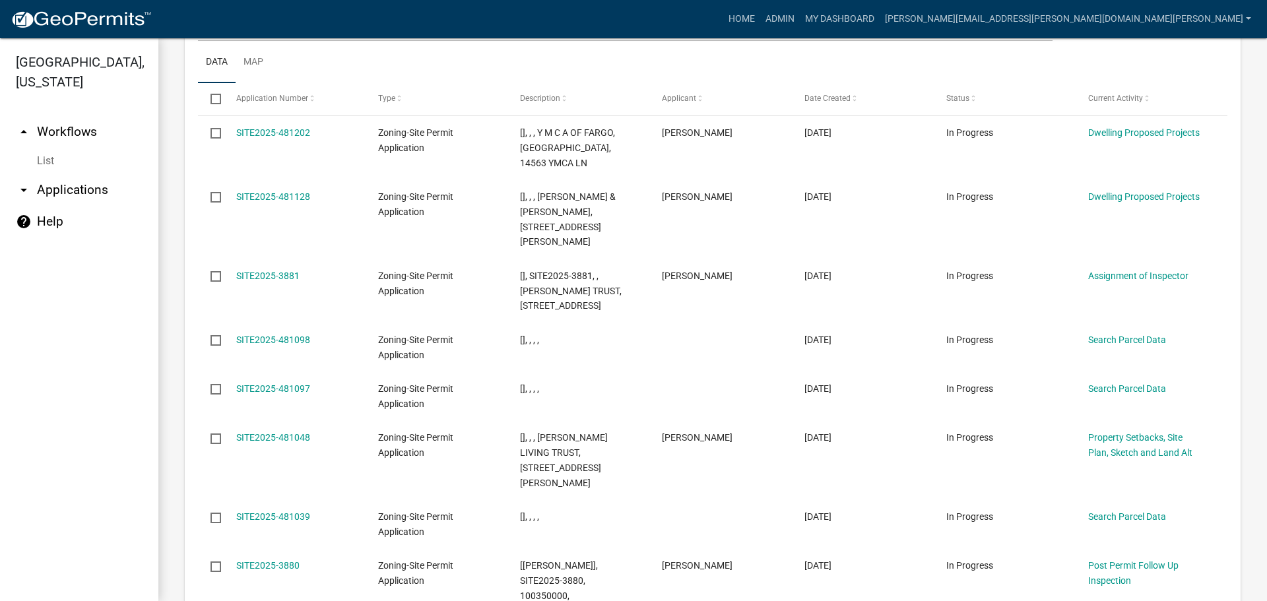
scroll to position [1678, 0]
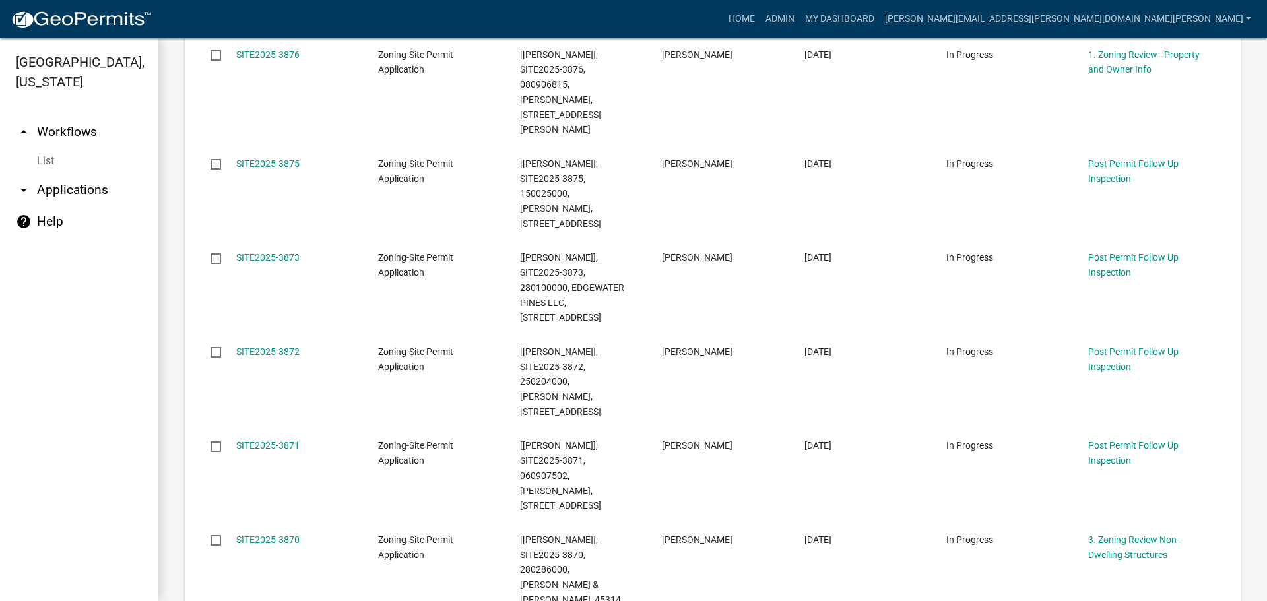
scroll to position [739, 0]
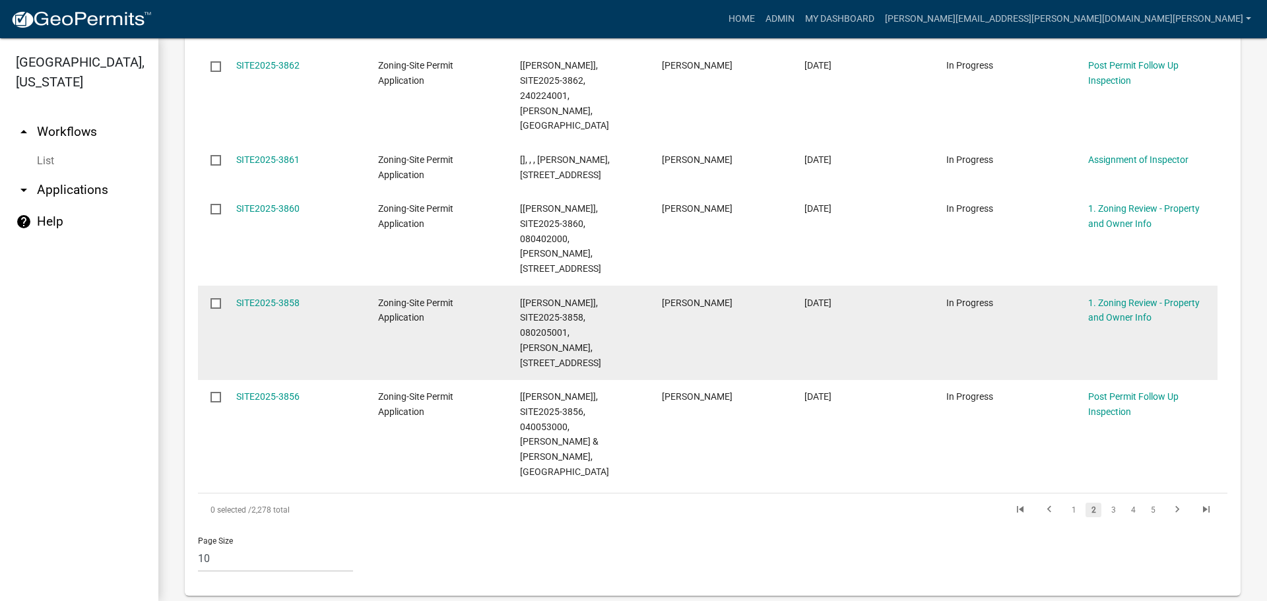
scroll to position [694, 0]
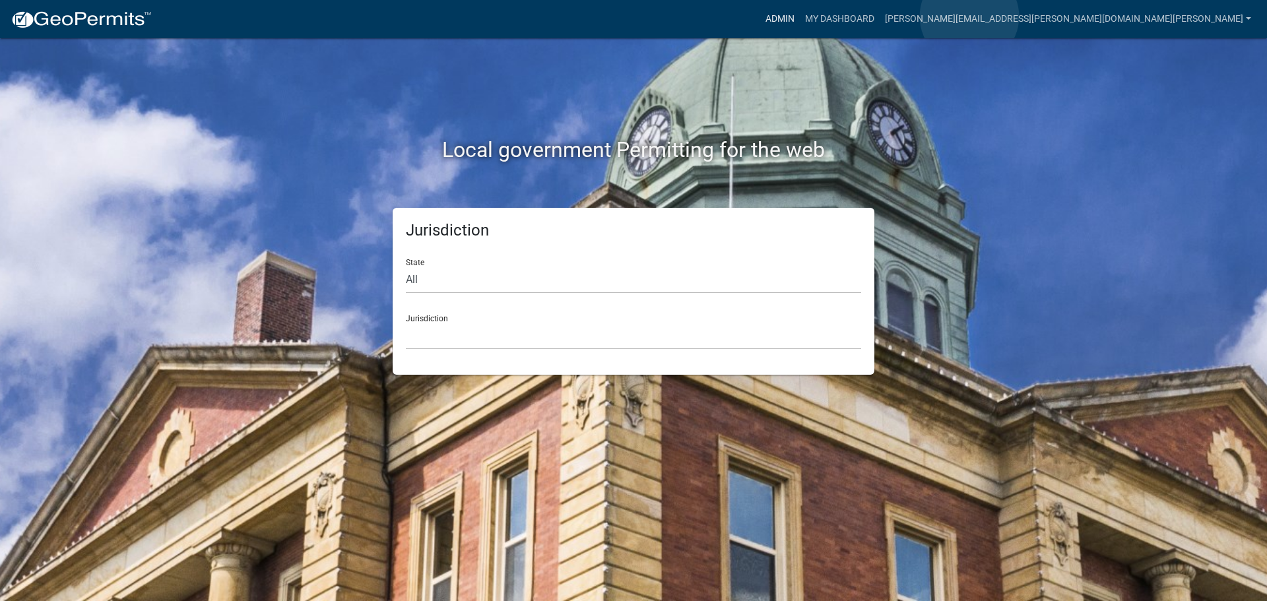
click at [800, 16] on link "Admin" at bounding box center [780, 19] width 40 height 25
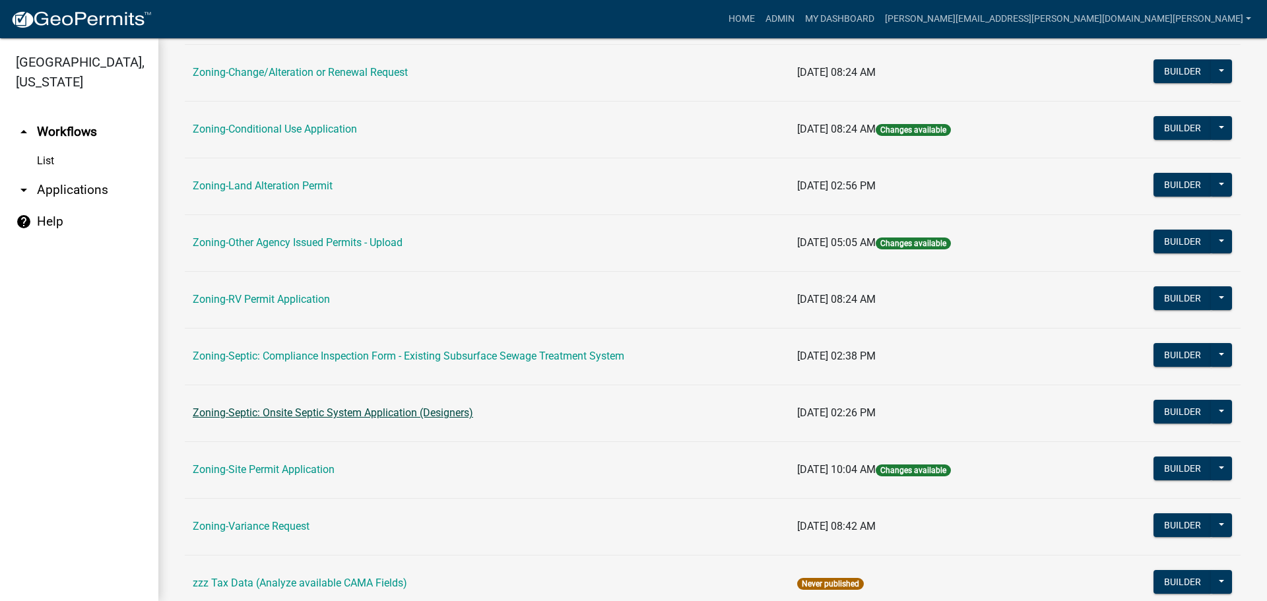
scroll to position [396, 0]
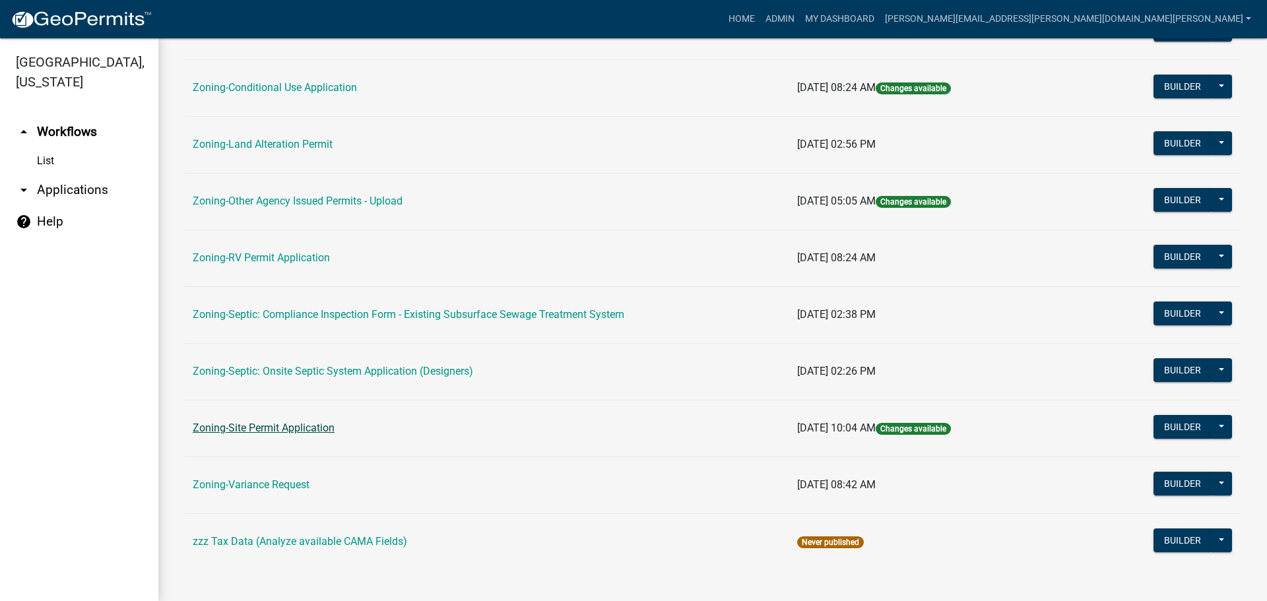
click at [254, 426] on link "Zoning-Site Permit Application" at bounding box center [264, 428] width 142 height 13
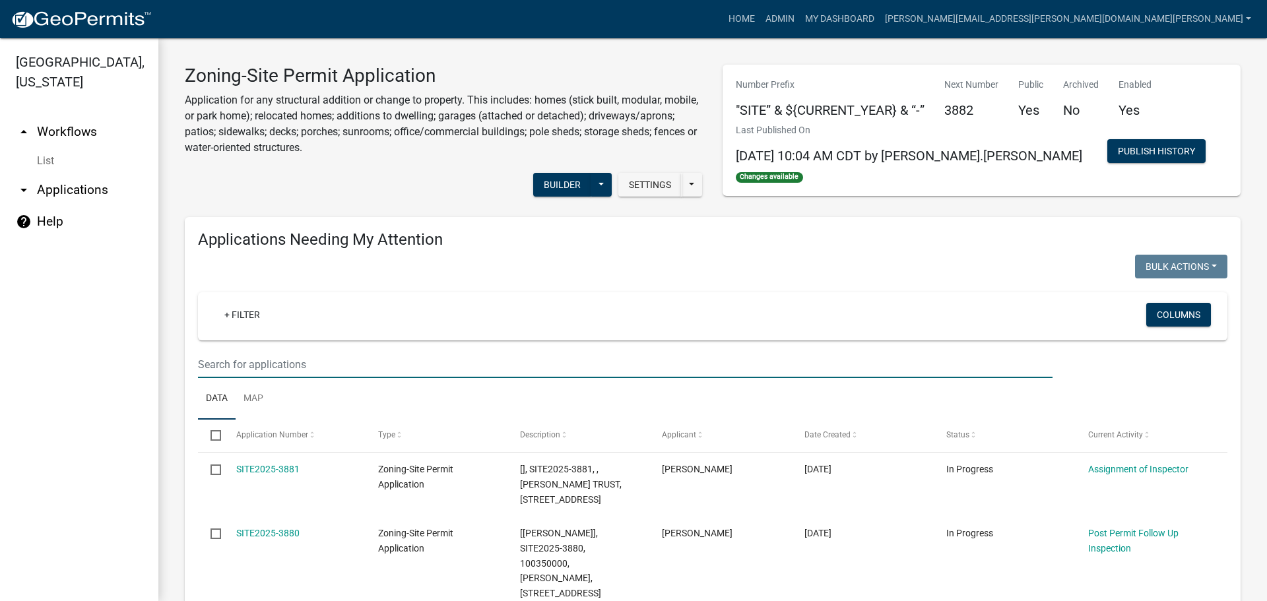
click at [314, 357] on input "text" at bounding box center [625, 364] width 855 height 27
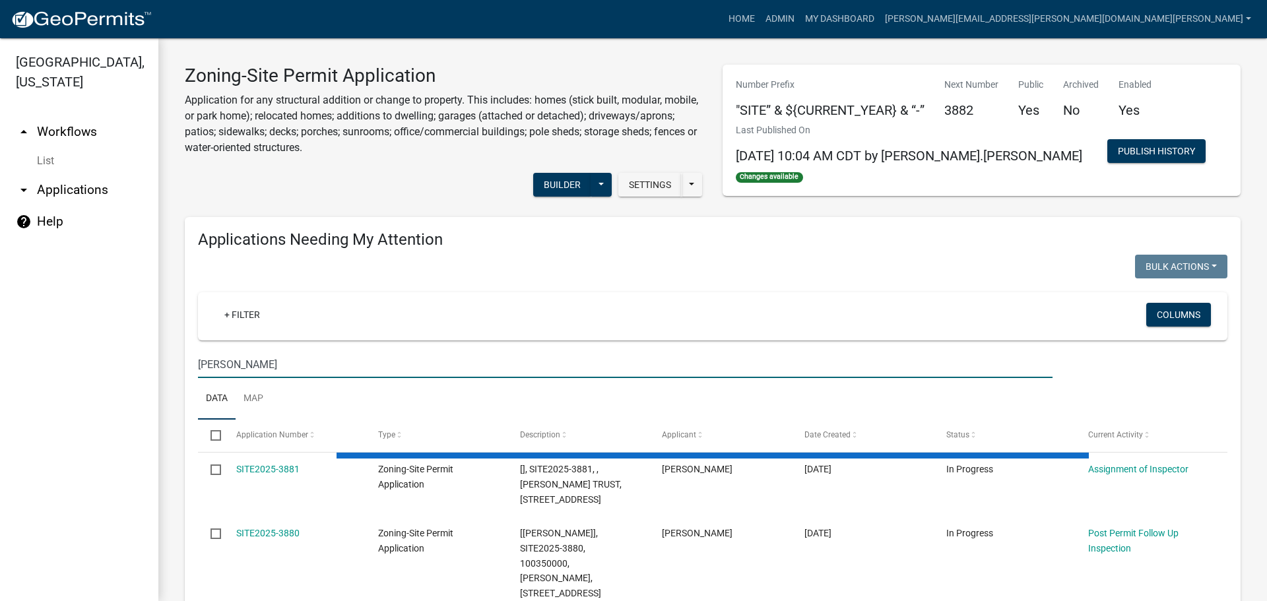
type input "fugere"
